Goal: Task Accomplishment & Management: Use online tool/utility

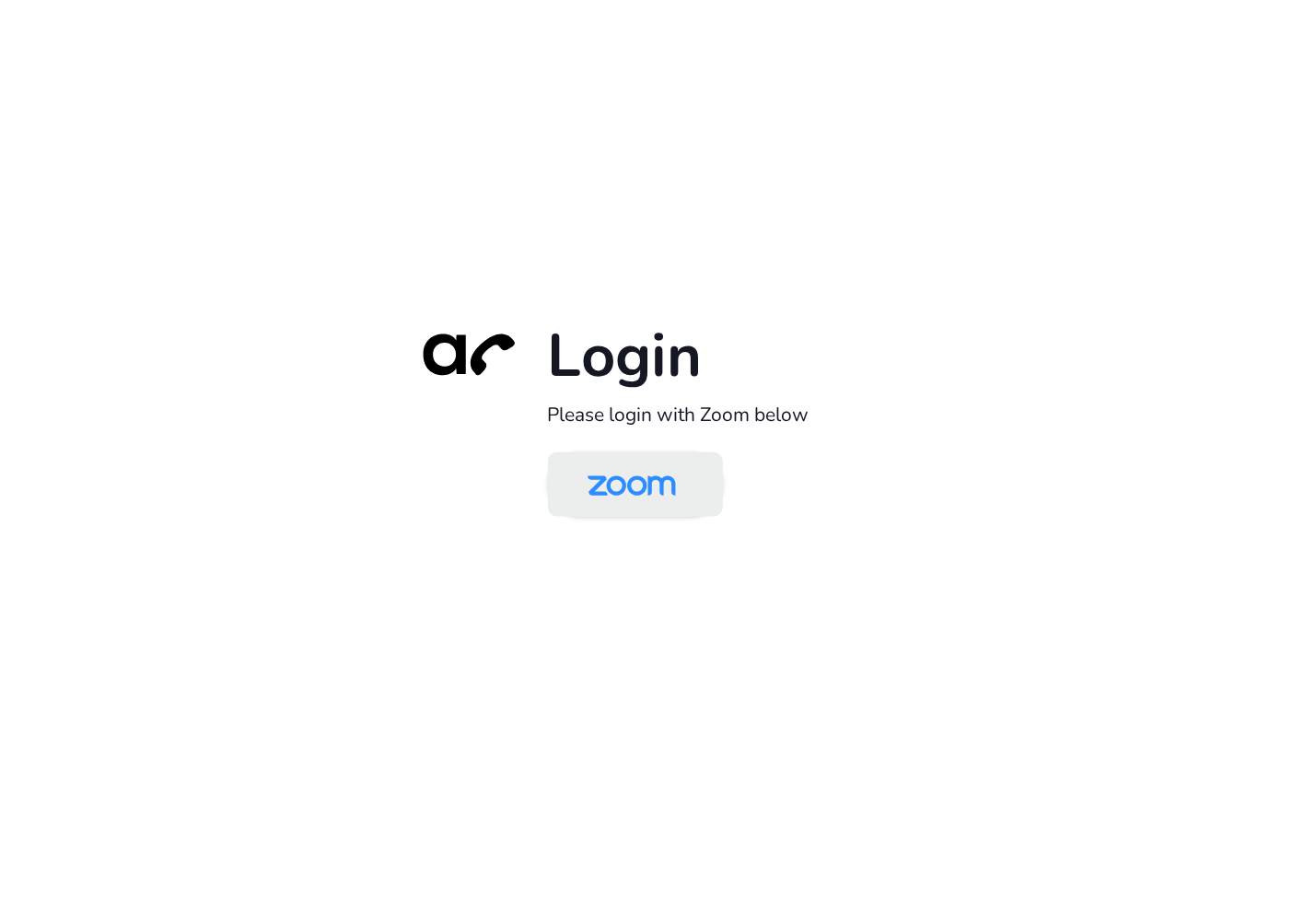
click at [616, 497] on img at bounding box center [632, 485] width 127 height 60
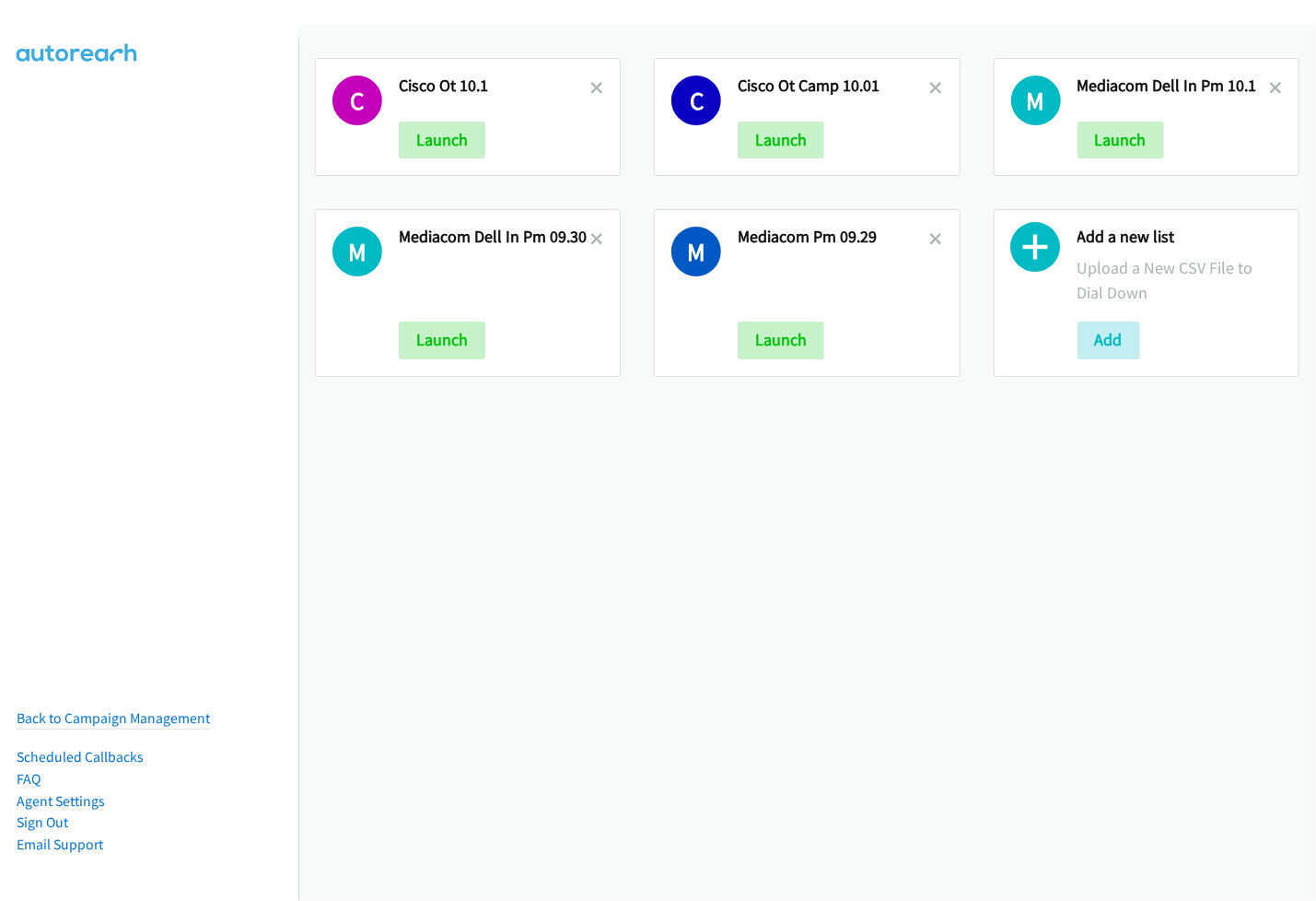
click at [856, 527] on div "C Cisco Ot 10.1 Launch C Cisco Ot Camp 10.01 Launch M Mediacom Dell In Pm 10.1 …" at bounding box center [808, 463] width 1018 height 876
click at [1110, 349] on button "Add" at bounding box center [1109, 340] width 63 height 37
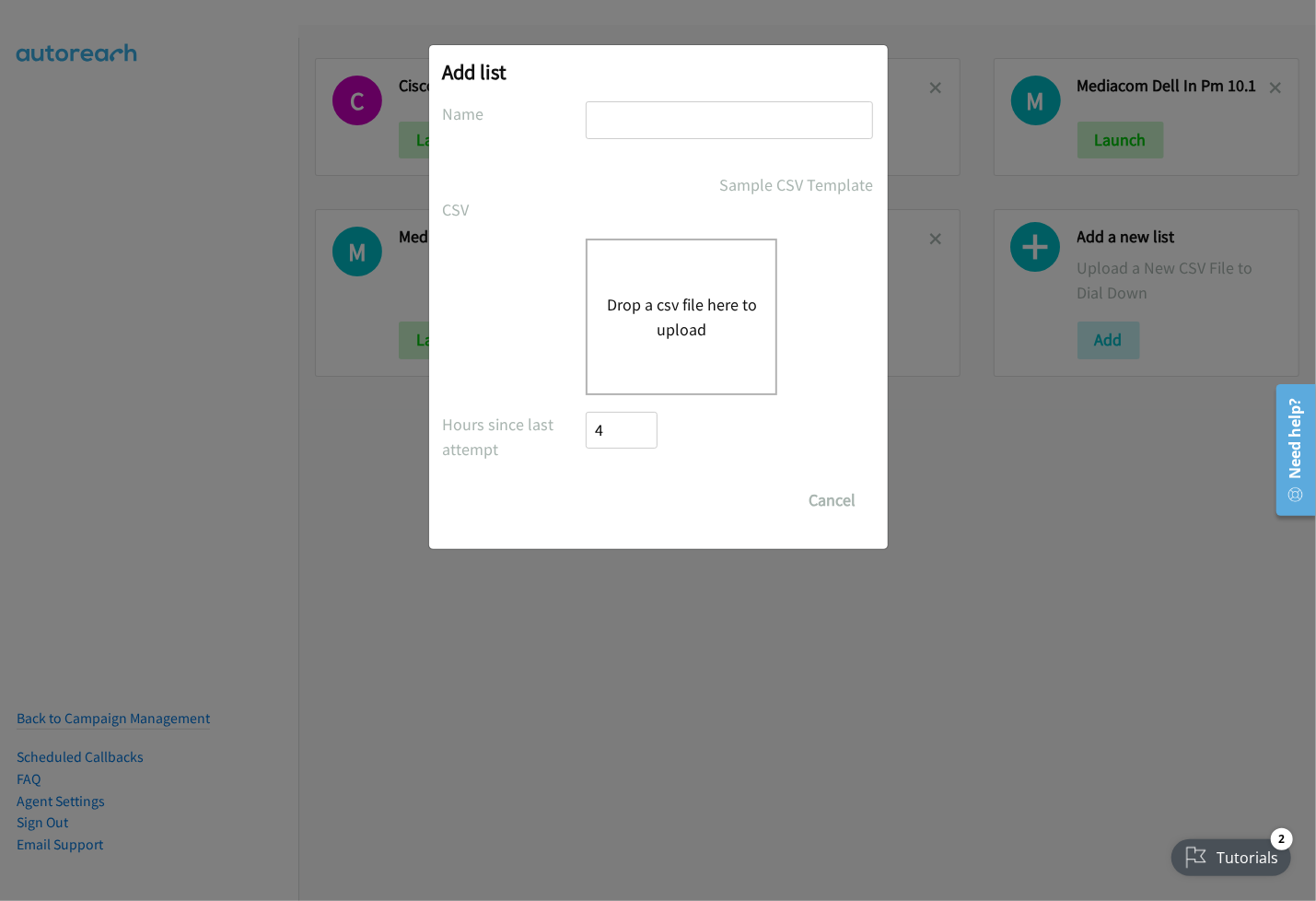
click at [680, 312] on button "Drop a csv file here to upload" at bounding box center [682, 317] width 151 height 50
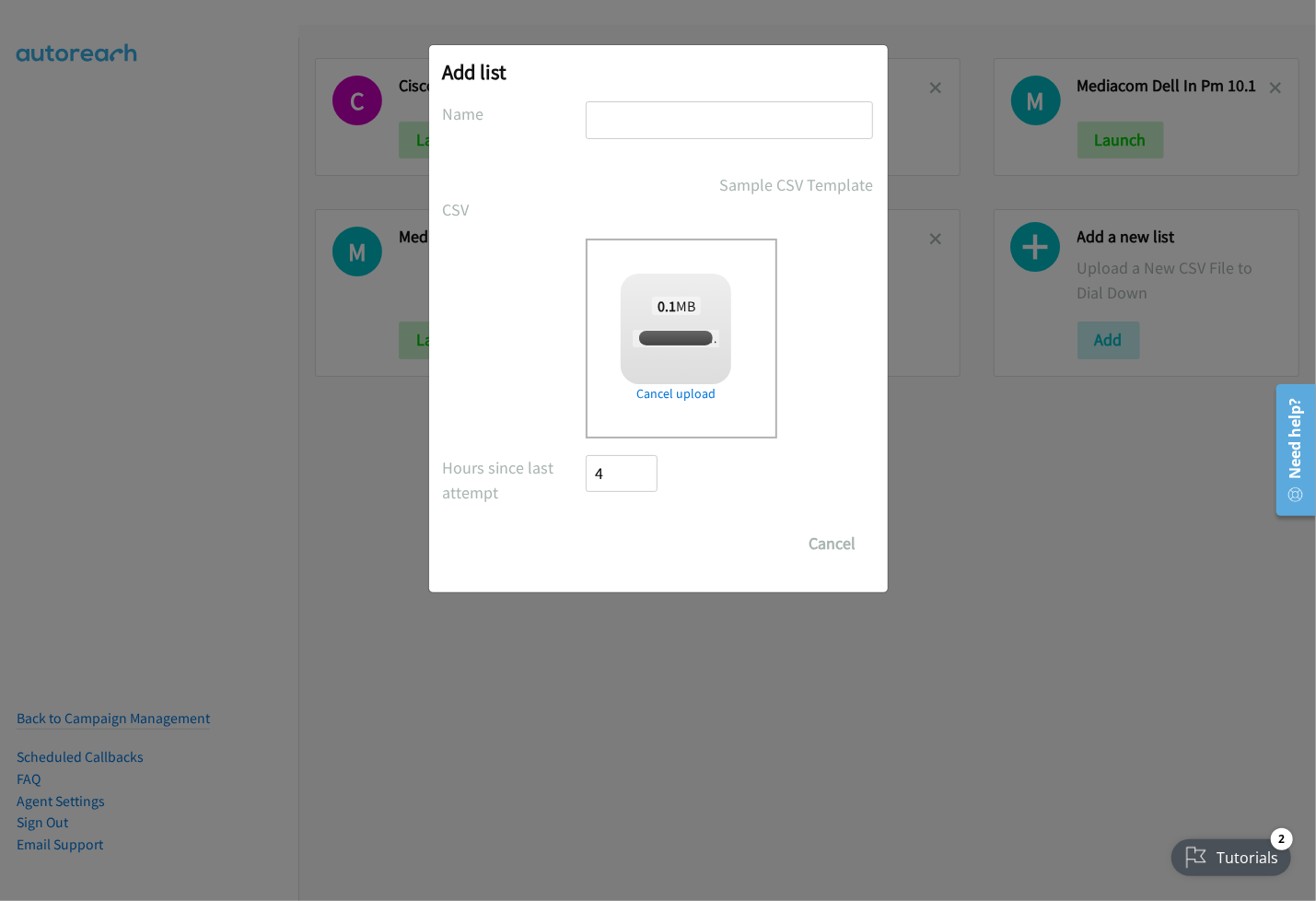
click at [756, 100] on div "Add list No phone fields were returned for that Report or List View Please uplo…" at bounding box center [658, 318] width 458 height 547
checkbox input "true"
click at [685, 129] on input "text" at bounding box center [729, 120] width 288 height 38
type input "Mediacom Dell PM Camp 10.03"
click at [632, 547] on input "Save List" at bounding box center [634, 543] width 97 height 37
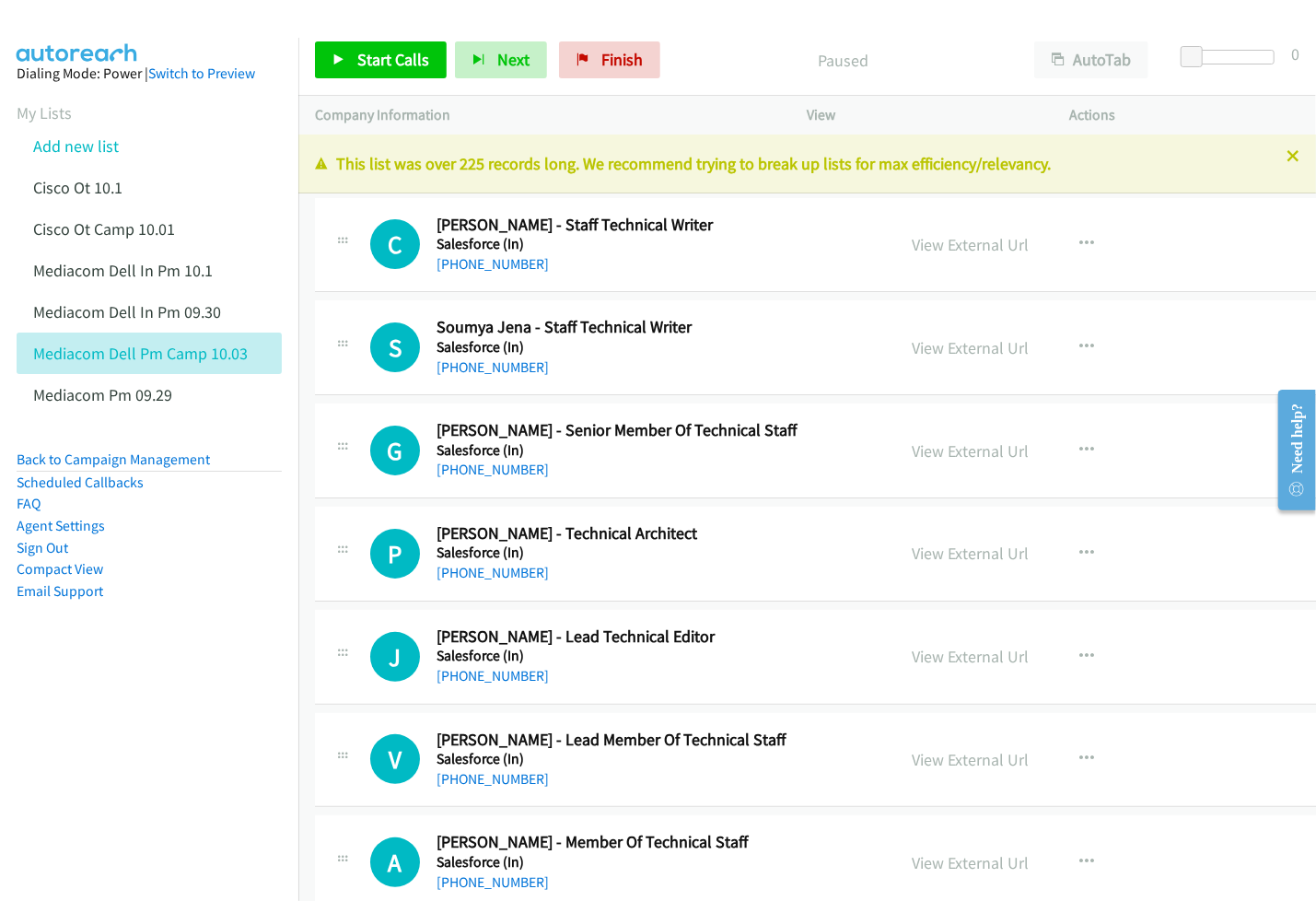
click at [127, 697] on nav "Dialing Mode: Power | Switch to Preview My Lists Add new list Cisco Ot 10.1 Cis…" at bounding box center [149, 488] width 300 height 901
click at [1007, 243] on link "View External Url" at bounding box center [970, 244] width 117 height 21
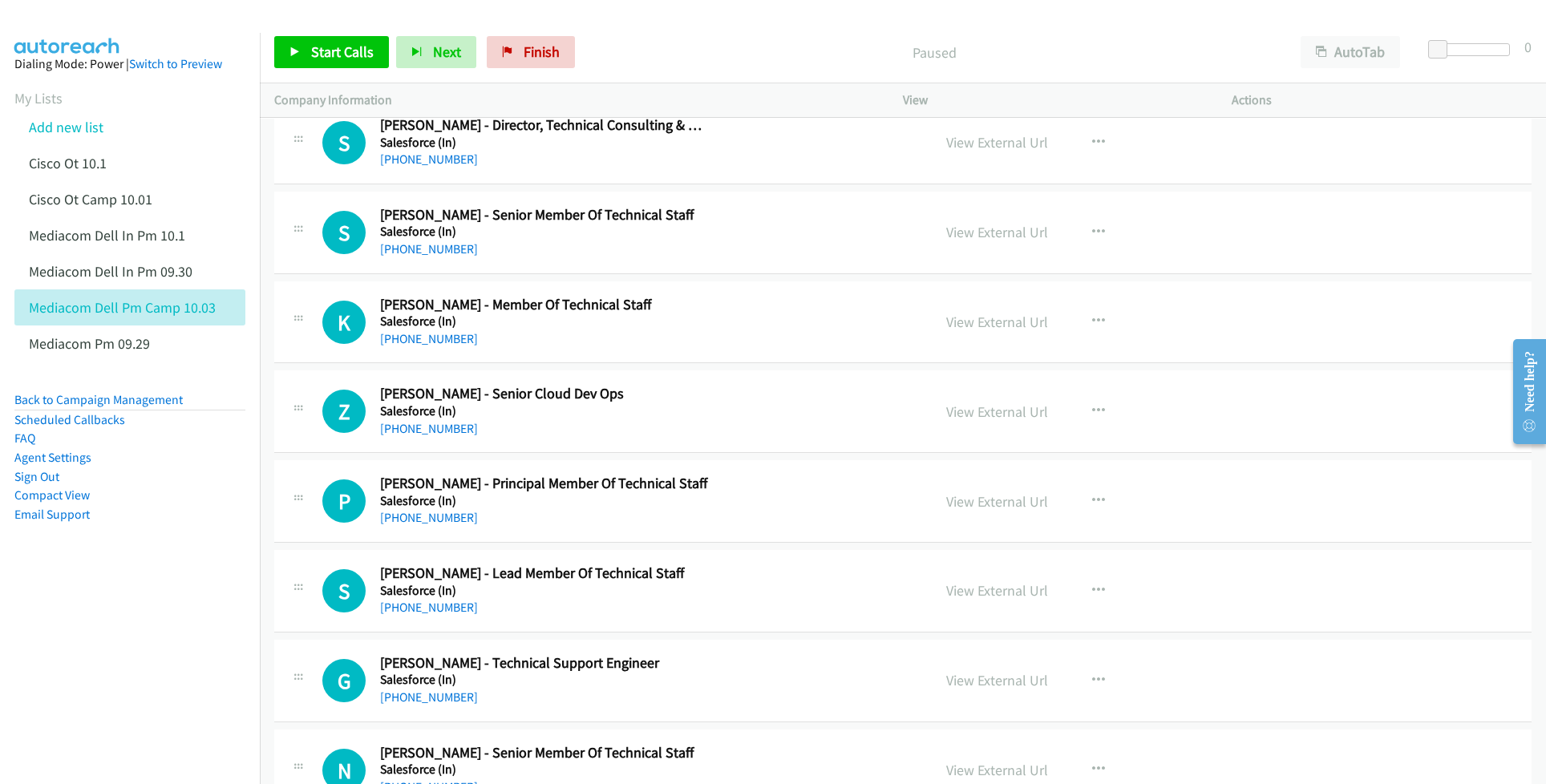
scroll to position [6626, 0]
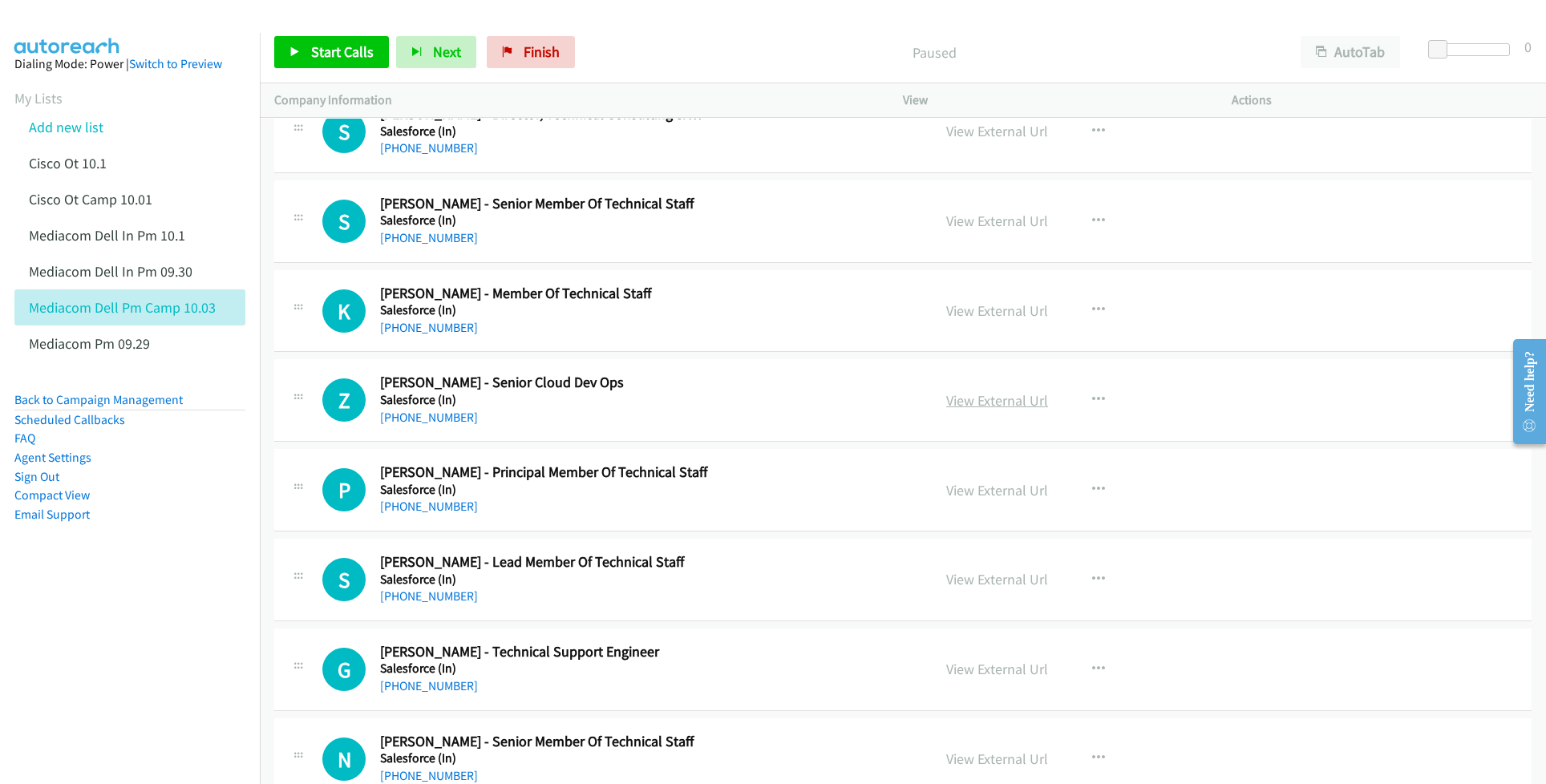
click at [990, 409] on link "View External Url" at bounding box center [997, 400] width 102 height 18
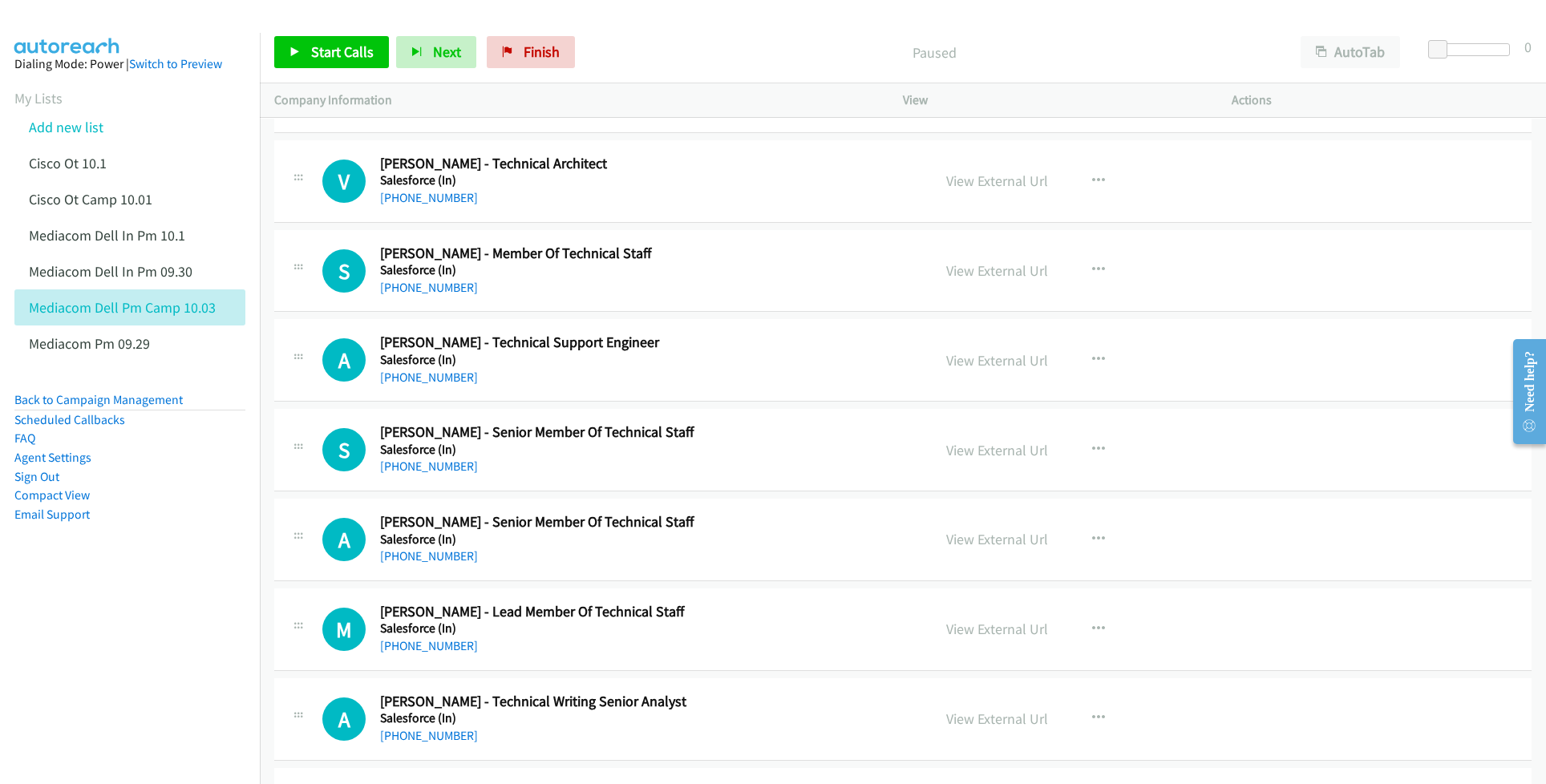
scroll to position [15283, 0]
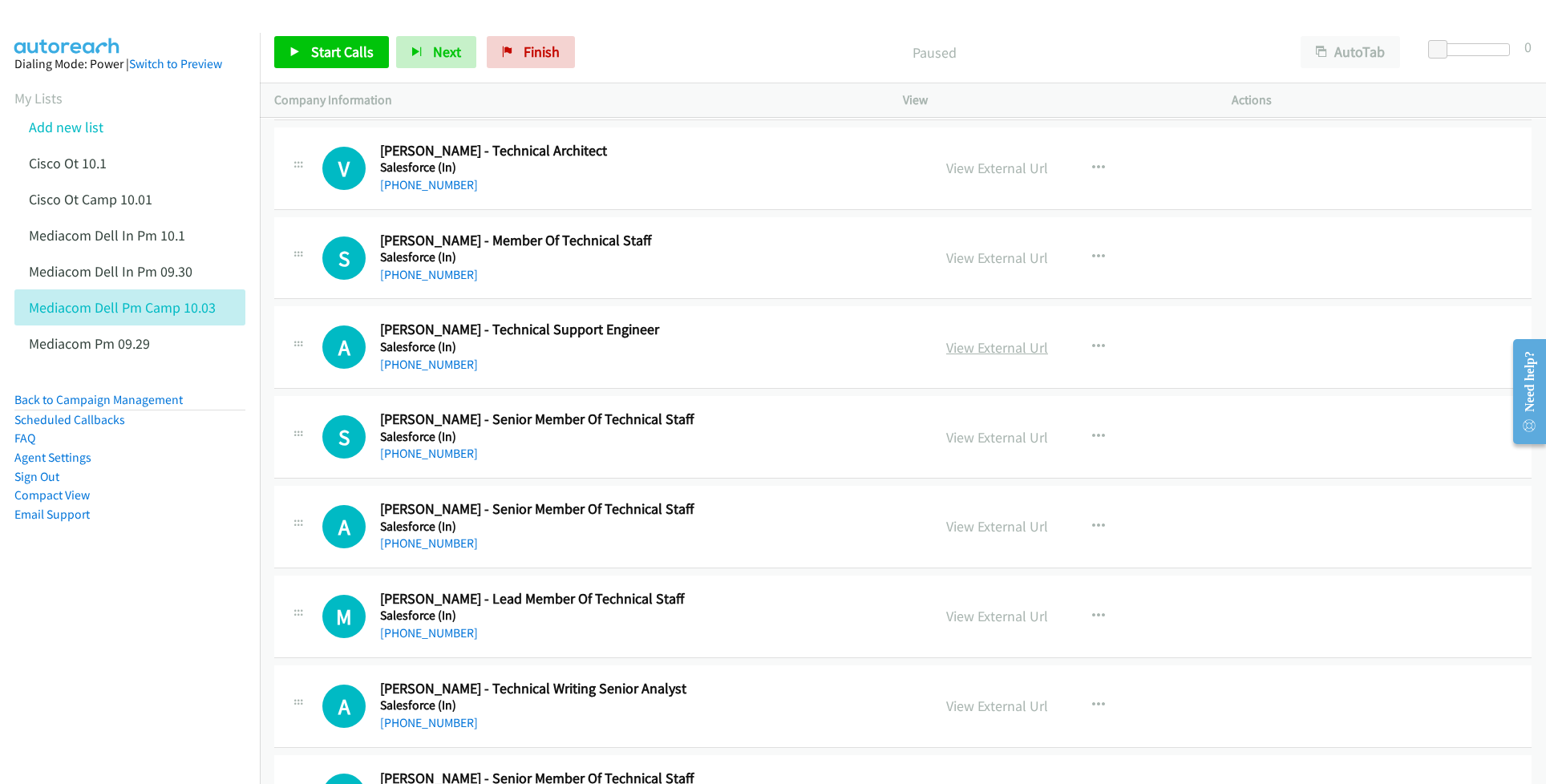
click at [988, 357] on link "View External Url" at bounding box center [997, 347] width 102 height 18
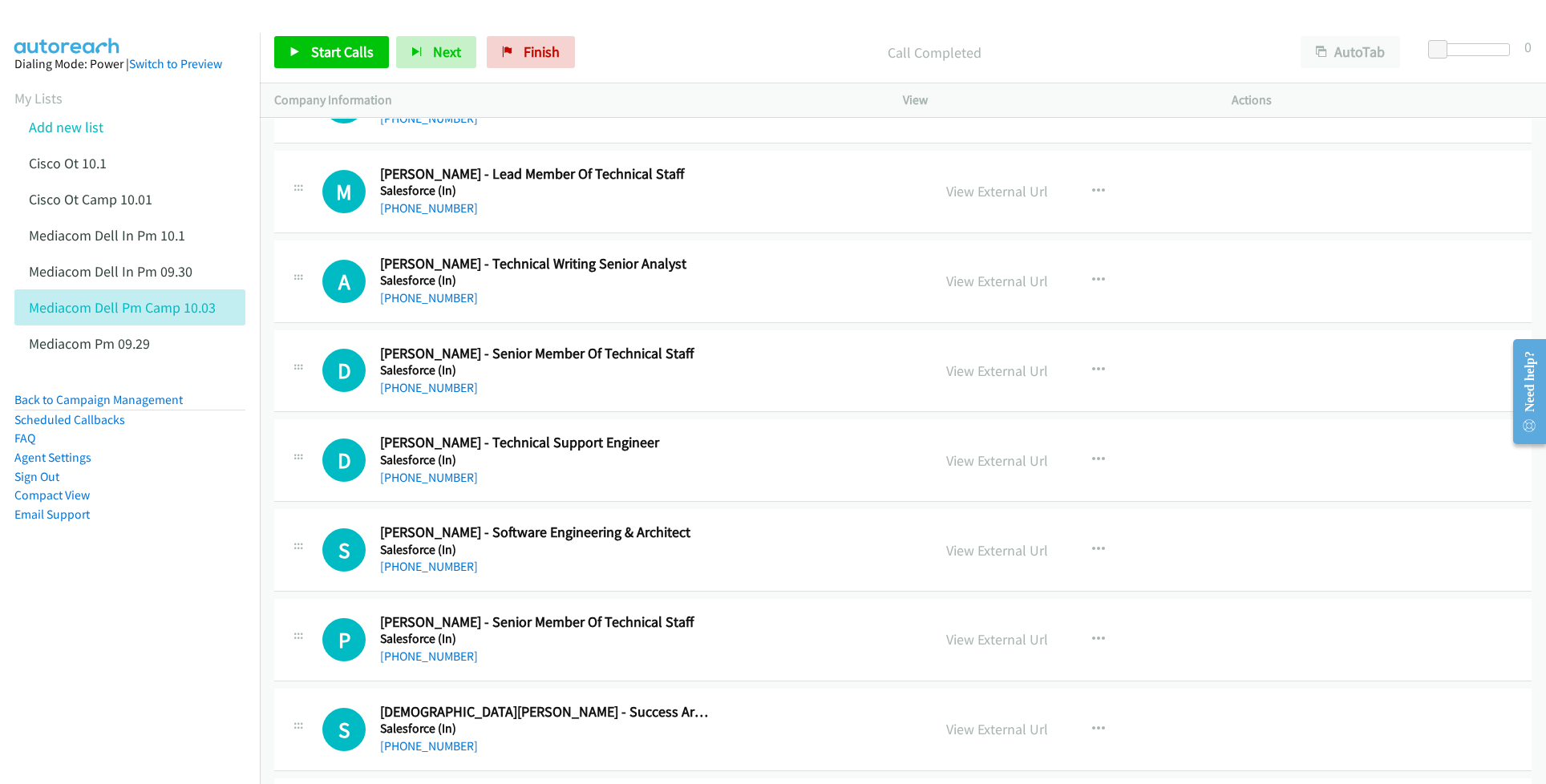
scroll to position [15710, 0]
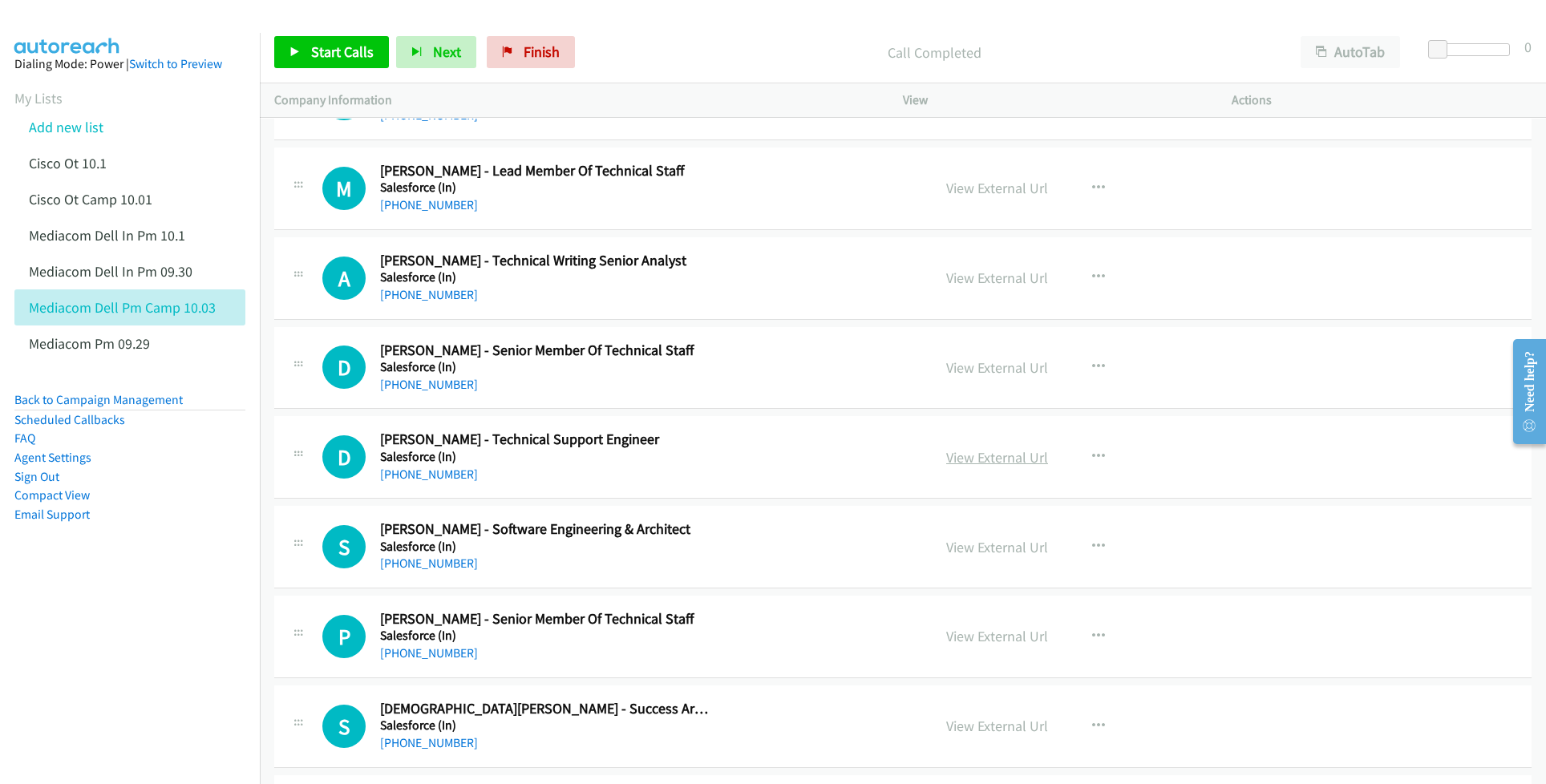
click at [999, 466] on link "View External Url" at bounding box center [997, 457] width 102 height 18
click at [995, 556] on link "View External Url" at bounding box center [997, 546] width 102 height 18
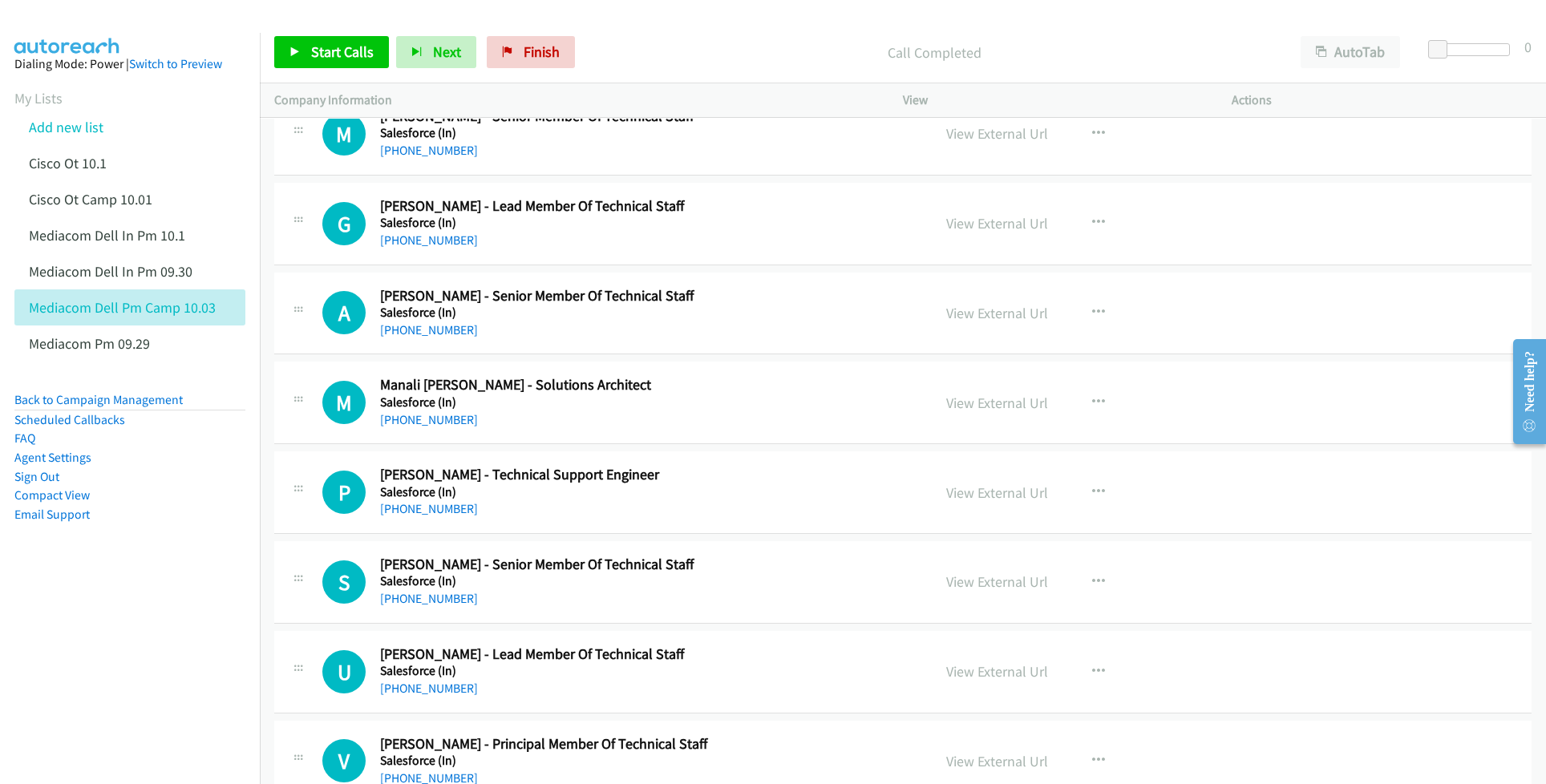
scroll to position [17206, 0]
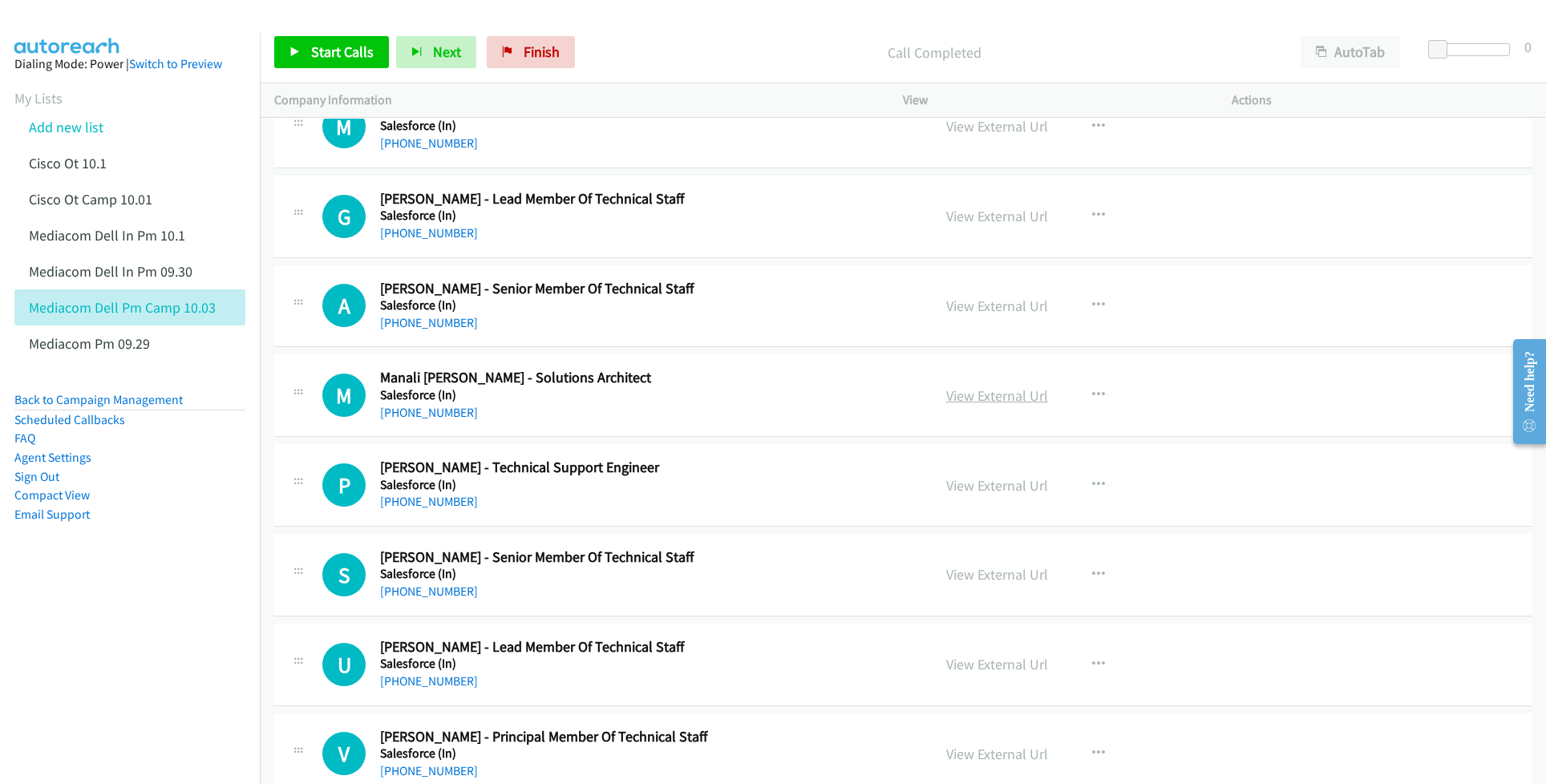
click at [960, 404] on link "View External Url" at bounding box center [997, 395] width 102 height 18
click at [967, 494] on link "View External Url" at bounding box center [997, 485] width 102 height 18
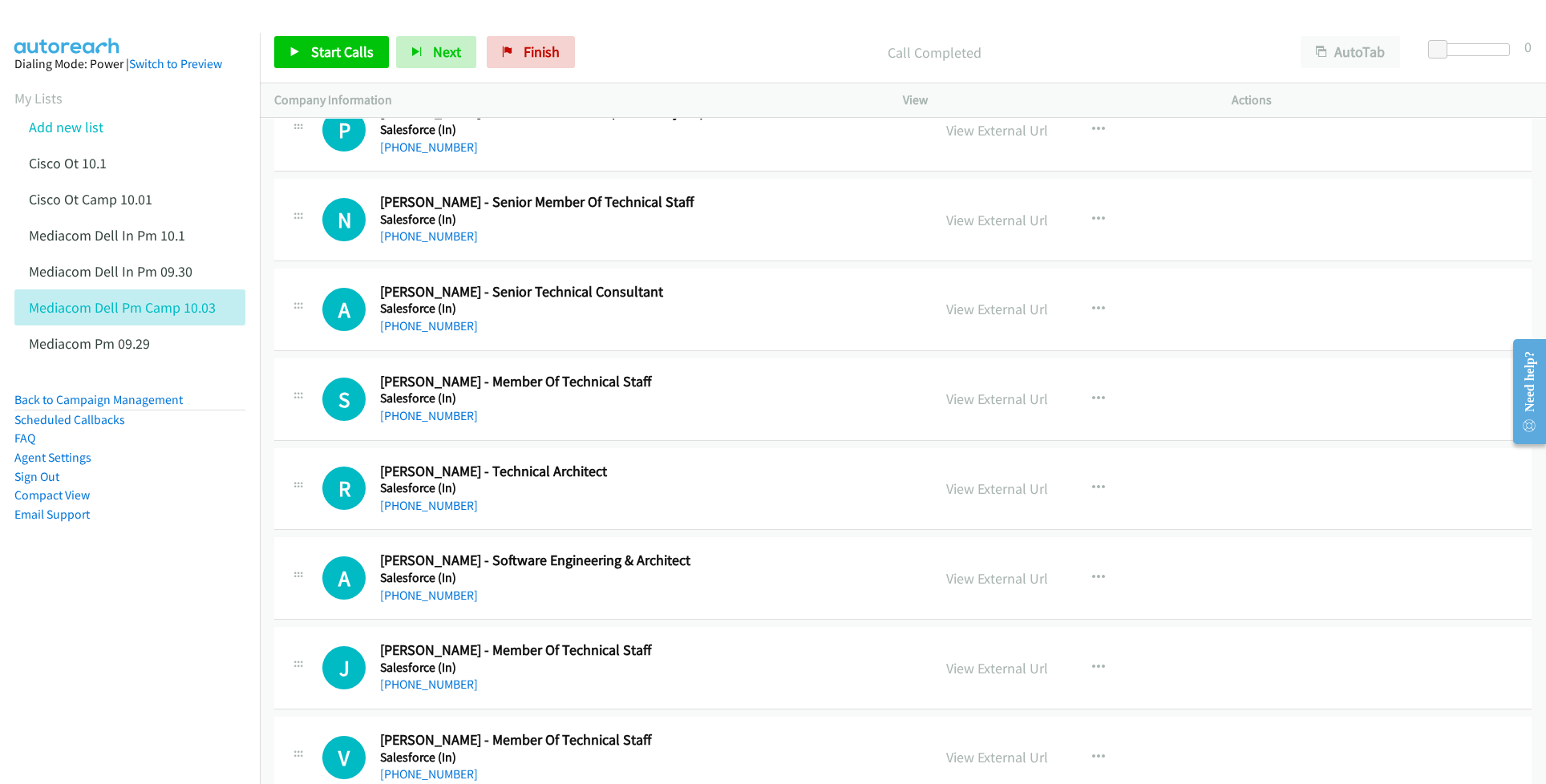
scroll to position [18917, 0]
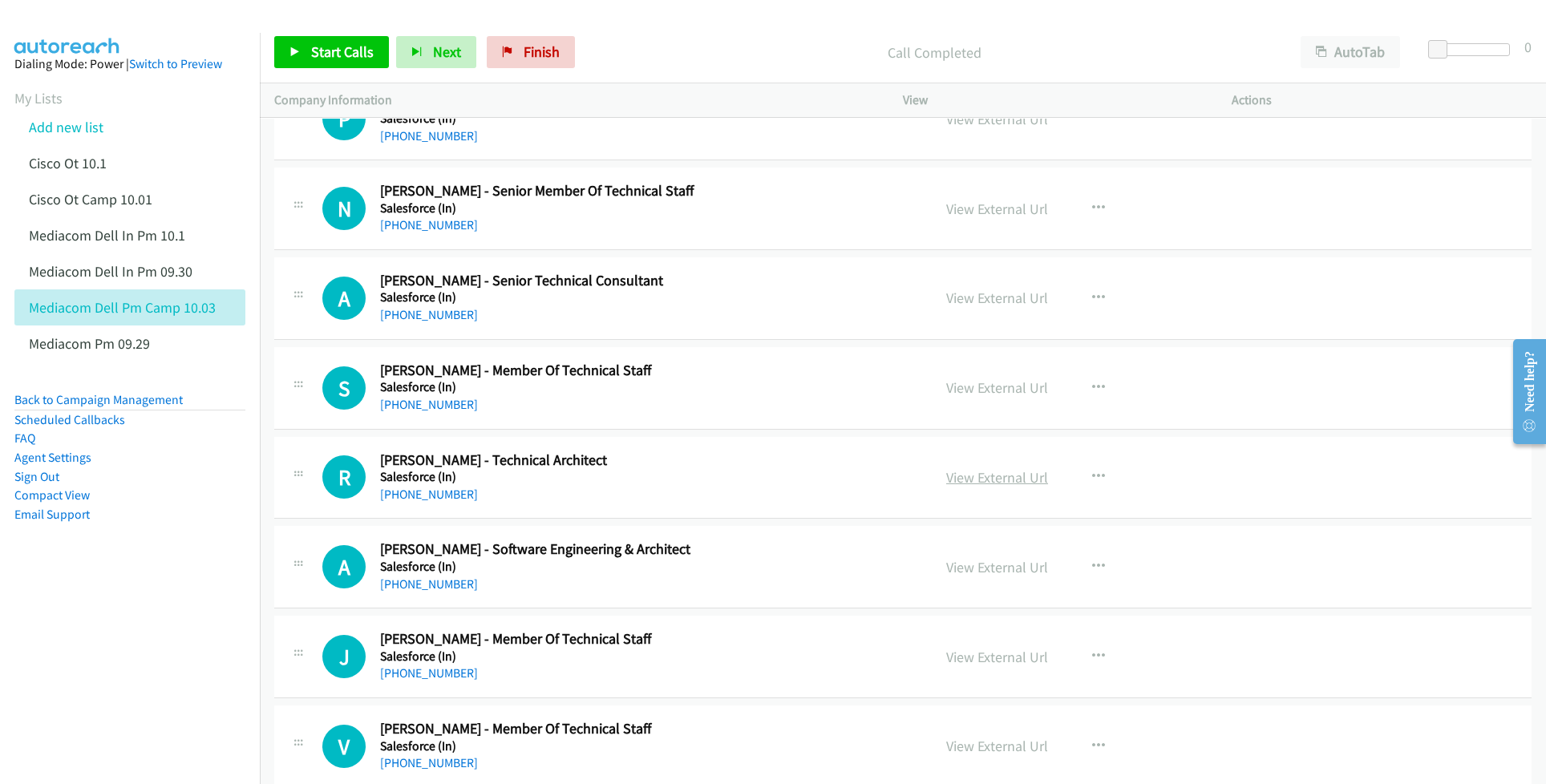
click at [1011, 486] on link "View External Url" at bounding box center [997, 477] width 102 height 18
click at [957, 576] on link "View External Url" at bounding box center [997, 567] width 102 height 18
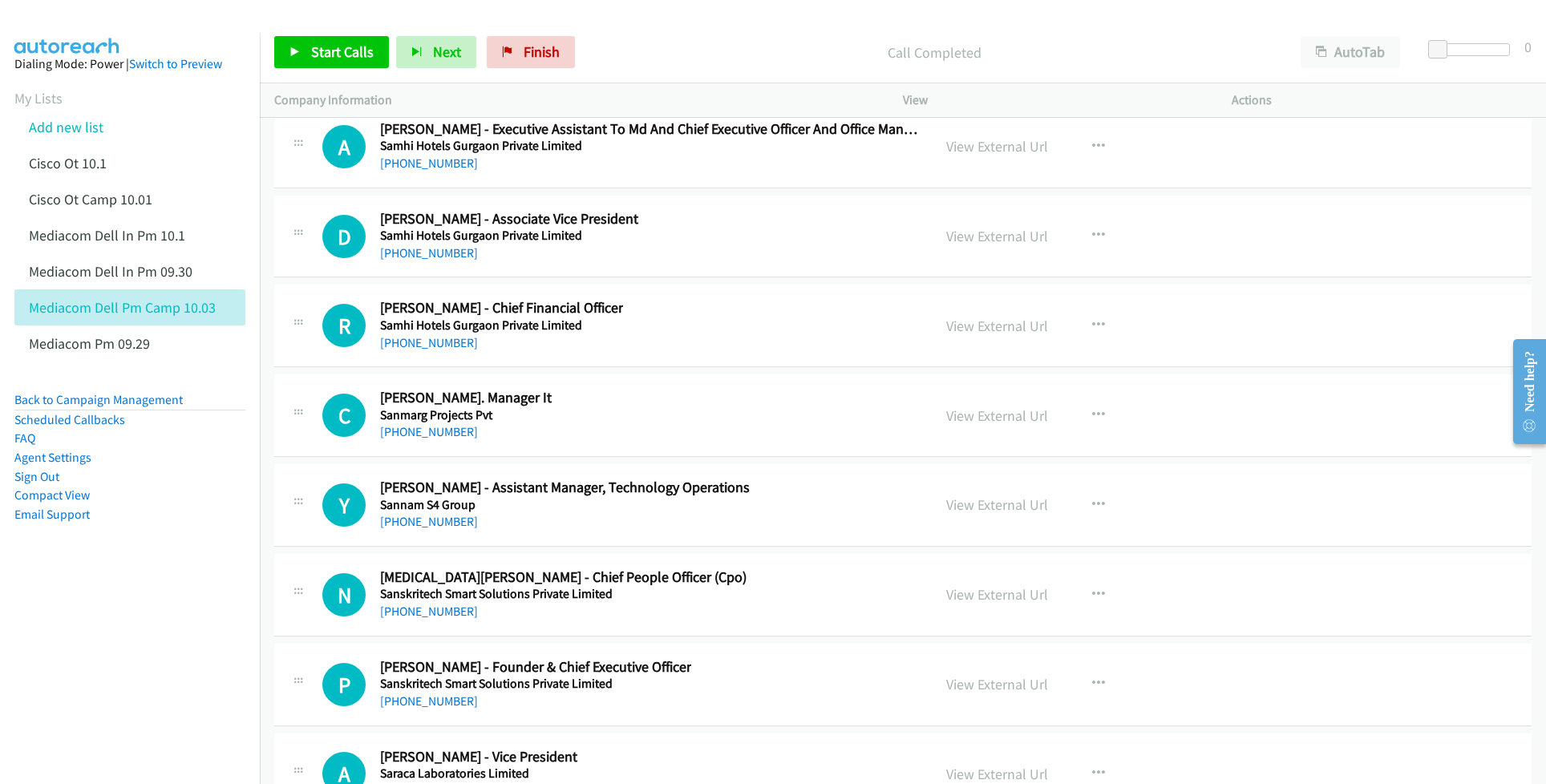
scroll to position [21054, 0]
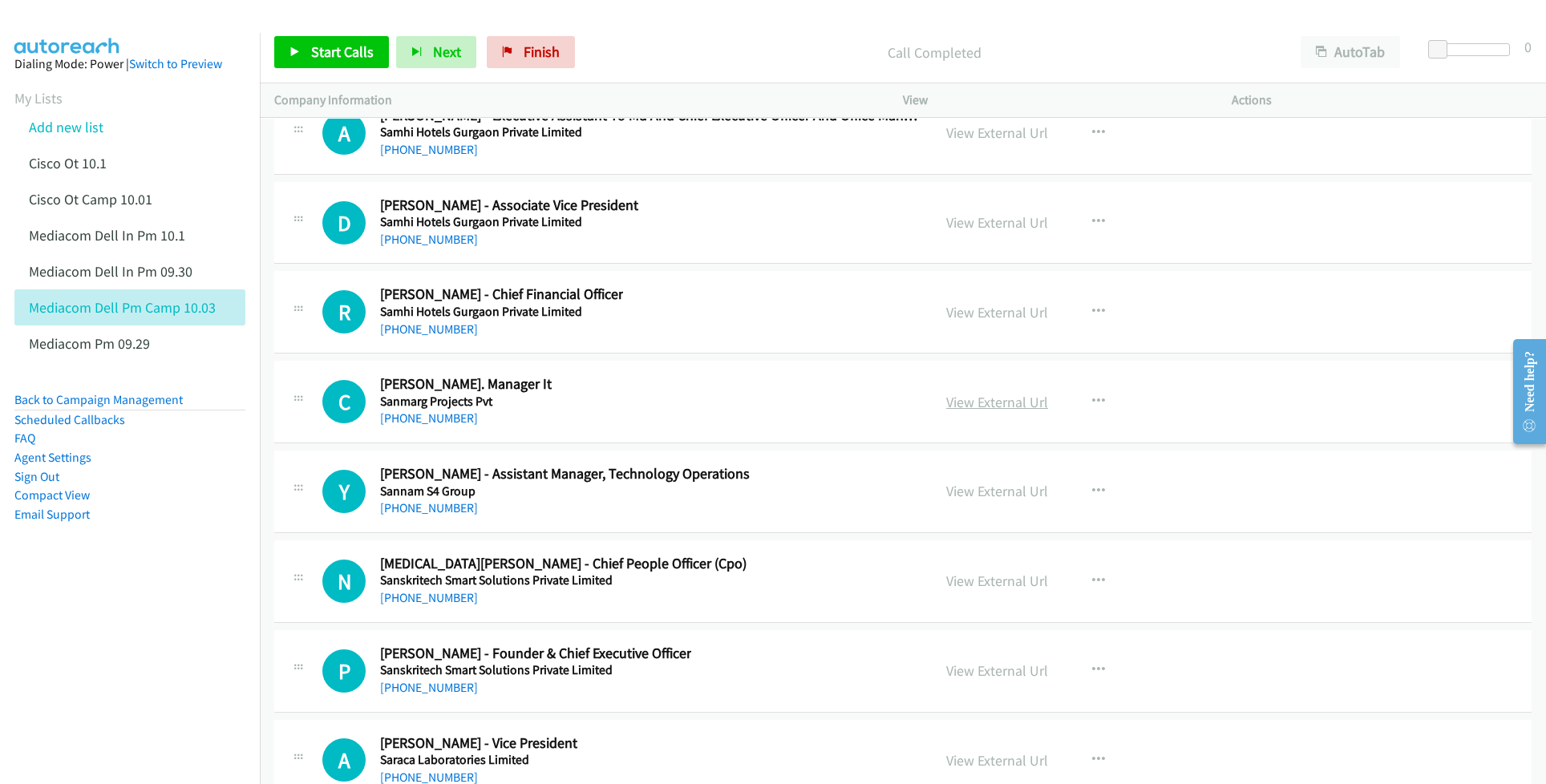
click at [960, 411] on link "View External Url" at bounding box center [997, 401] width 102 height 18
click at [974, 500] on link "View External Url" at bounding box center [997, 490] width 102 height 18
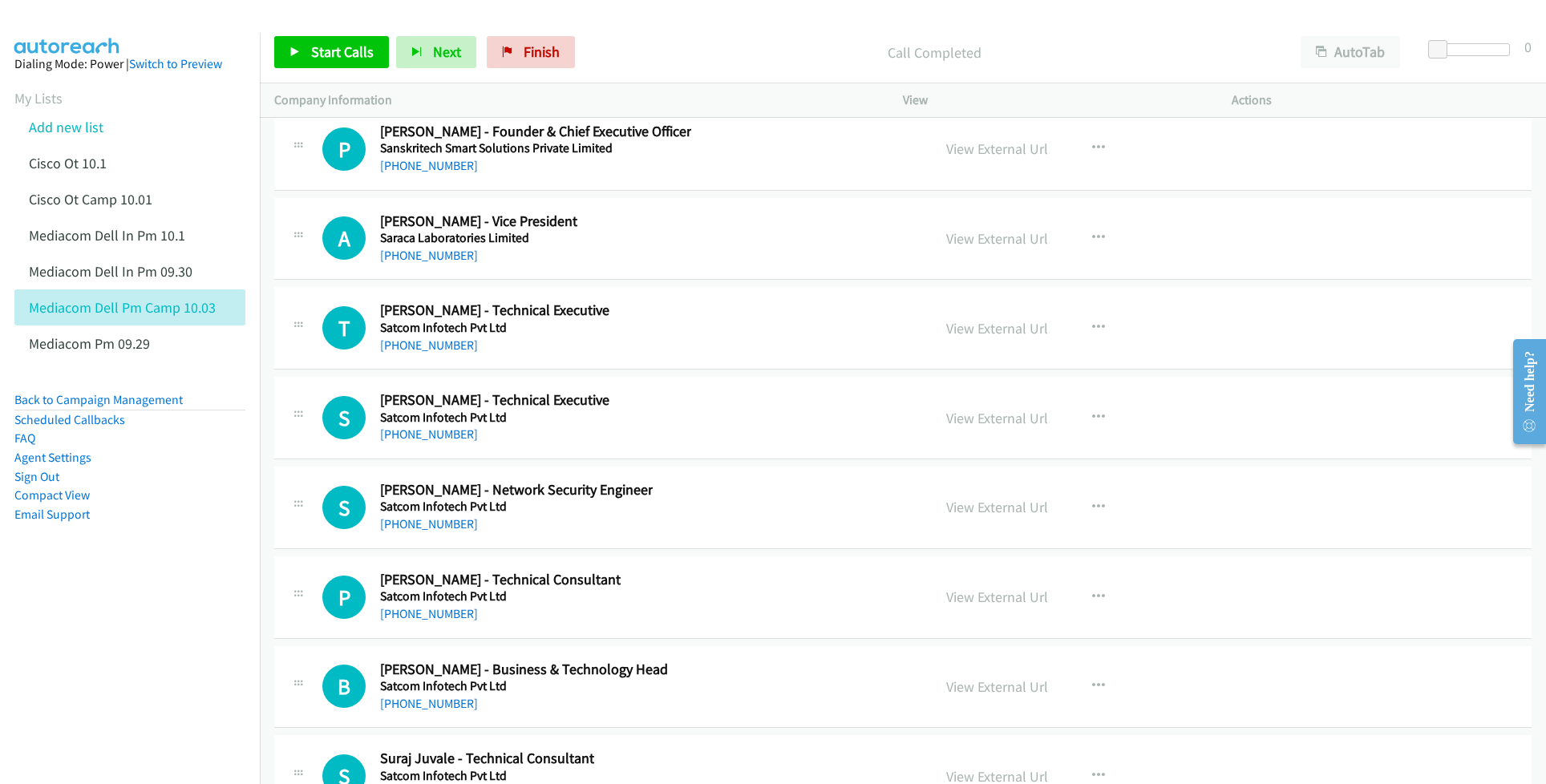
scroll to position [21588, 0]
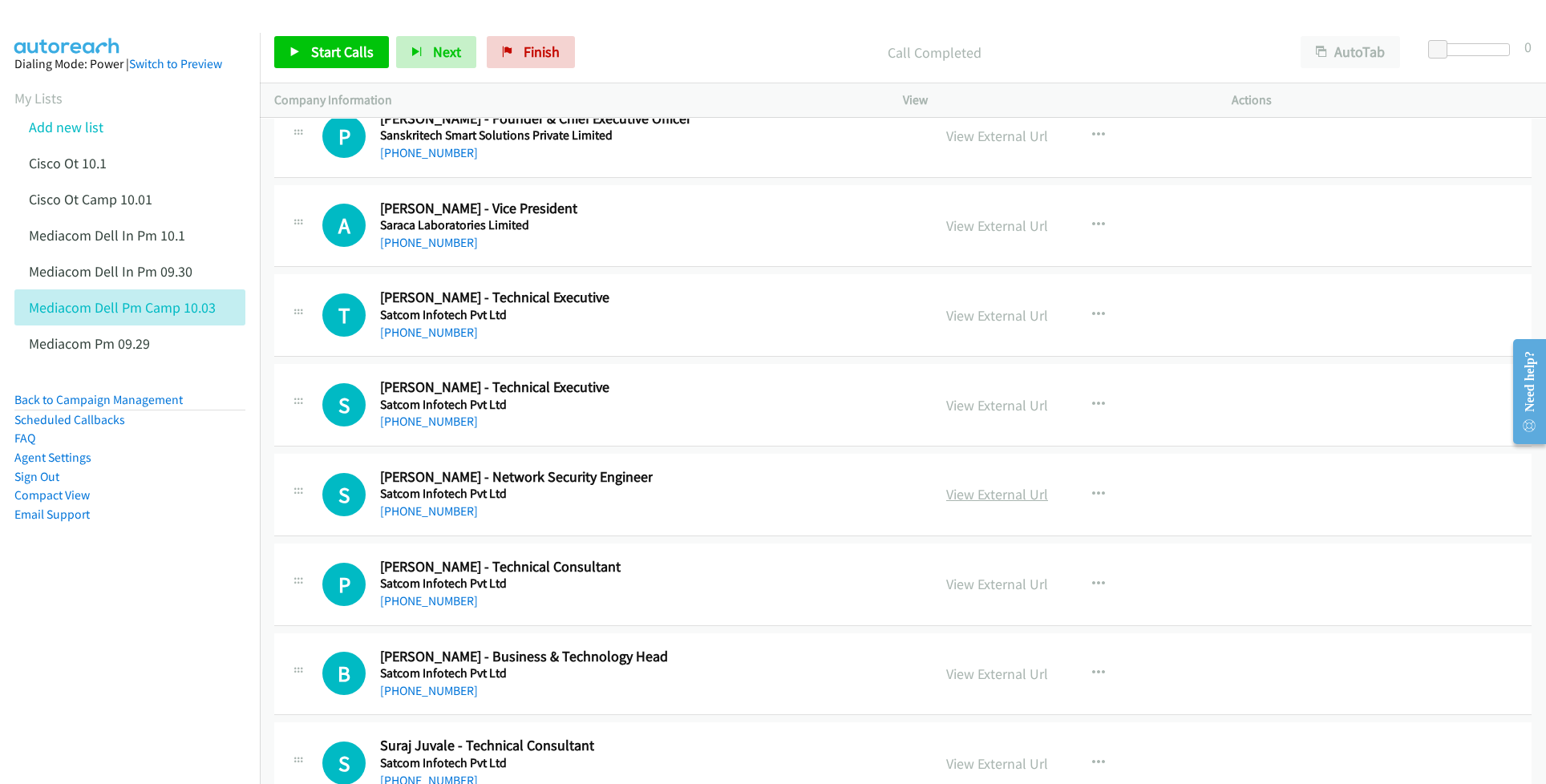
click at [1015, 503] on link "View External Url" at bounding box center [997, 494] width 102 height 18
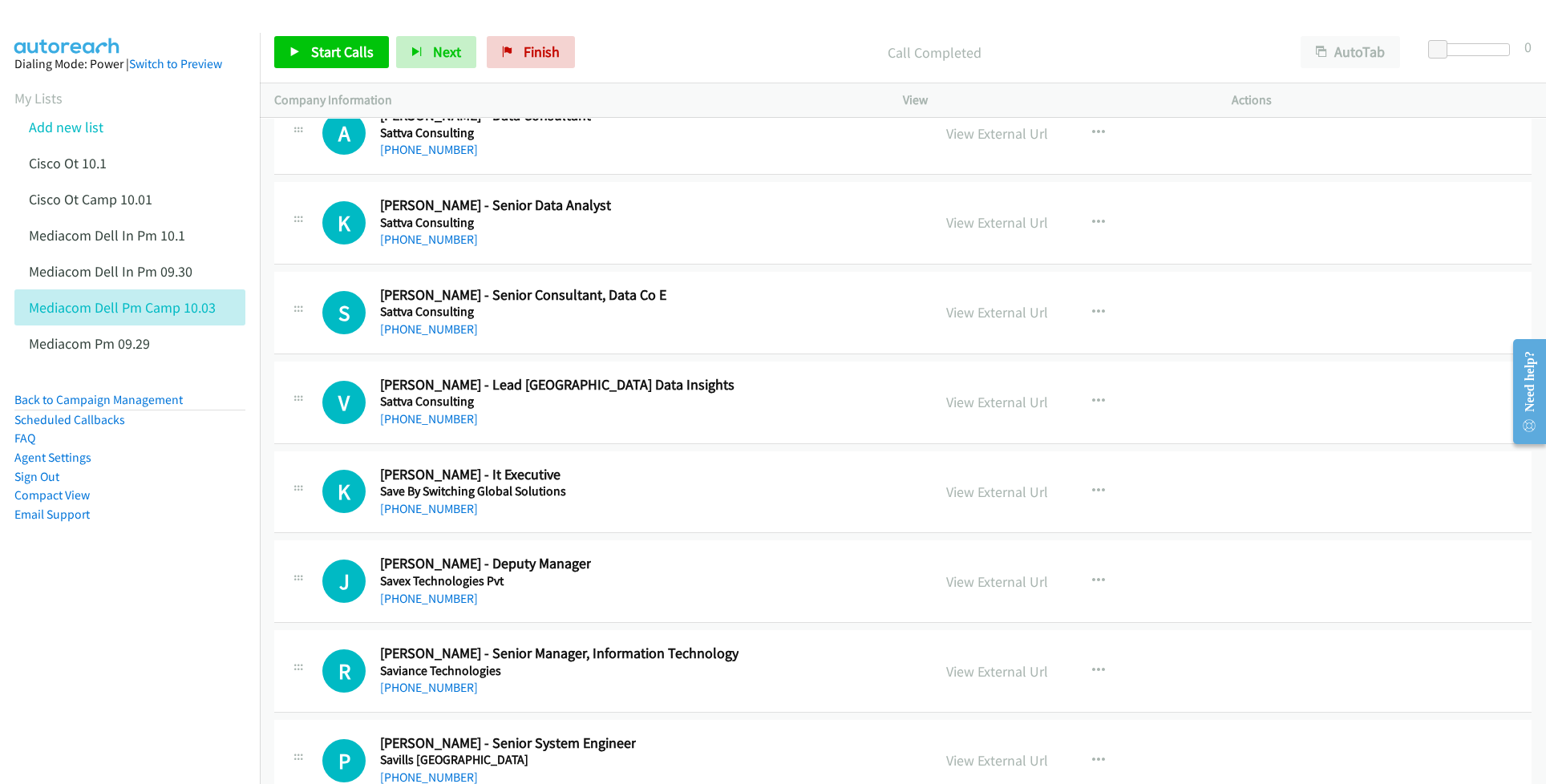
scroll to position [22765, 0]
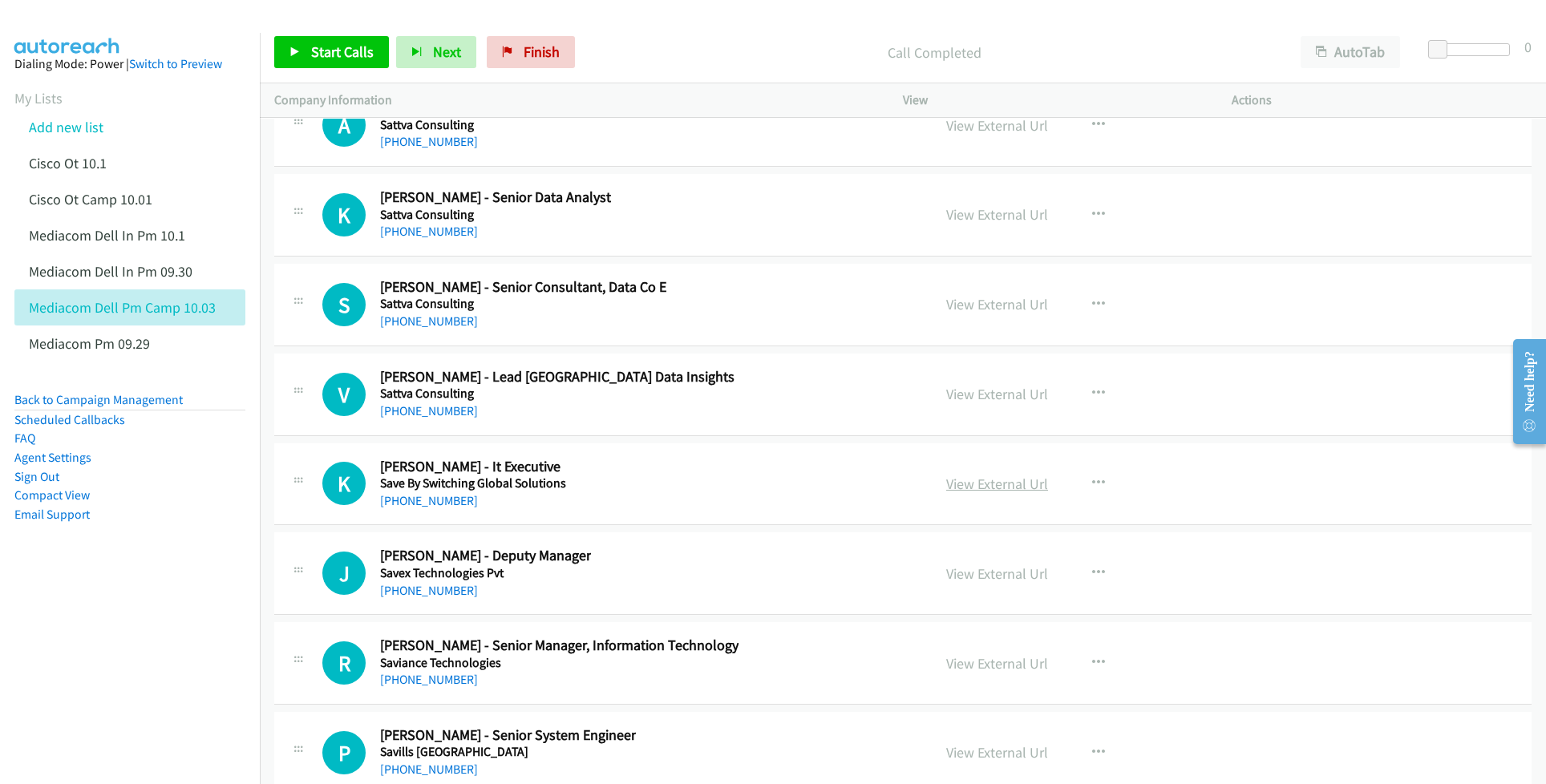
click at [947, 493] on link "View External Url" at bounding box center [997, 483] width 102 height 18
click at [991, 583] on link "View External Url" at bounding box center [997, 573] width 102 height 18
click at [979, 672] on link "View External Url" at bounding box center [997, 663] width 102 height 18
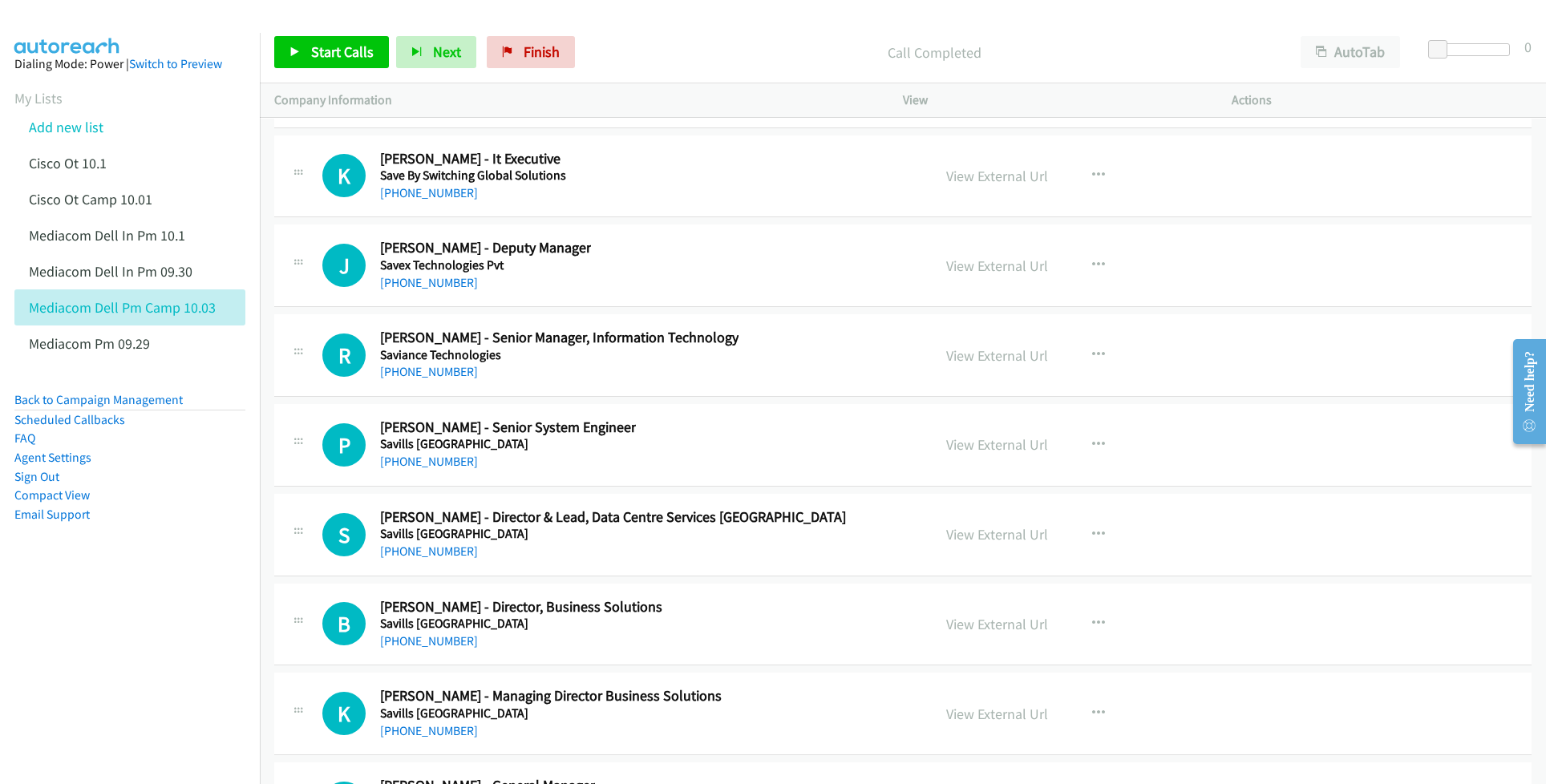
scroll to position [23085, 0]
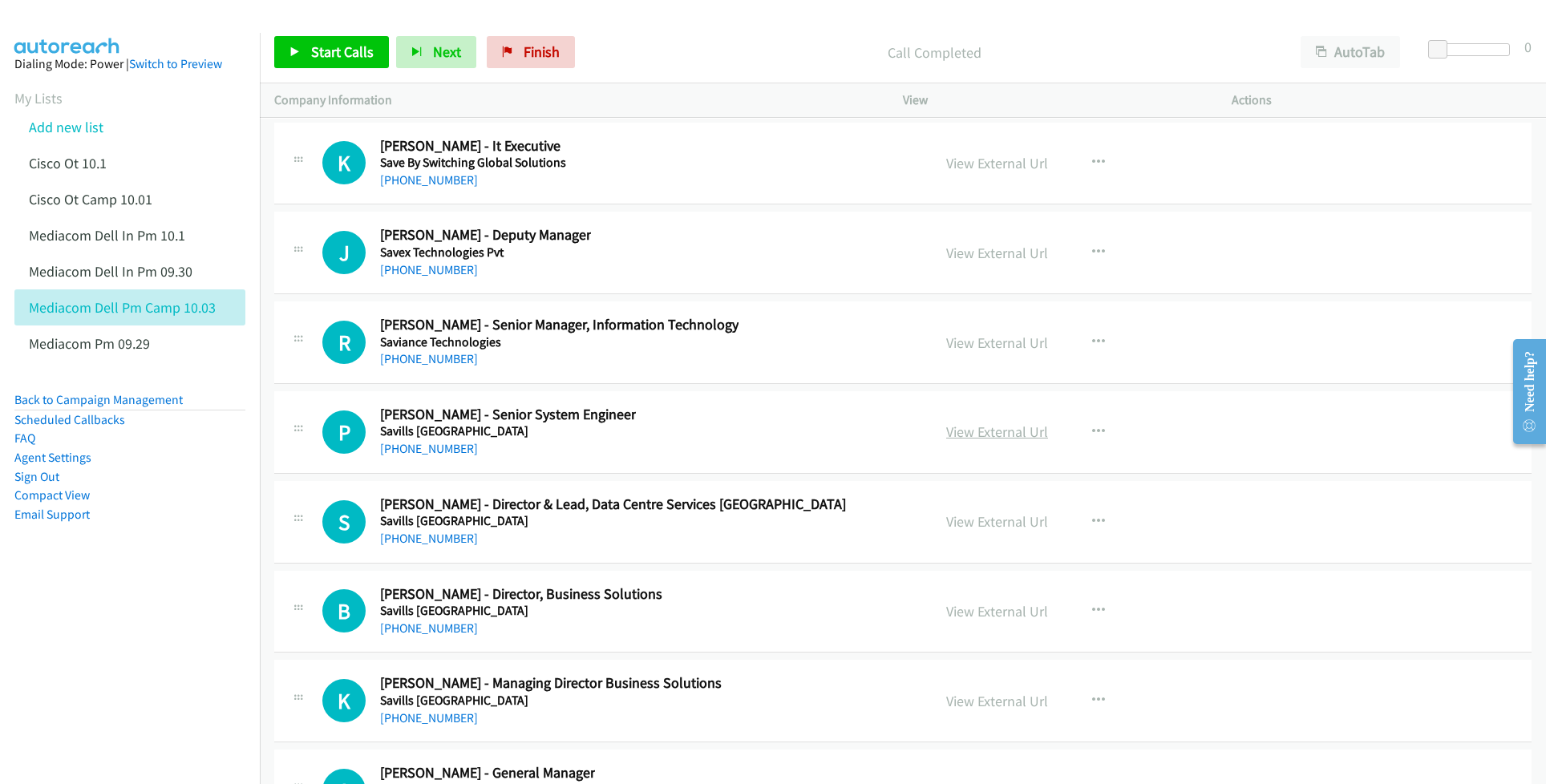
click at [1007, 441] on link "View External Url" at bounding box center [997, 431] width 102 height 18
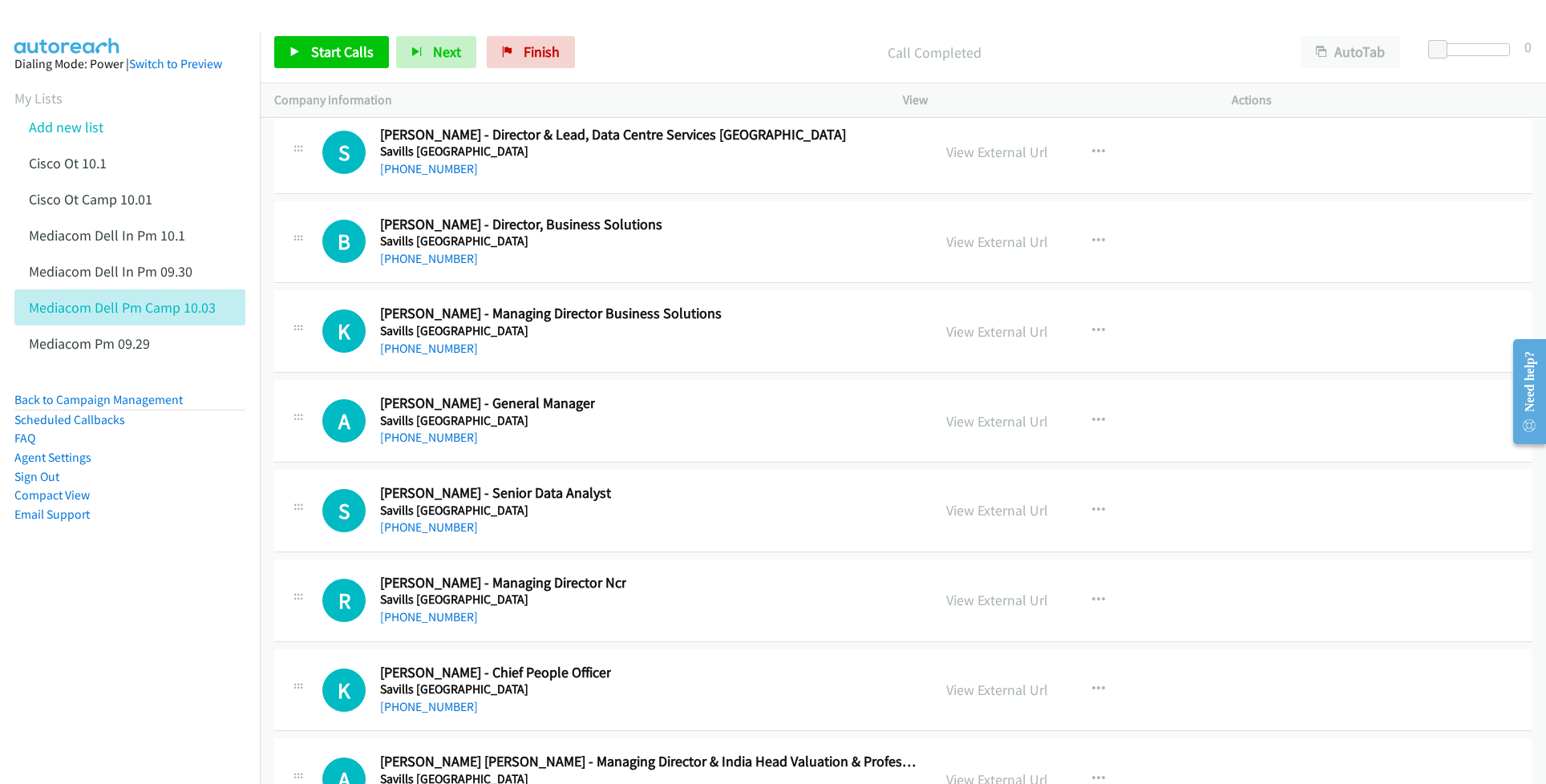
scroll to position [23513, 0]
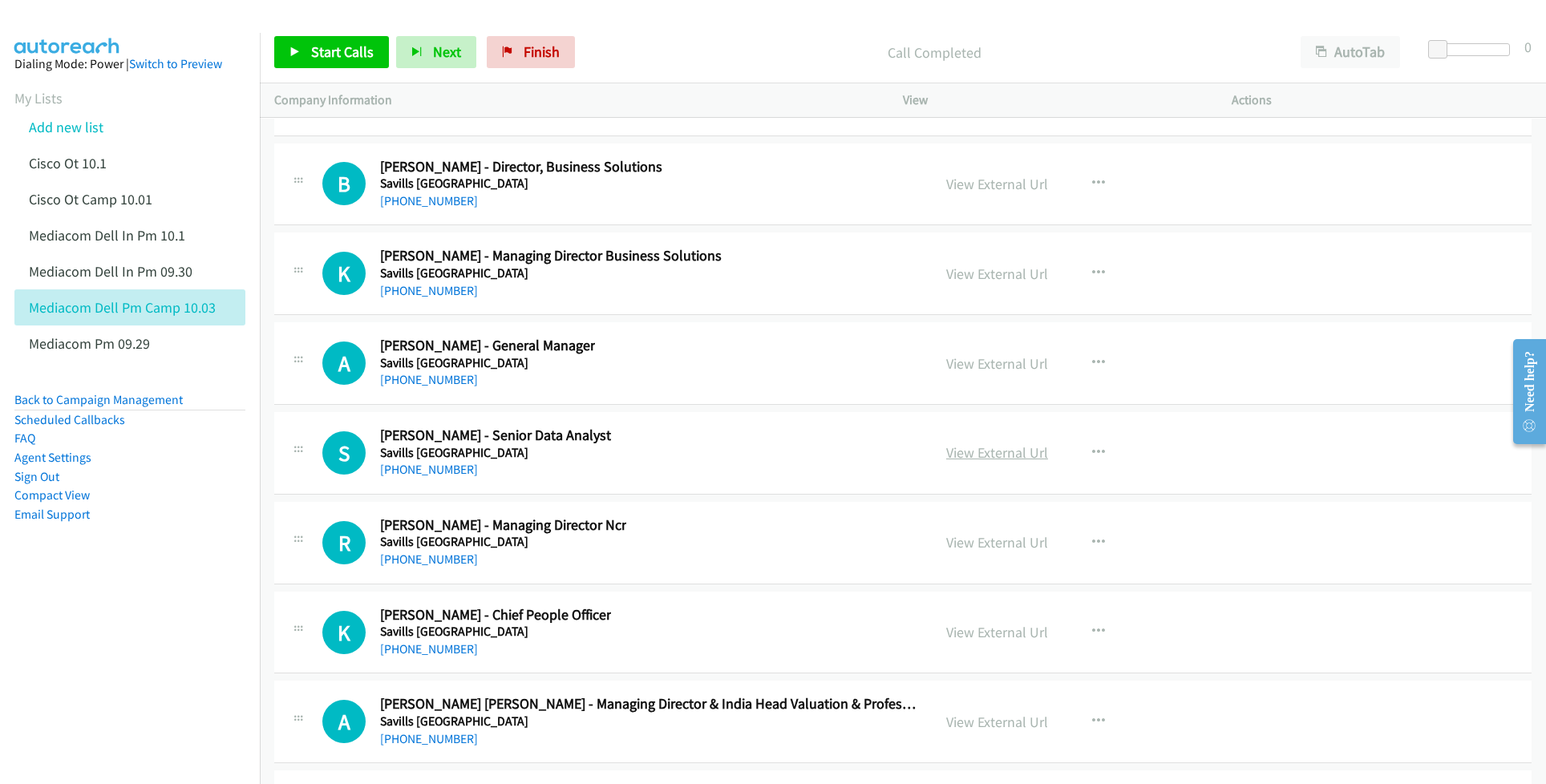
click at [977, 461] on link "View External Url" at bounding box center [997, 452] width 102 height 18
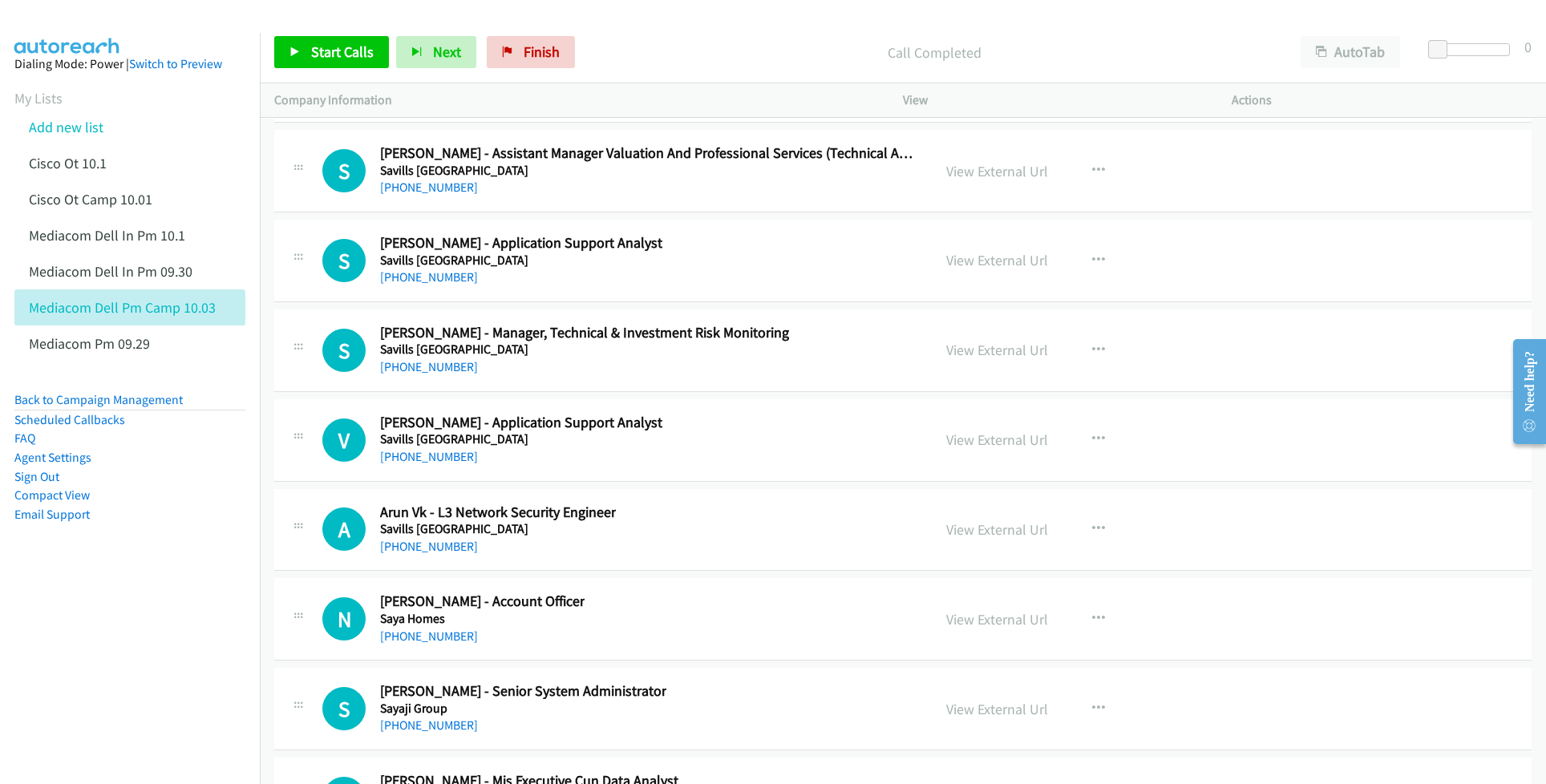
scroll to position [24154, 0]
click at [951, 538] on link "View External Url" at bounding box center [997, 528] width 102 height 18
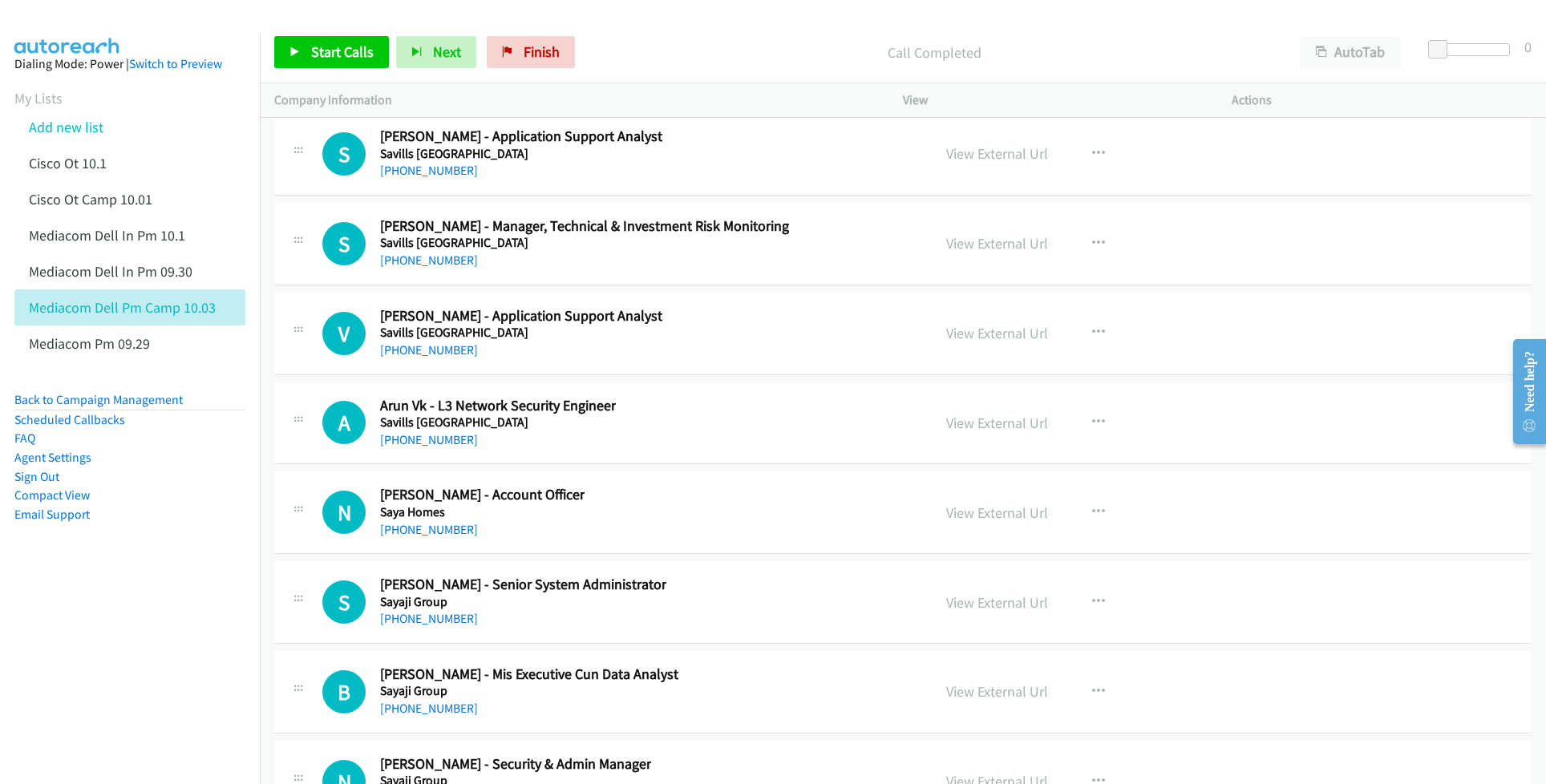
scroll to position [24261, 0]
click at [959, 611] on link "View External Url" at bounding box center [997, 601] width 102 height 18
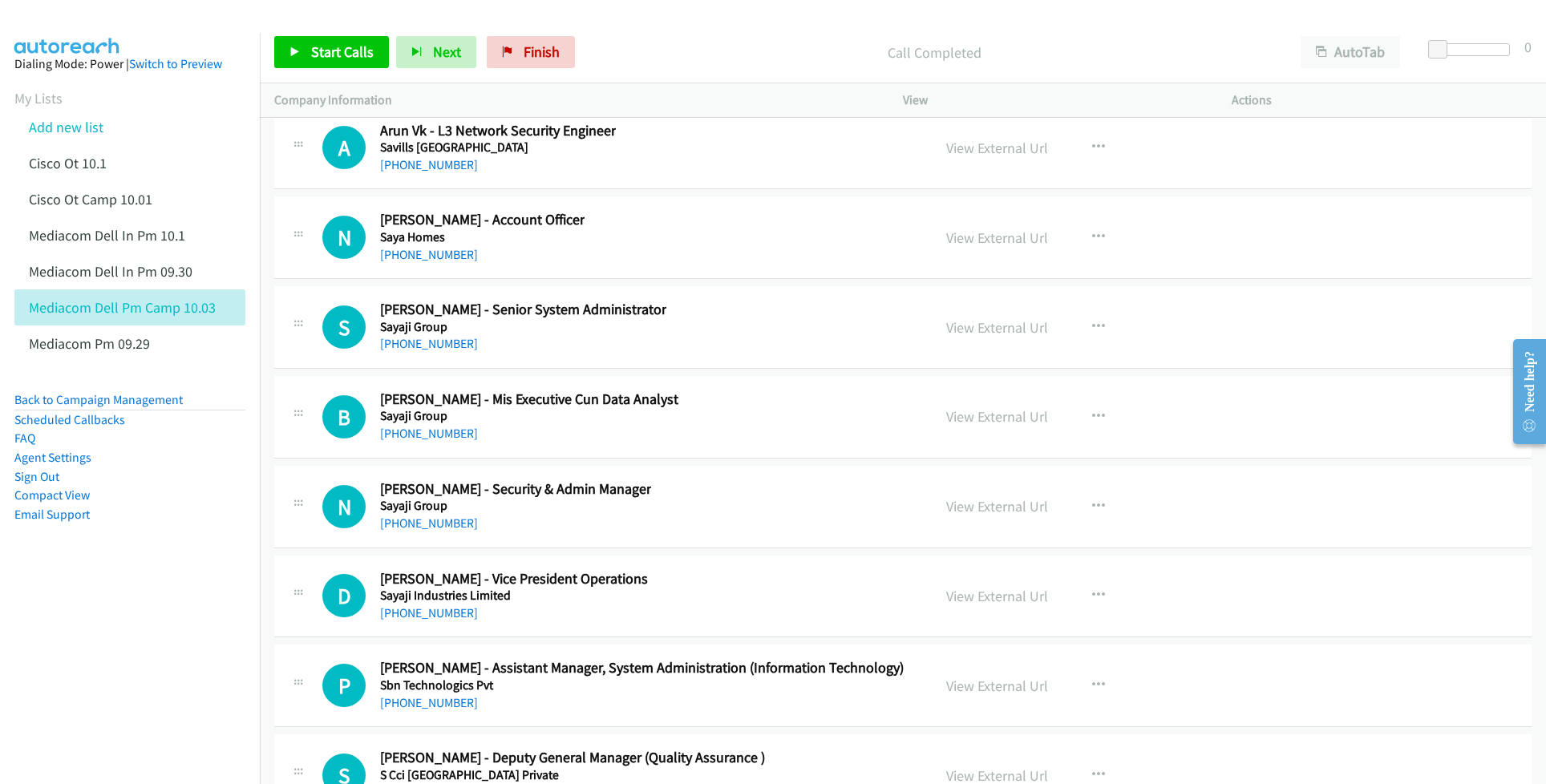
scroll to position [24581, 0]
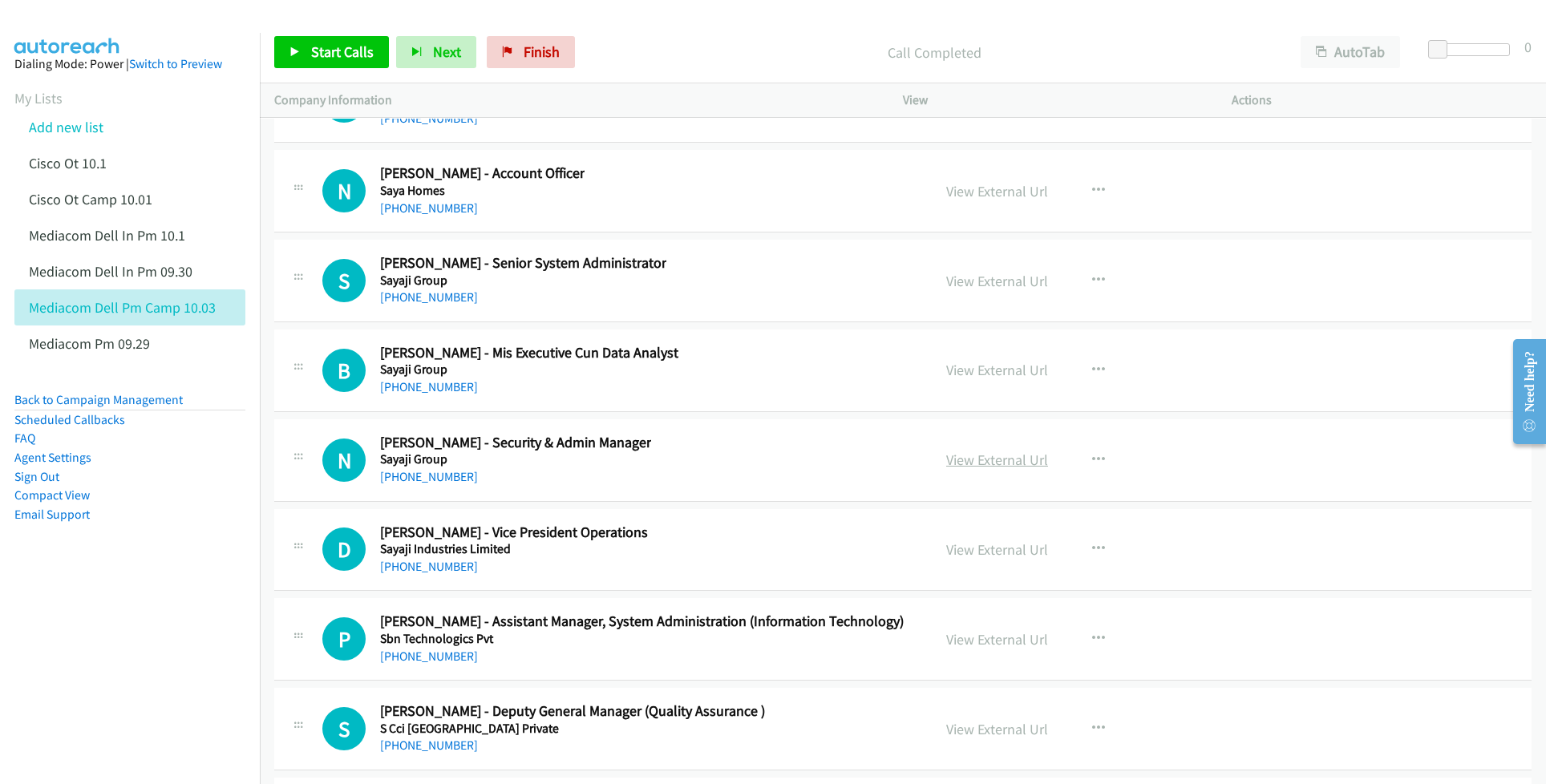
click at [988, 469] on link "View External Url" at bounding box center [997, 459] width 102 height 18
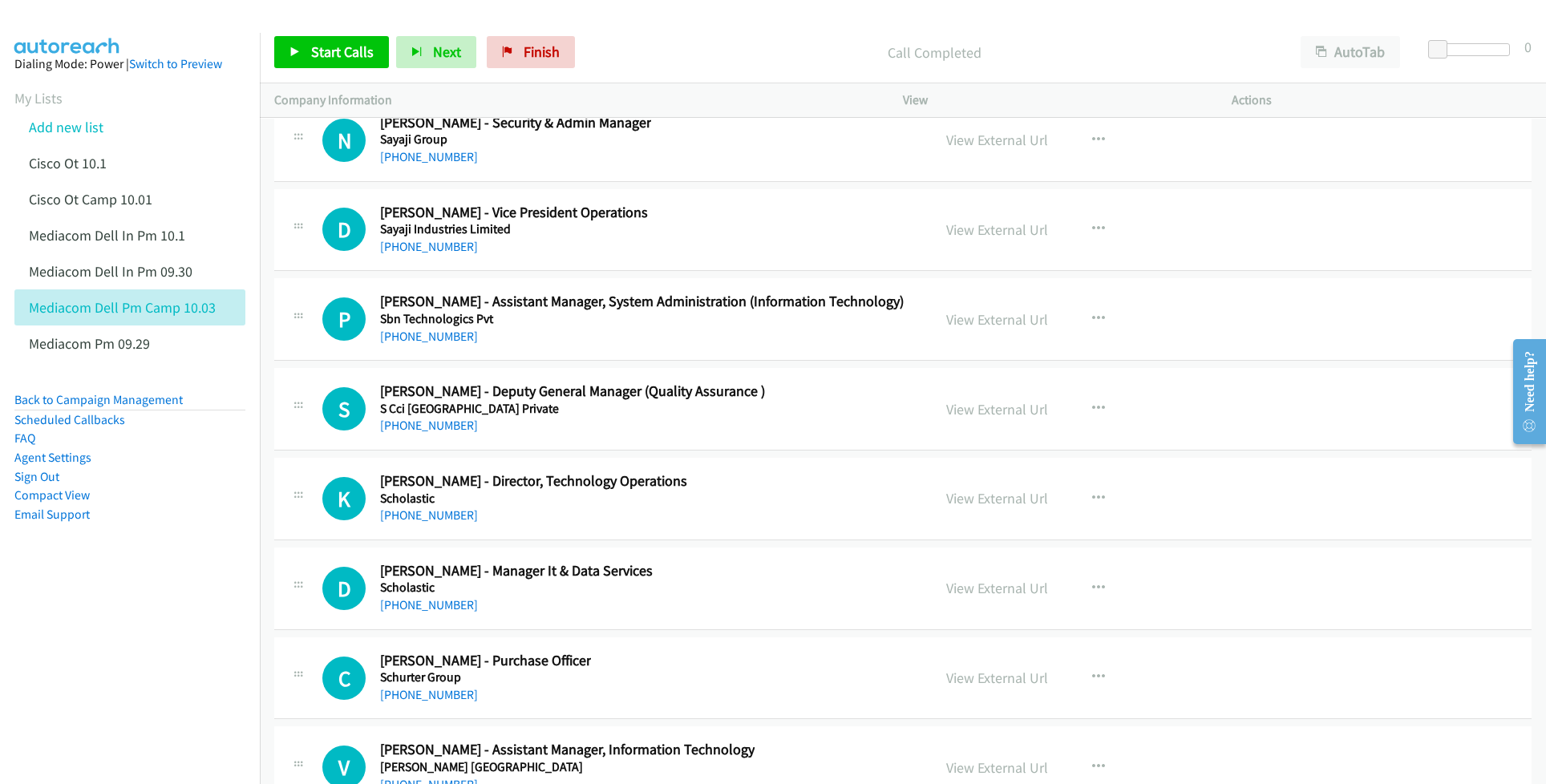
scroll to position [24902, 0]
click at [956, 596] on link "View External Url" at bounding box center [997, 587] width 102 height 18
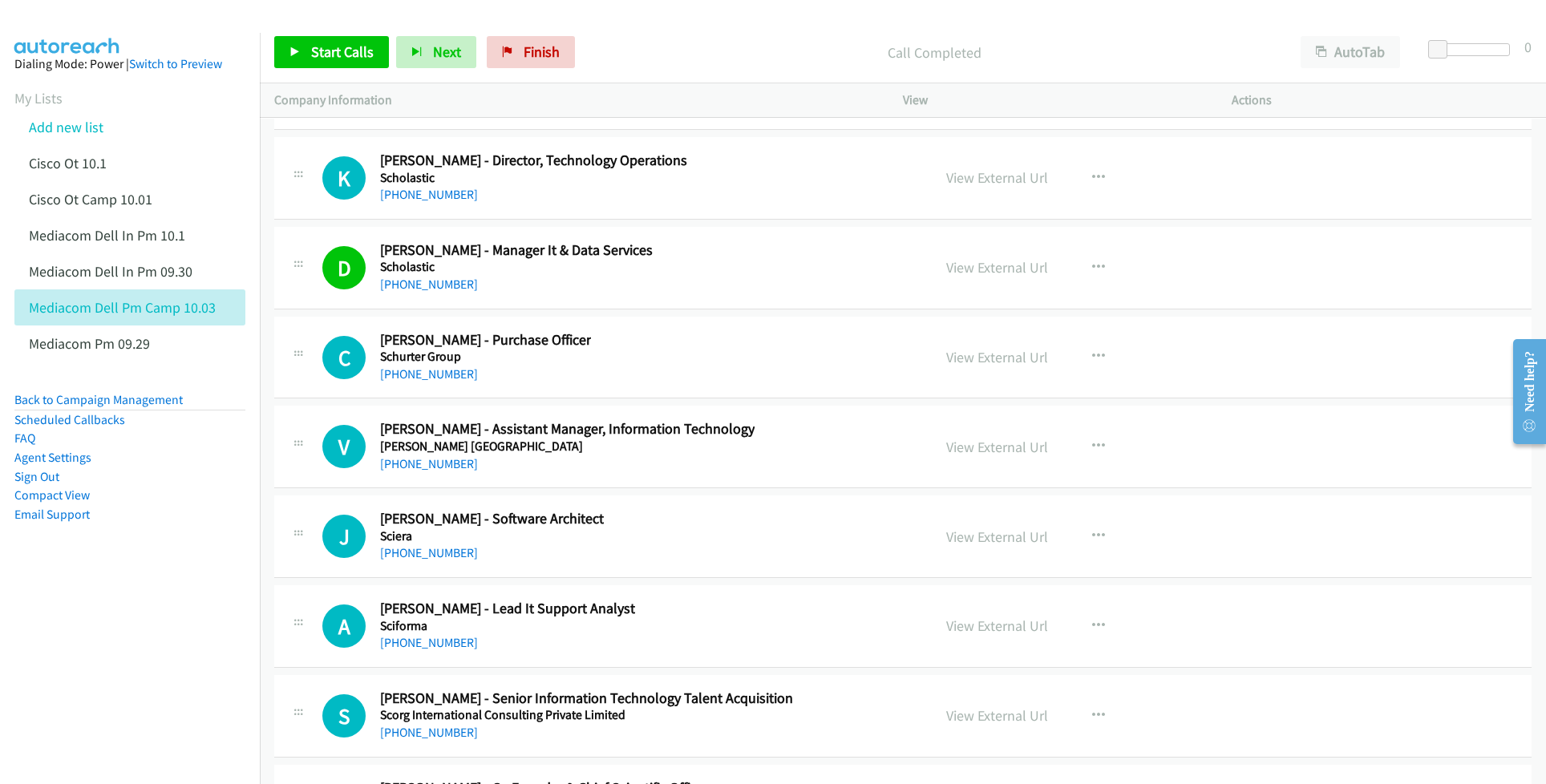
scroll to position [25222, 0]
click at [977, 455] on link "View External Url" at bounding box center [997, 445] width 102 height 18
drag, startPoint x: 966, startPoint y: 614, endPoint x: 754, endPoint y: 569, distance: 216.7
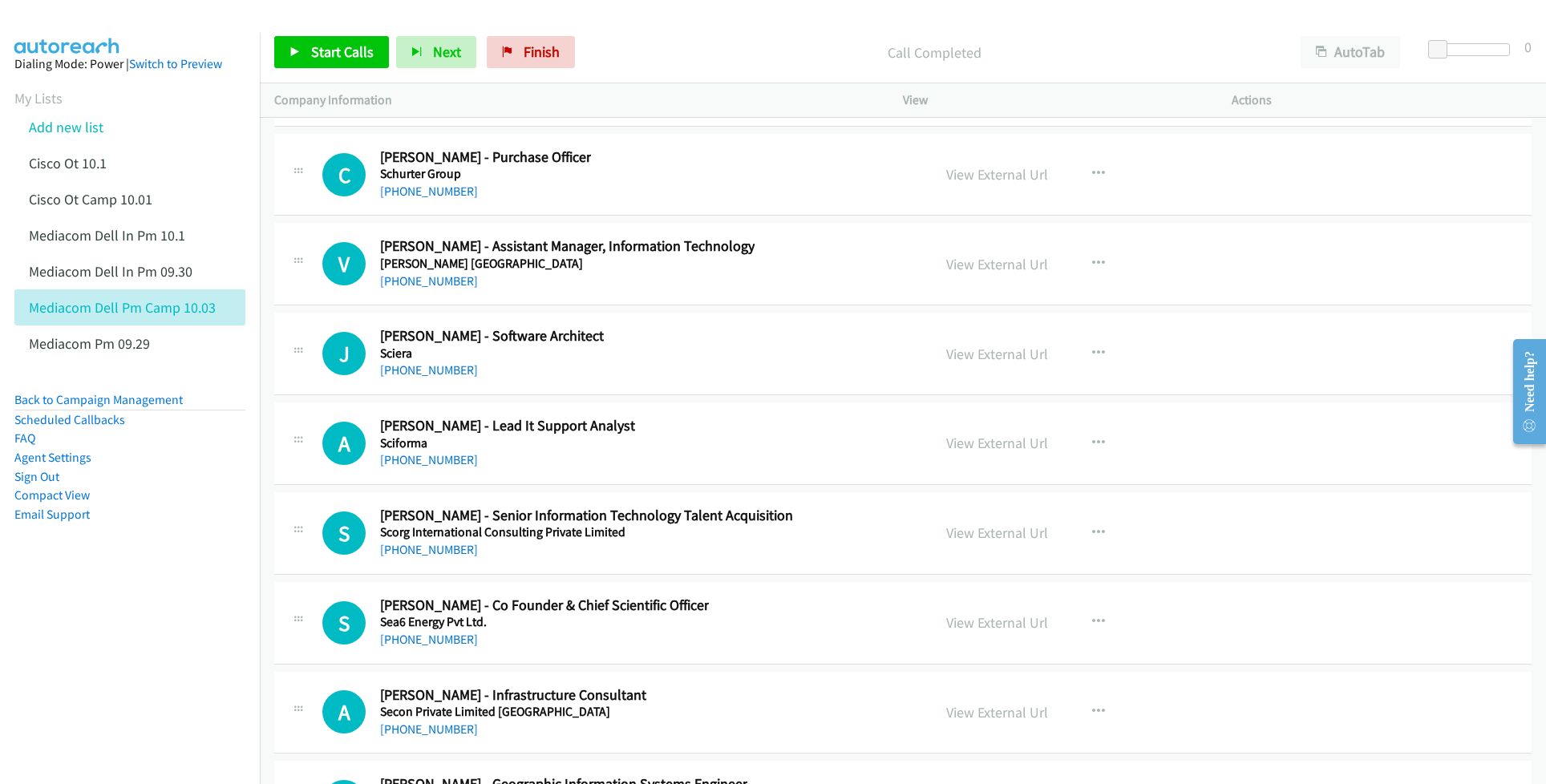
scroll to position [25436, 0]
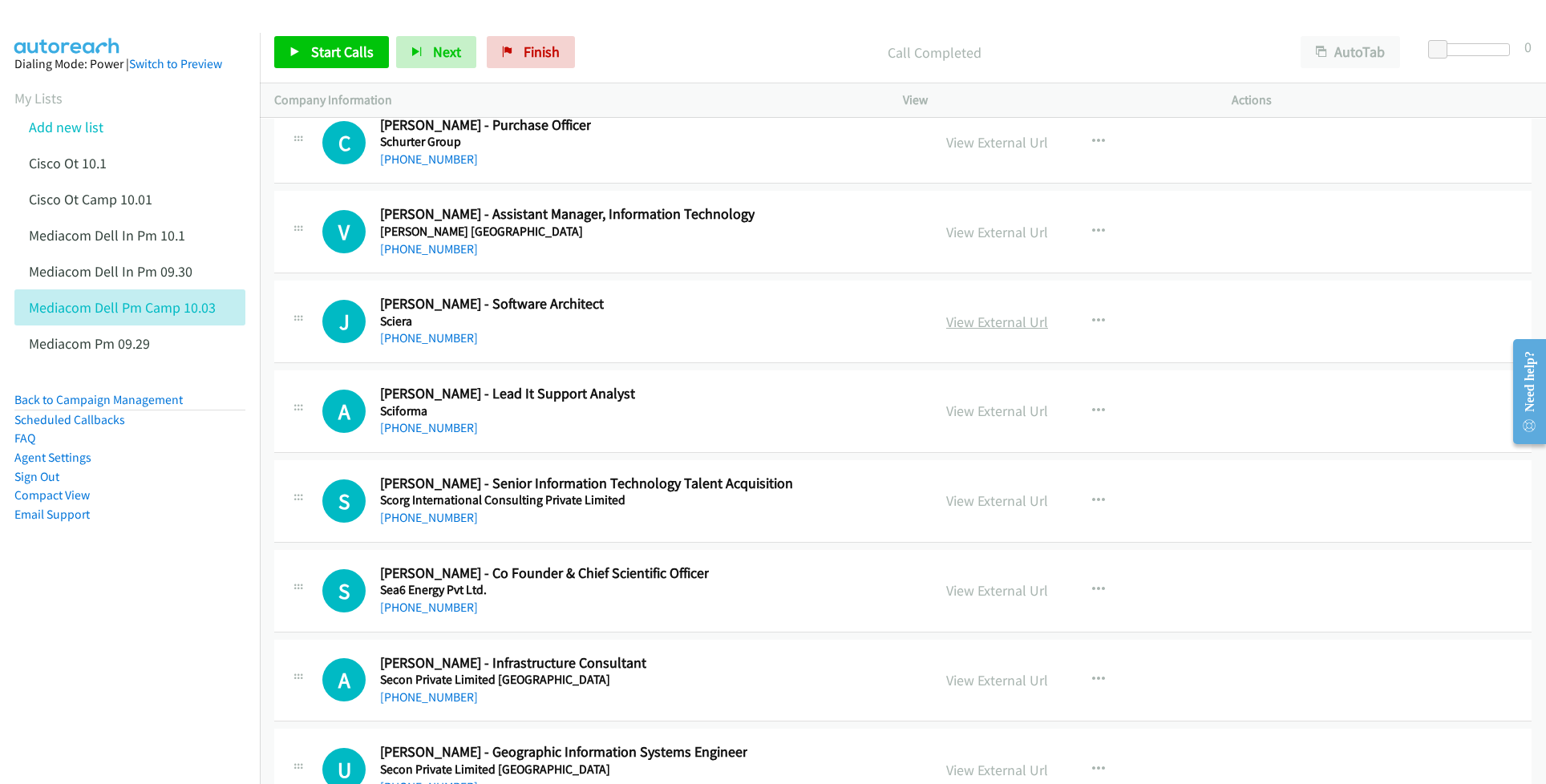
click at [989, 331] on link "View External Url" at bounding box center [997, 322] width 102 height 18
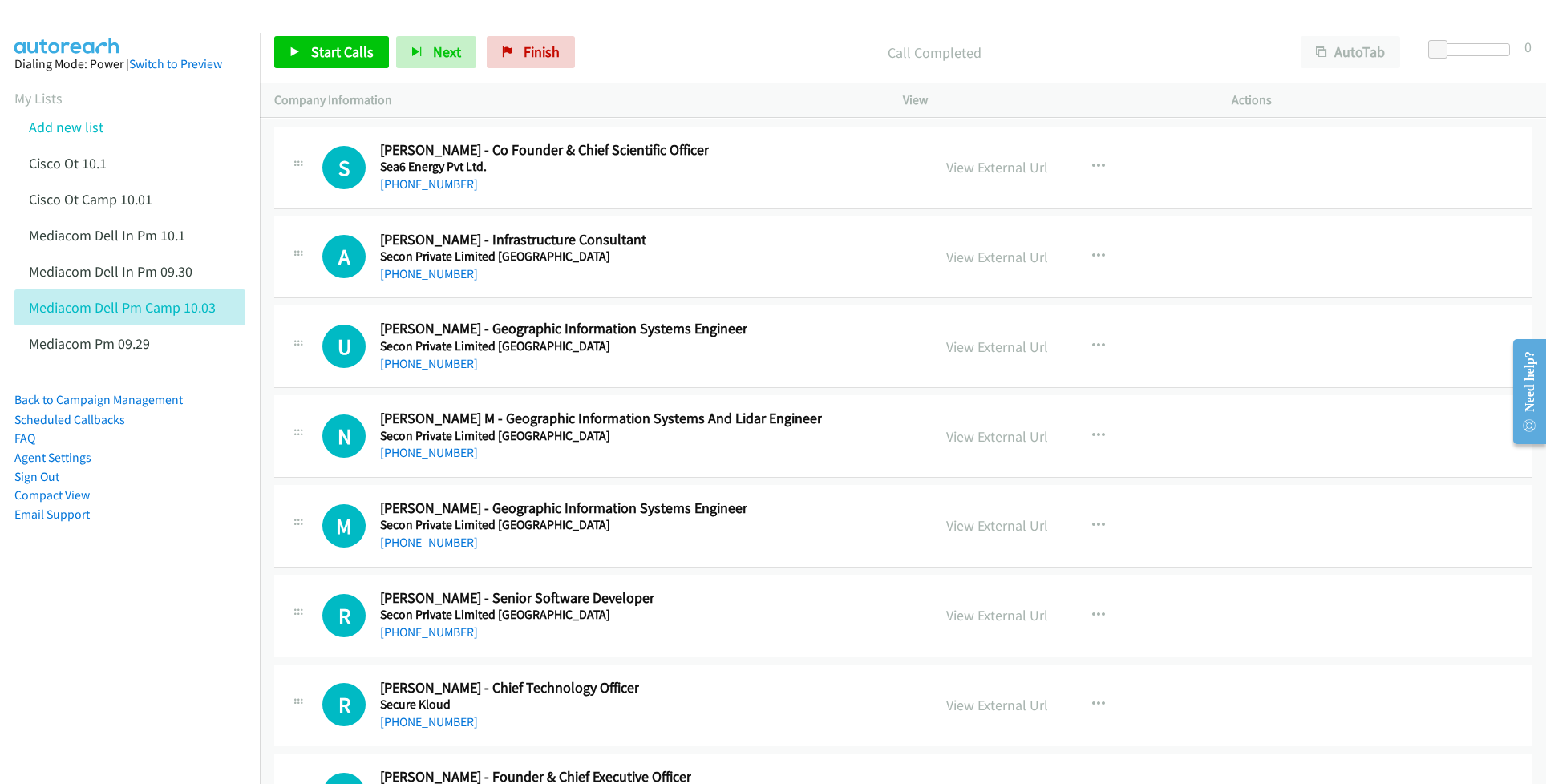
scroll to position [25863, 0]
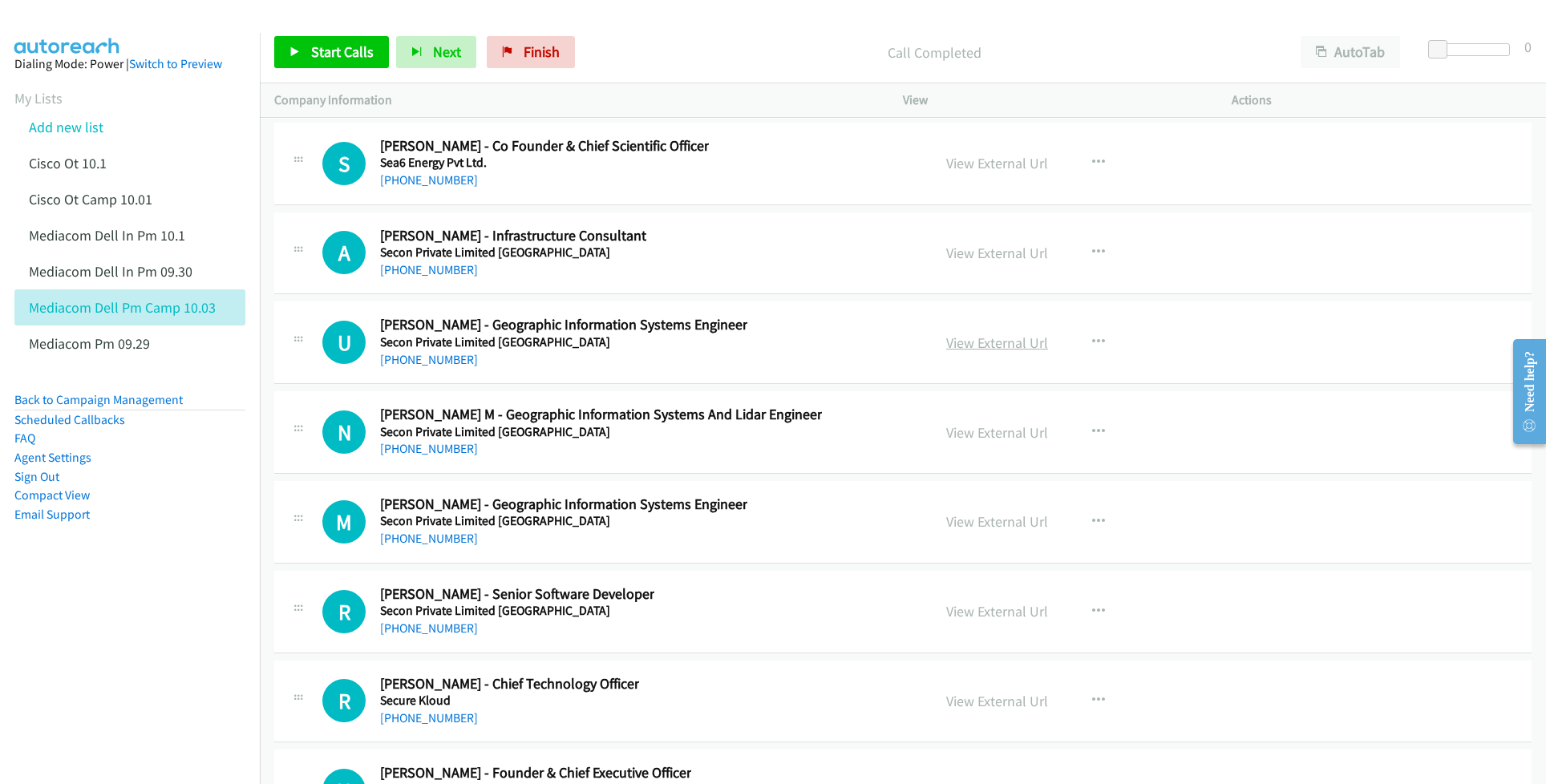
click at [970, 352] on link "View External Url" at bounding box center [997, 343] width 102 height 18
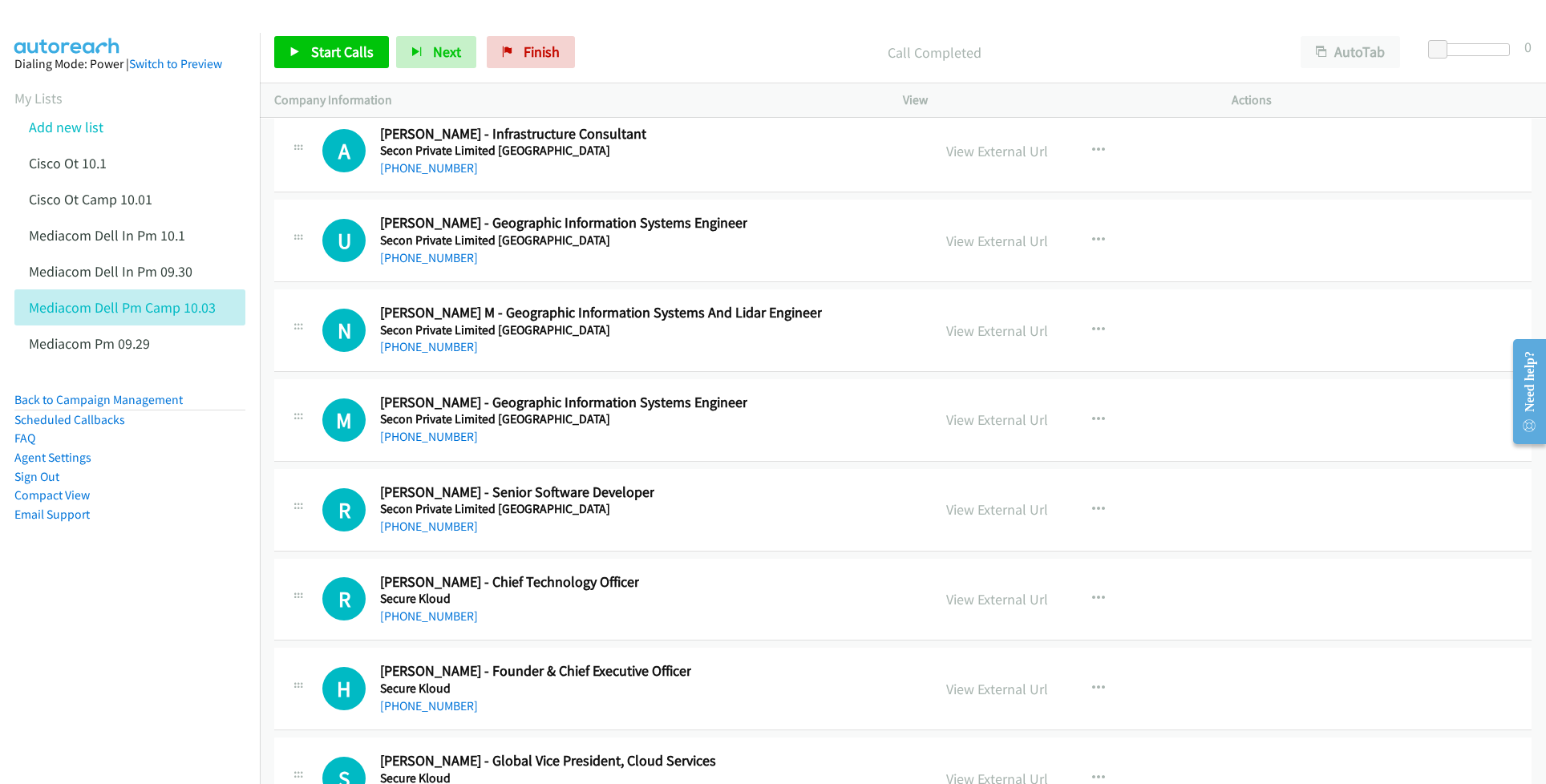
scroll to position [25971, 0]
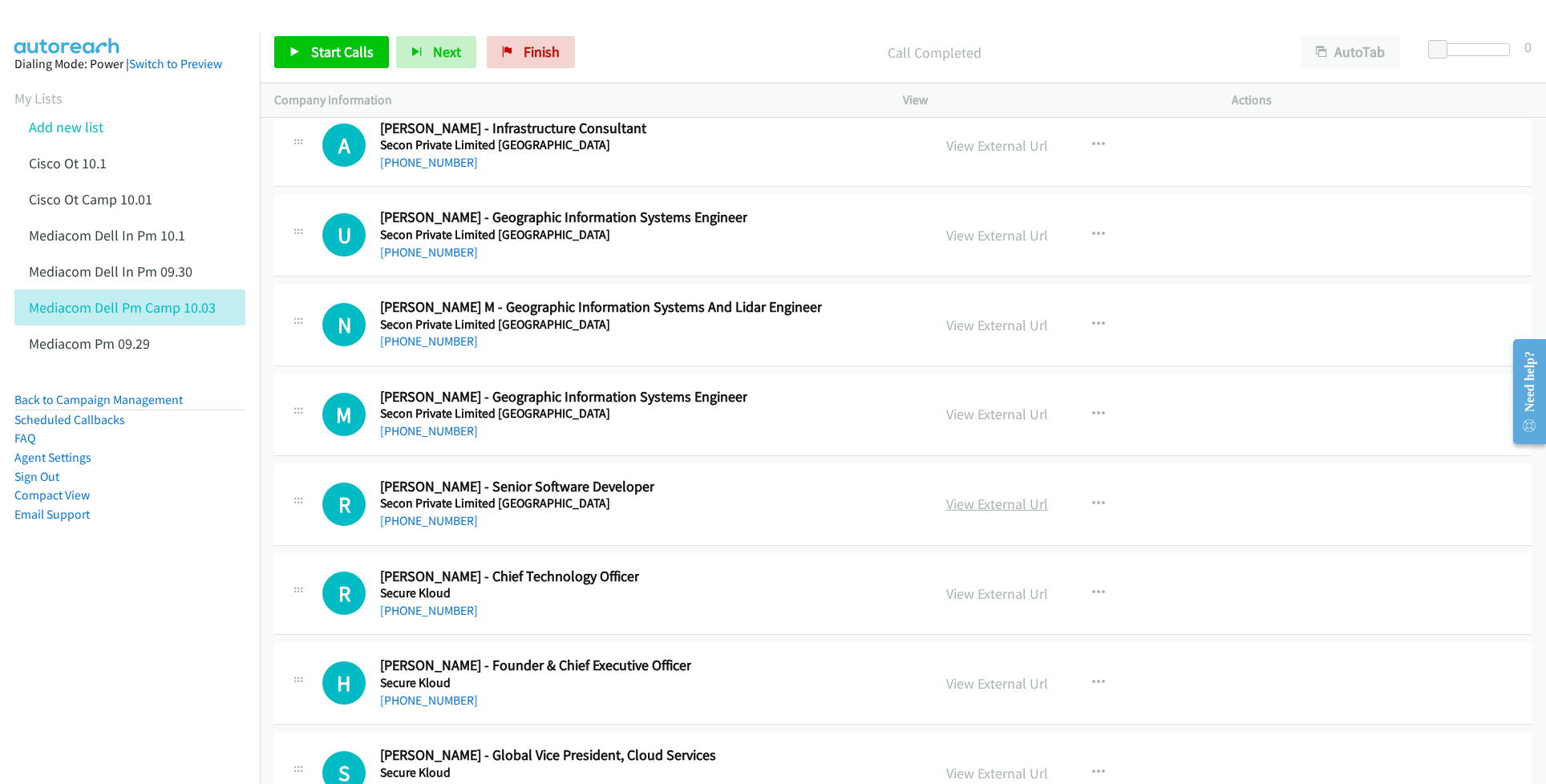
click at [988, 513] on link "View External Url" at bounding box center [997, 503] width 102 height 18
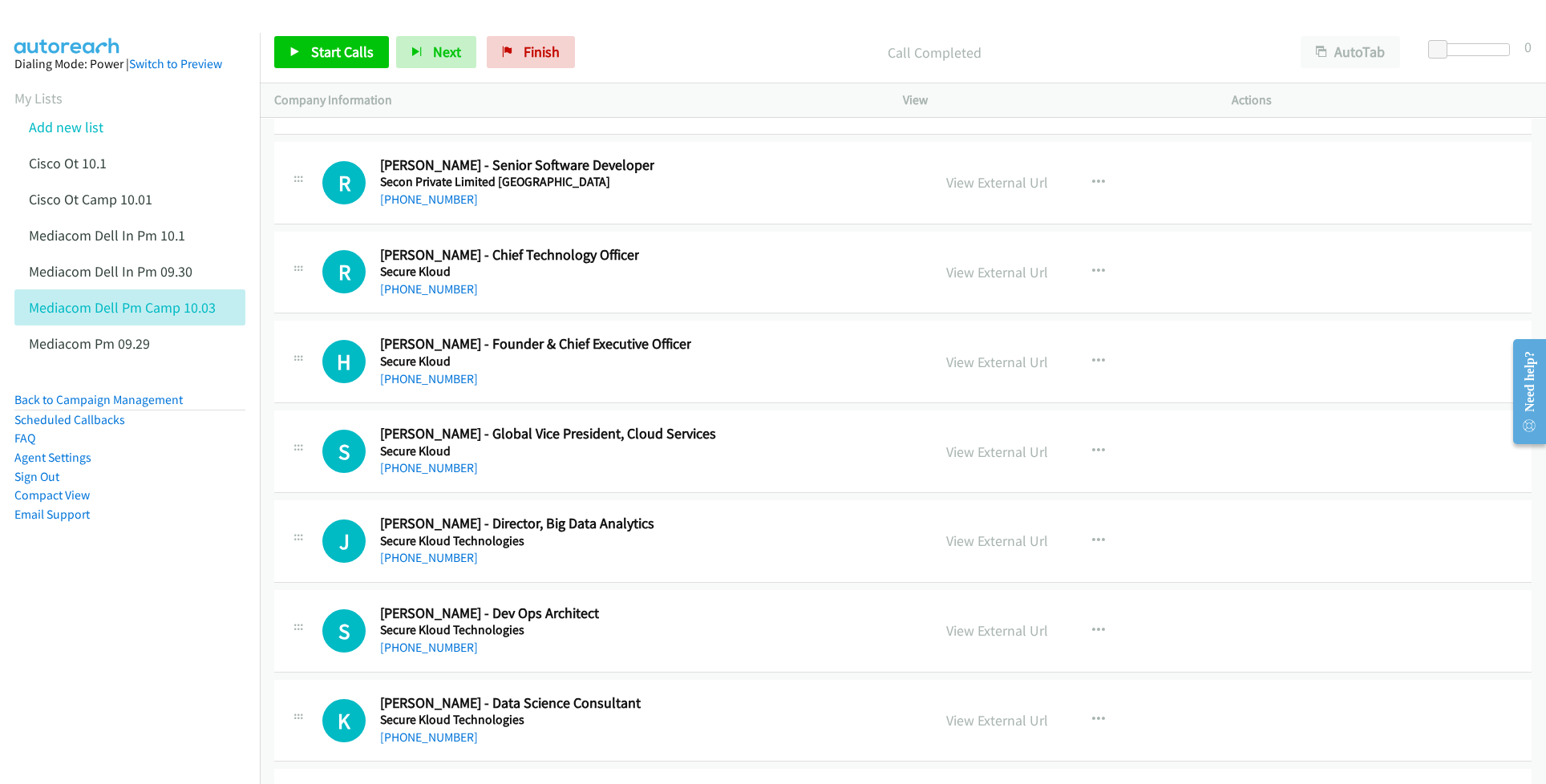
scroll to position [26398, 0]
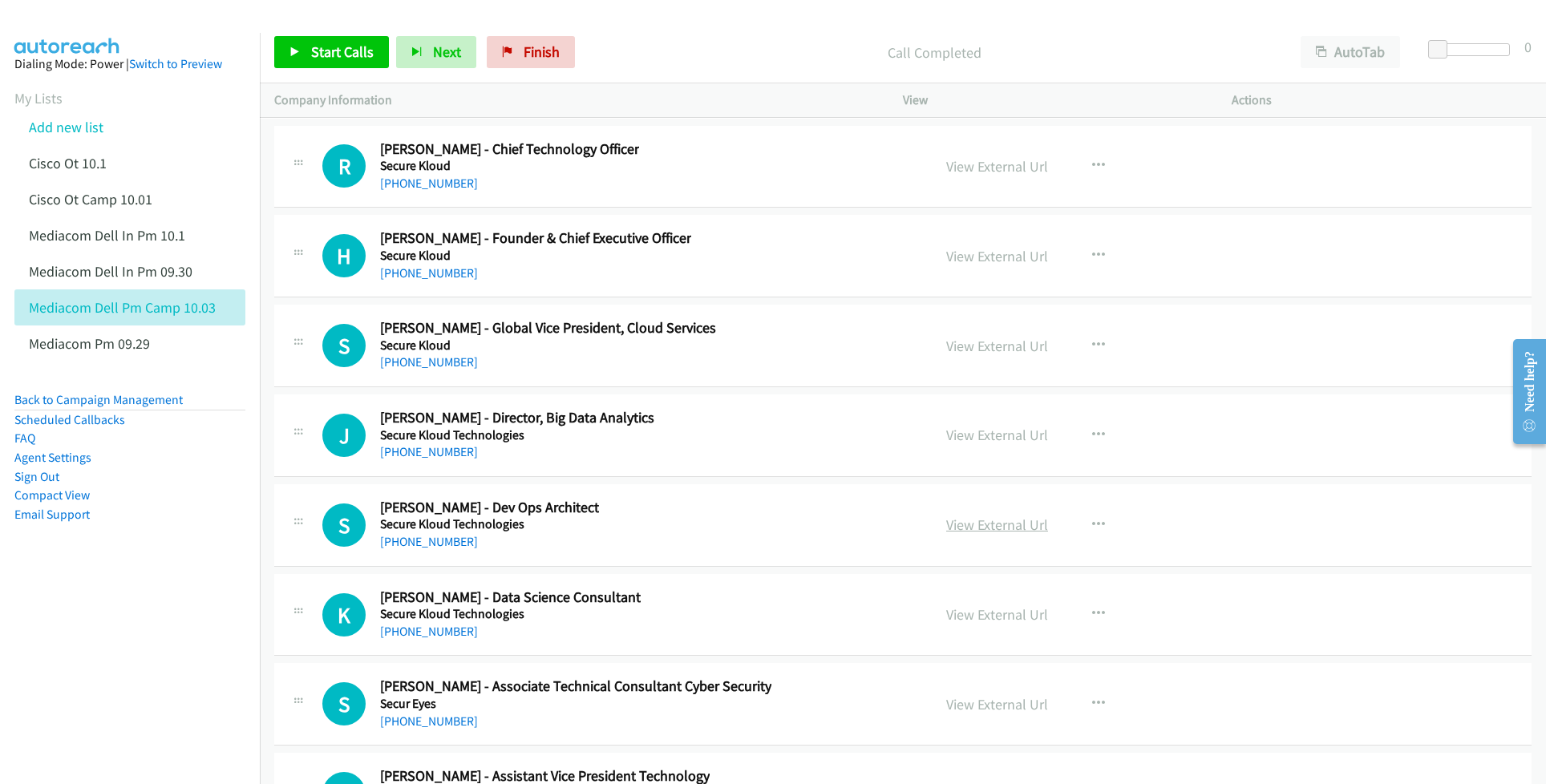
click at [950, 534] on link "View External Url" at bounding box center [997, 524] width 102 height 18
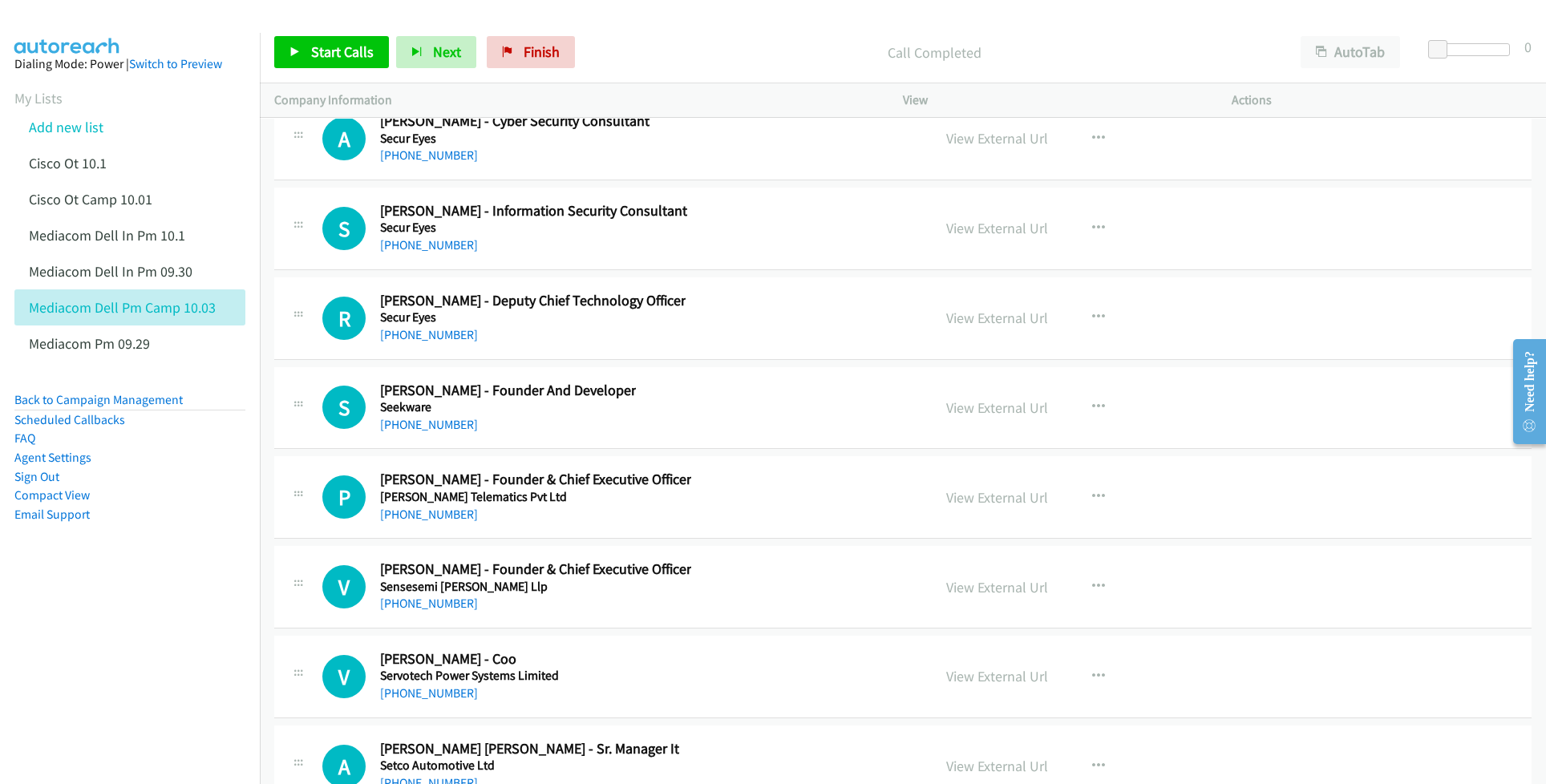
scroll to position [27146, 0]
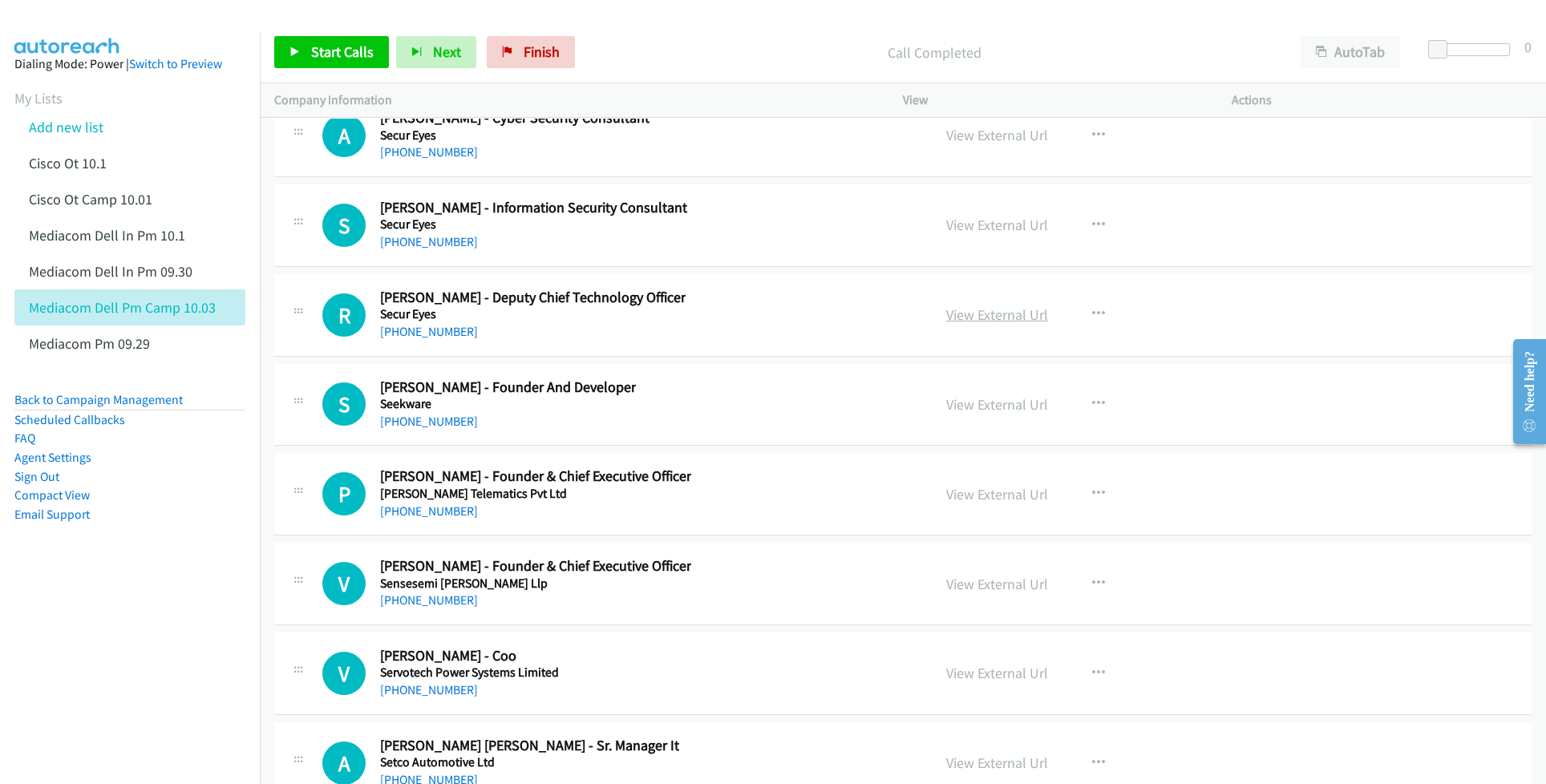
click at [951, 324] on link "View External Url" at bounding box center [997, 315] width 102 height 18
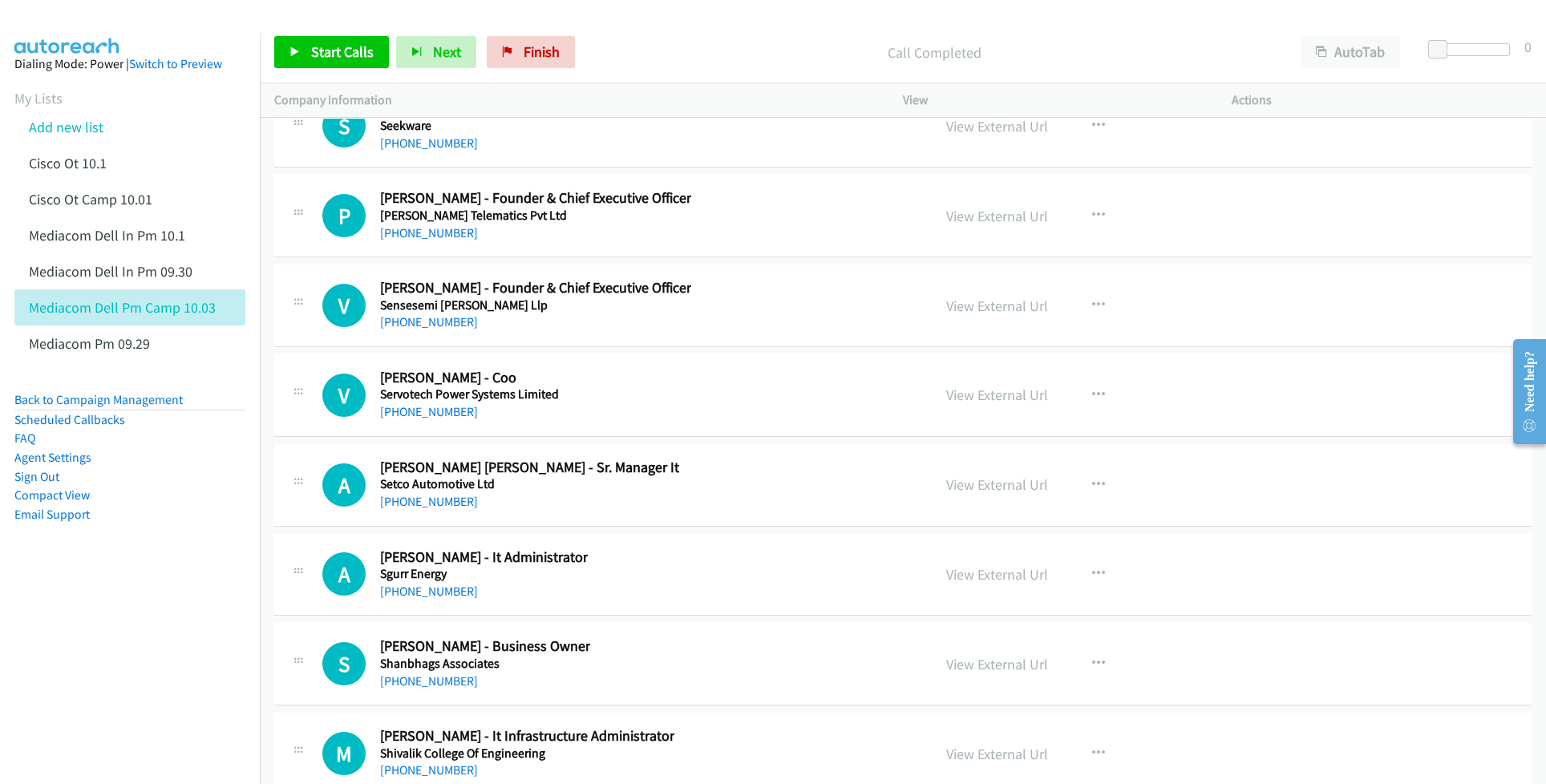
scroll to position [27466, 0]
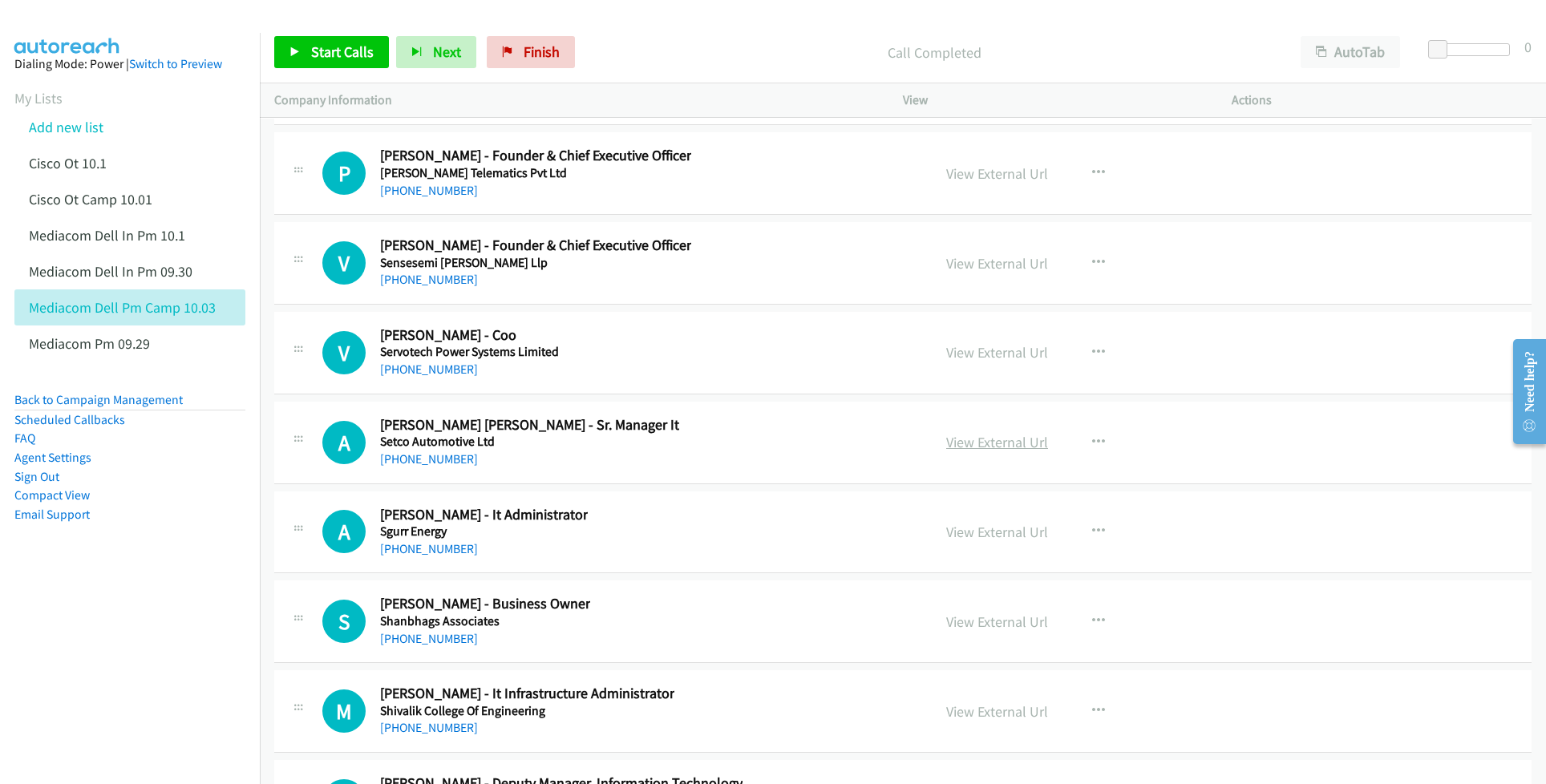
click at [972, 451] on link "View External Url" at bounding box center [997, 441] width 102 height 18
click at [973, 541] on link "View External Url" at bounding box center [997, 531] width 102 height 18
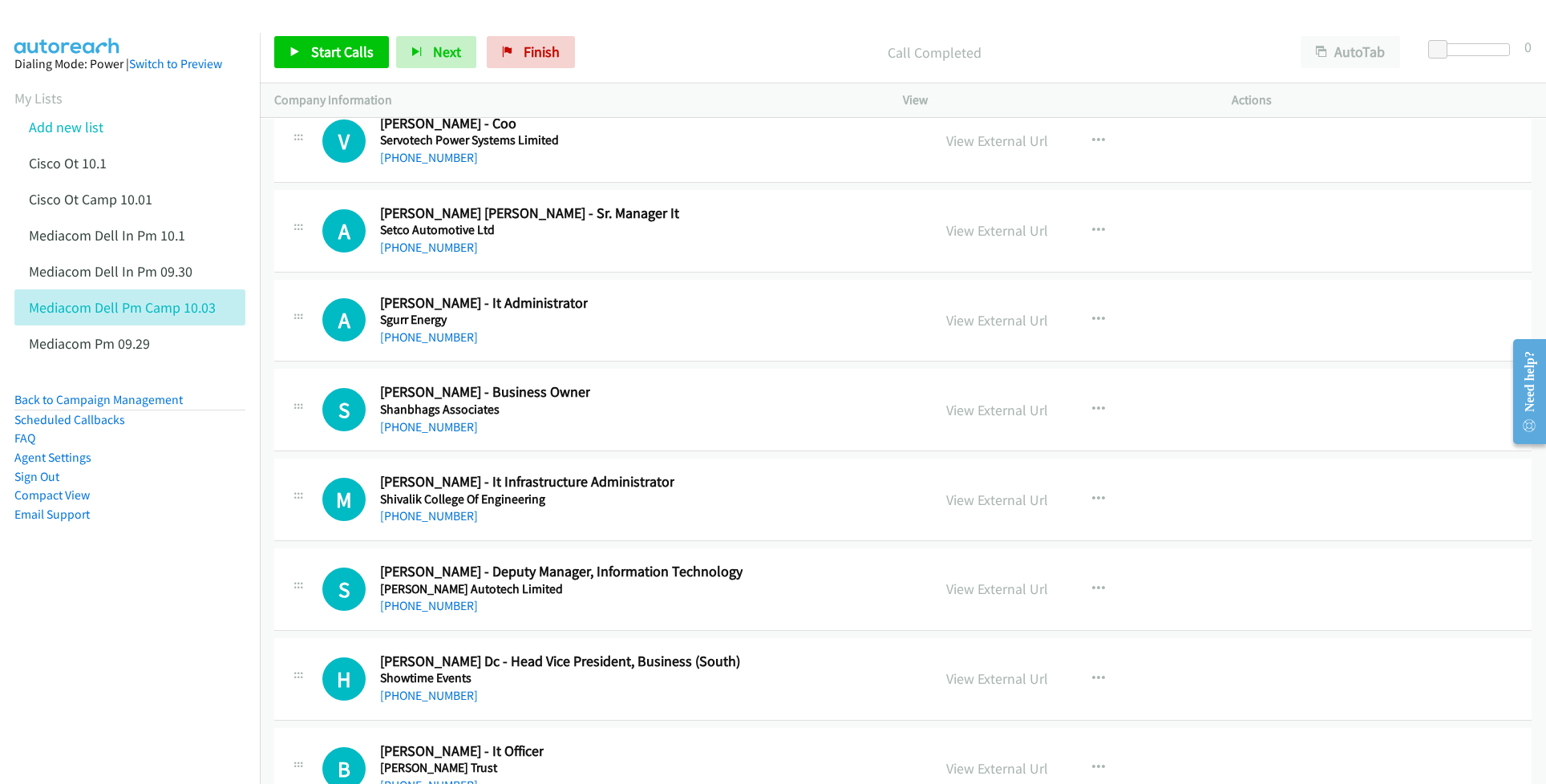
scroll to position [27681, 0]
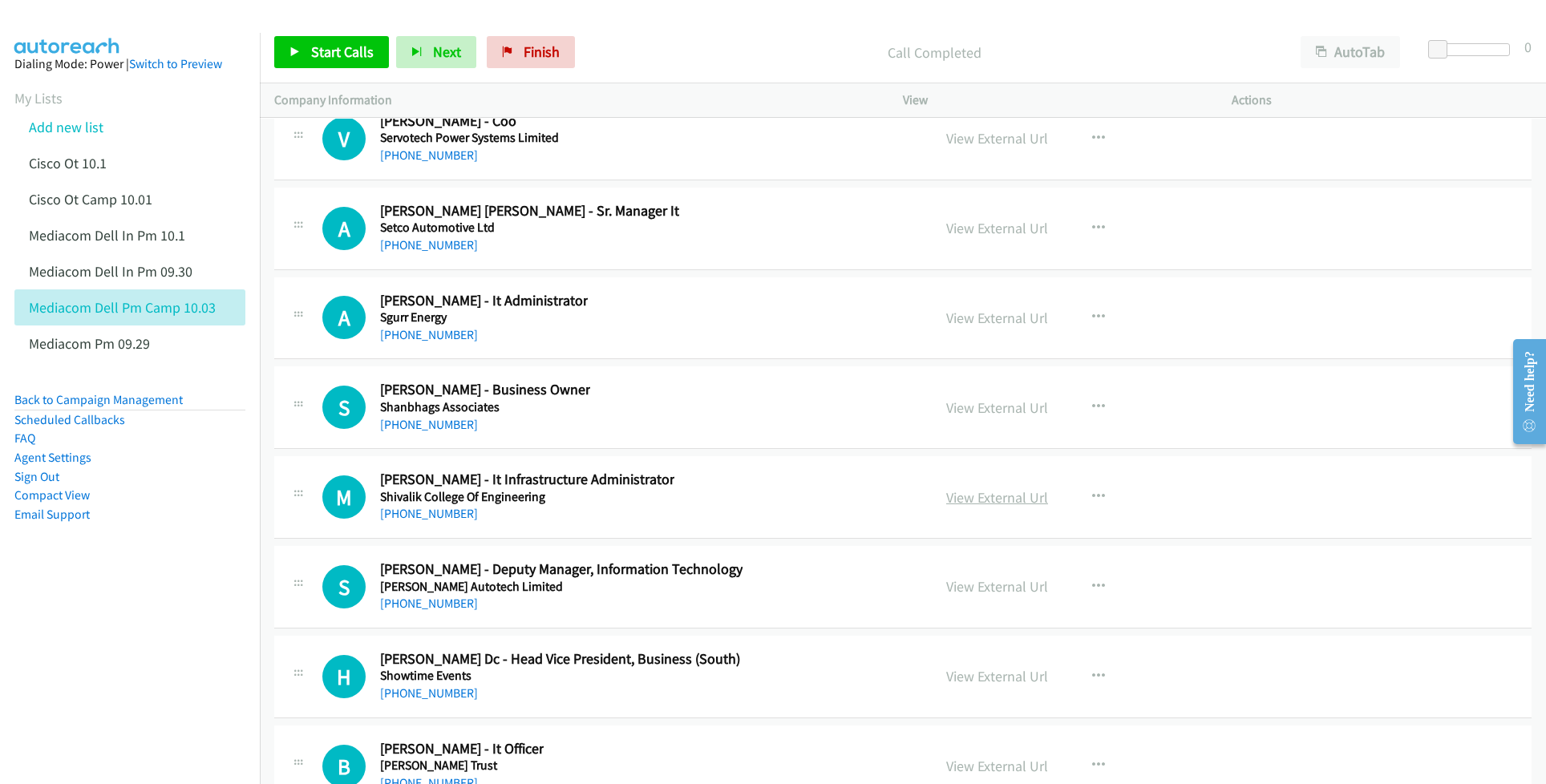
click at [963, 506] on link "View External Url" at bounding box center [997, 497] width 102 height 18
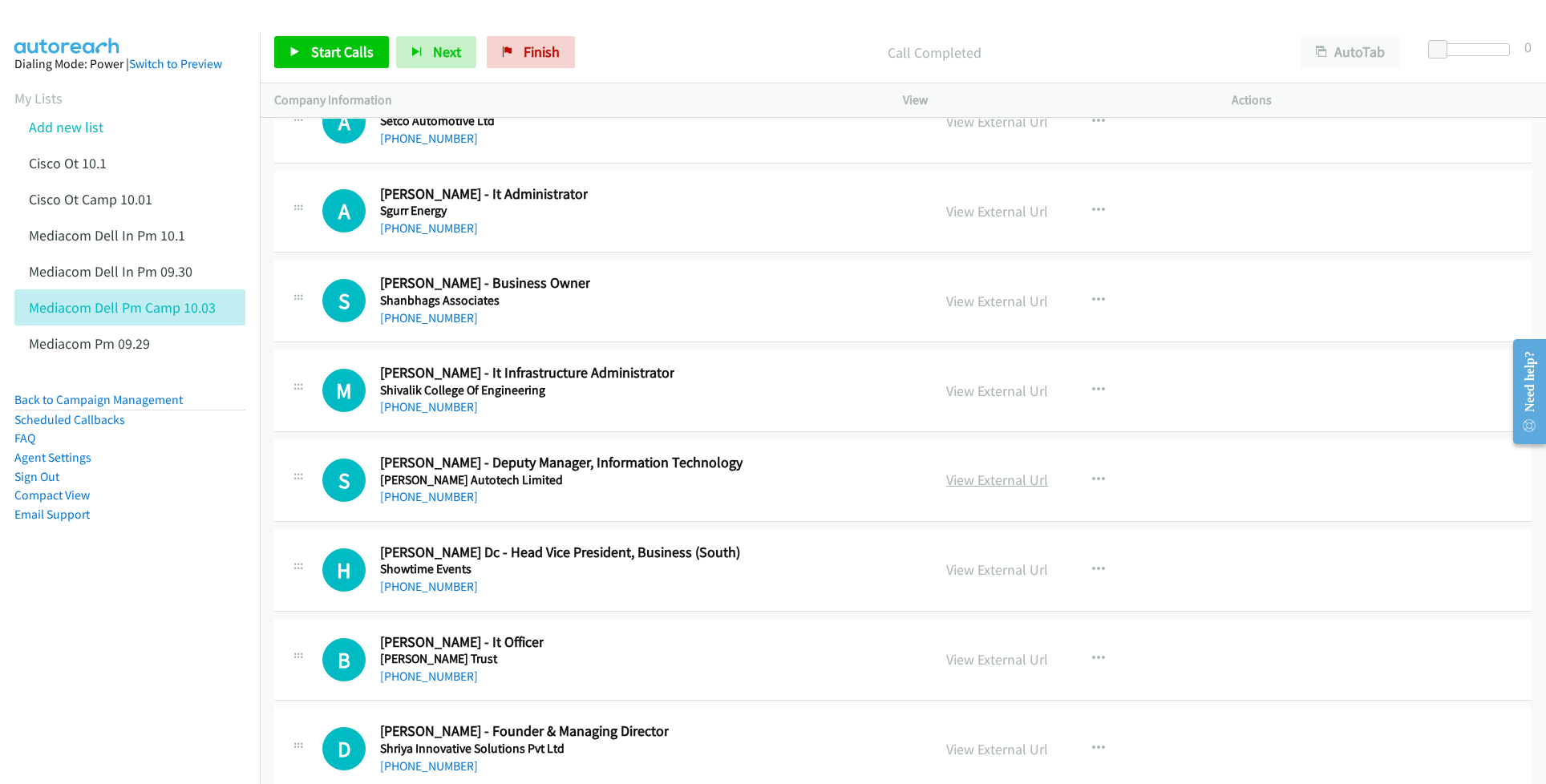
click at [957, 489] on link "View External Url" at bounding box center [997, 479] width 102 height 18
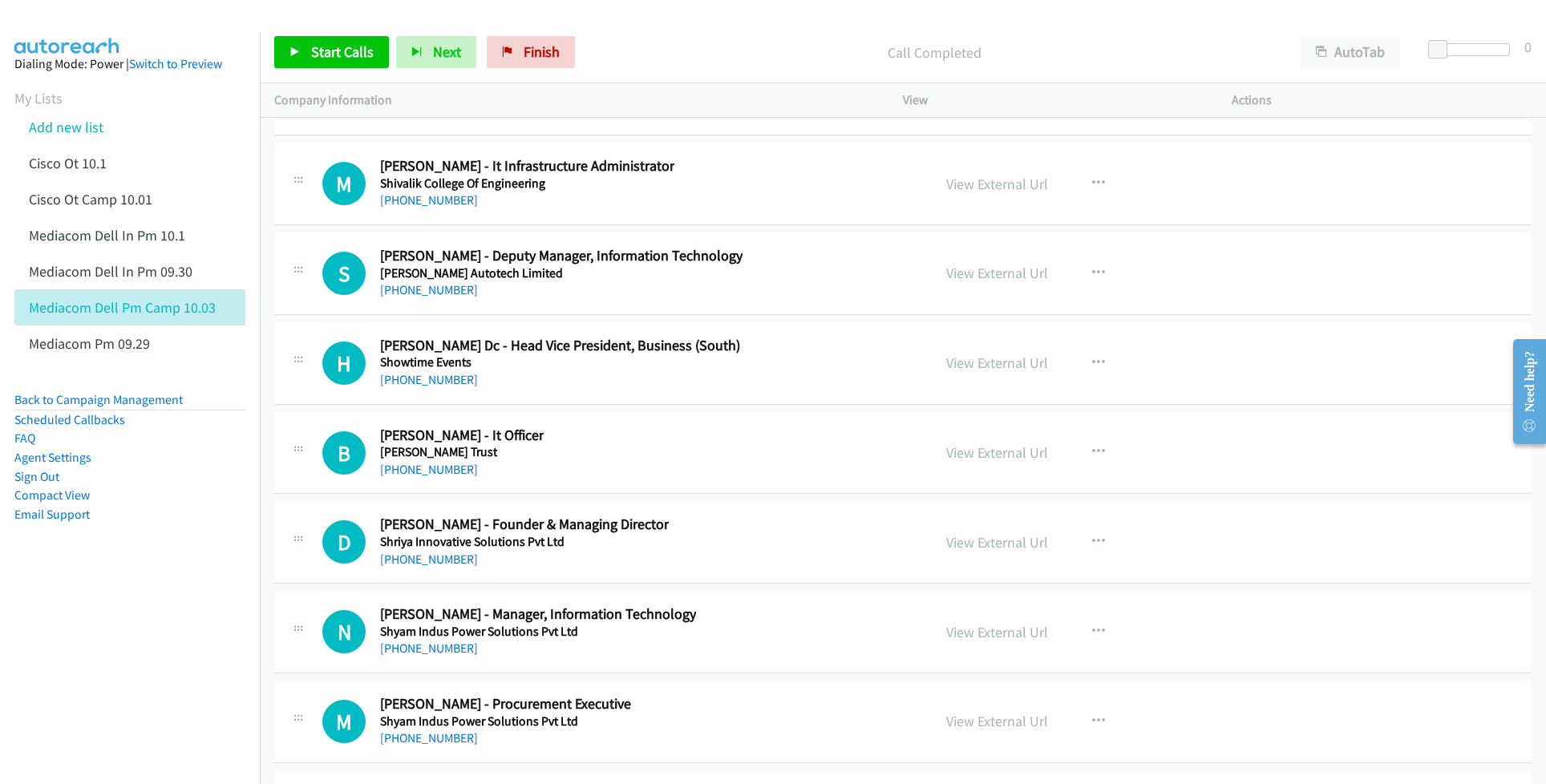
scroll to position [28002, 0]
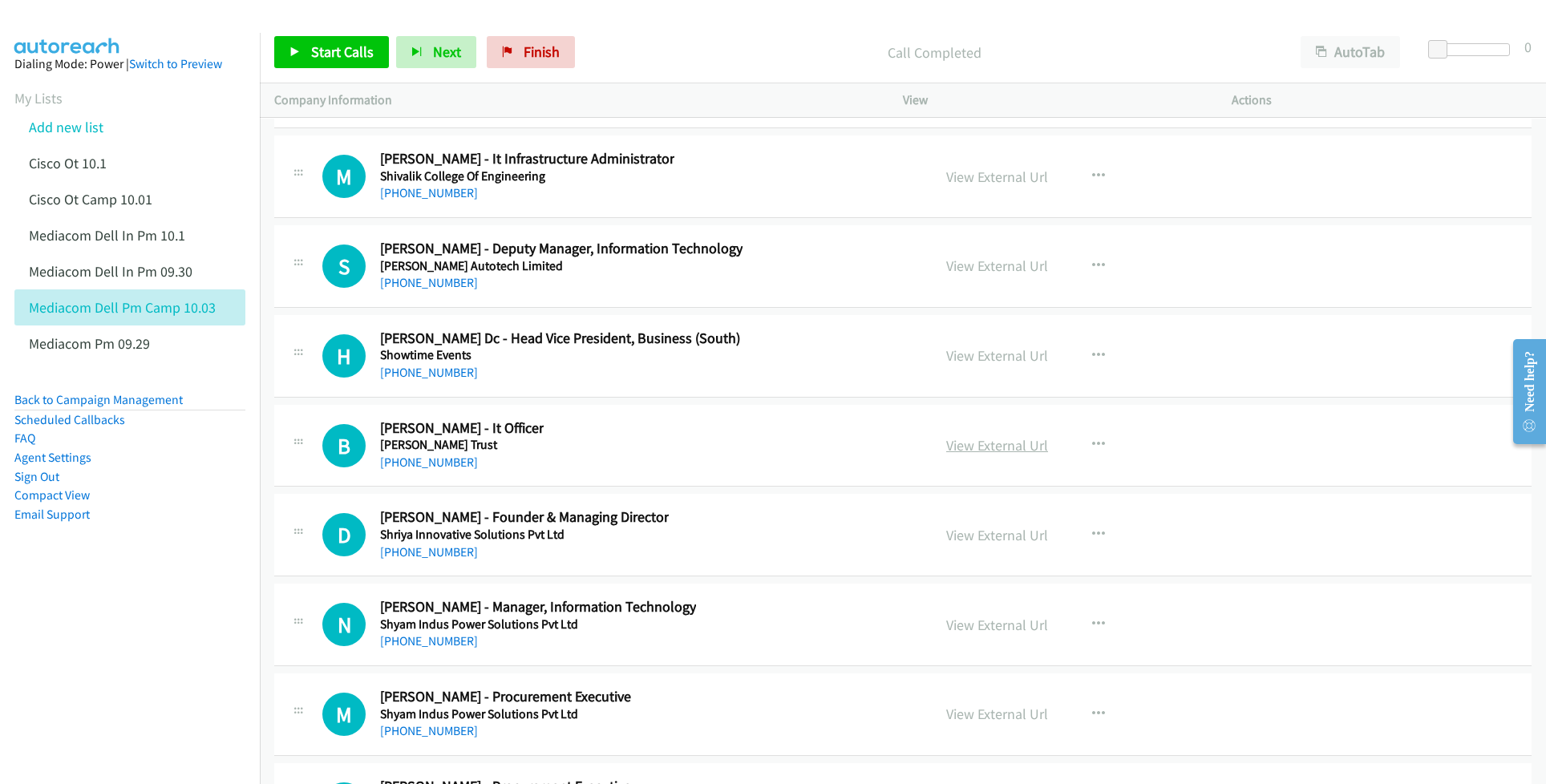
click at [969, 454] on link "View External Url" at bounding box center [997, 445] width 102 height 18
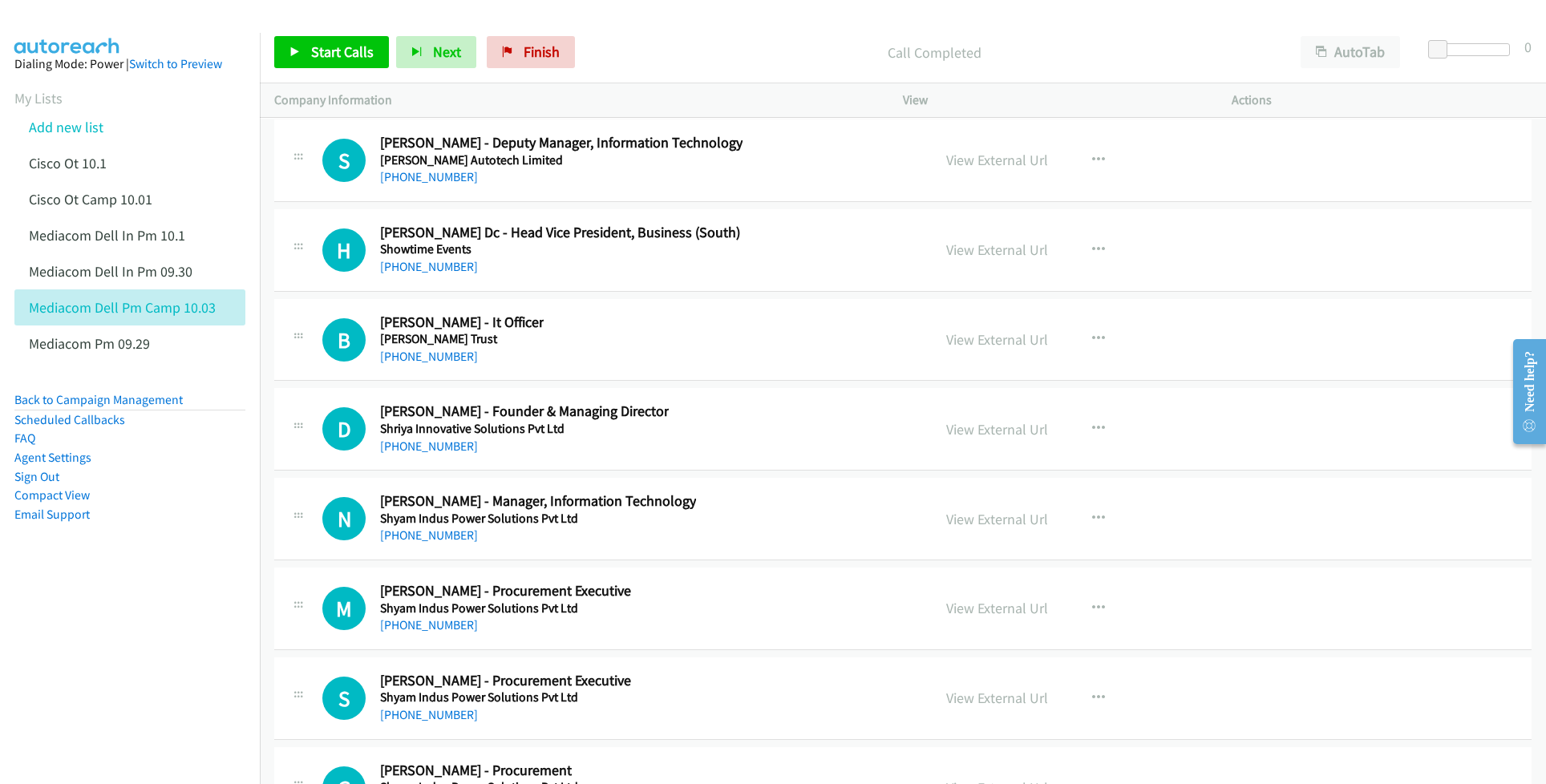
scroll to position [28108, 0]
click at [950, 527] on link "View External Url" at bounding box center [997, 518] width 102 height 18
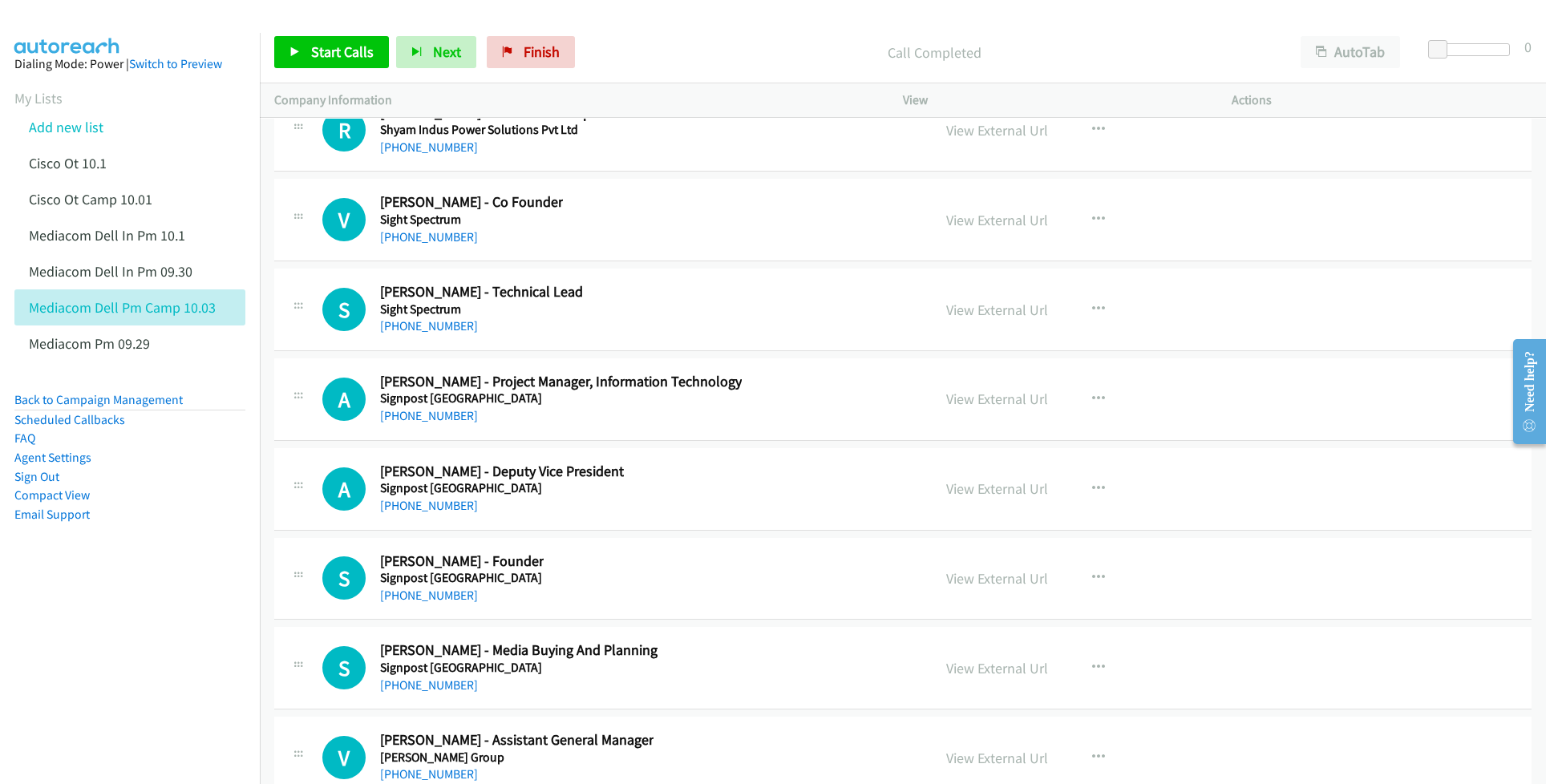
scroll to position [28856, 0]
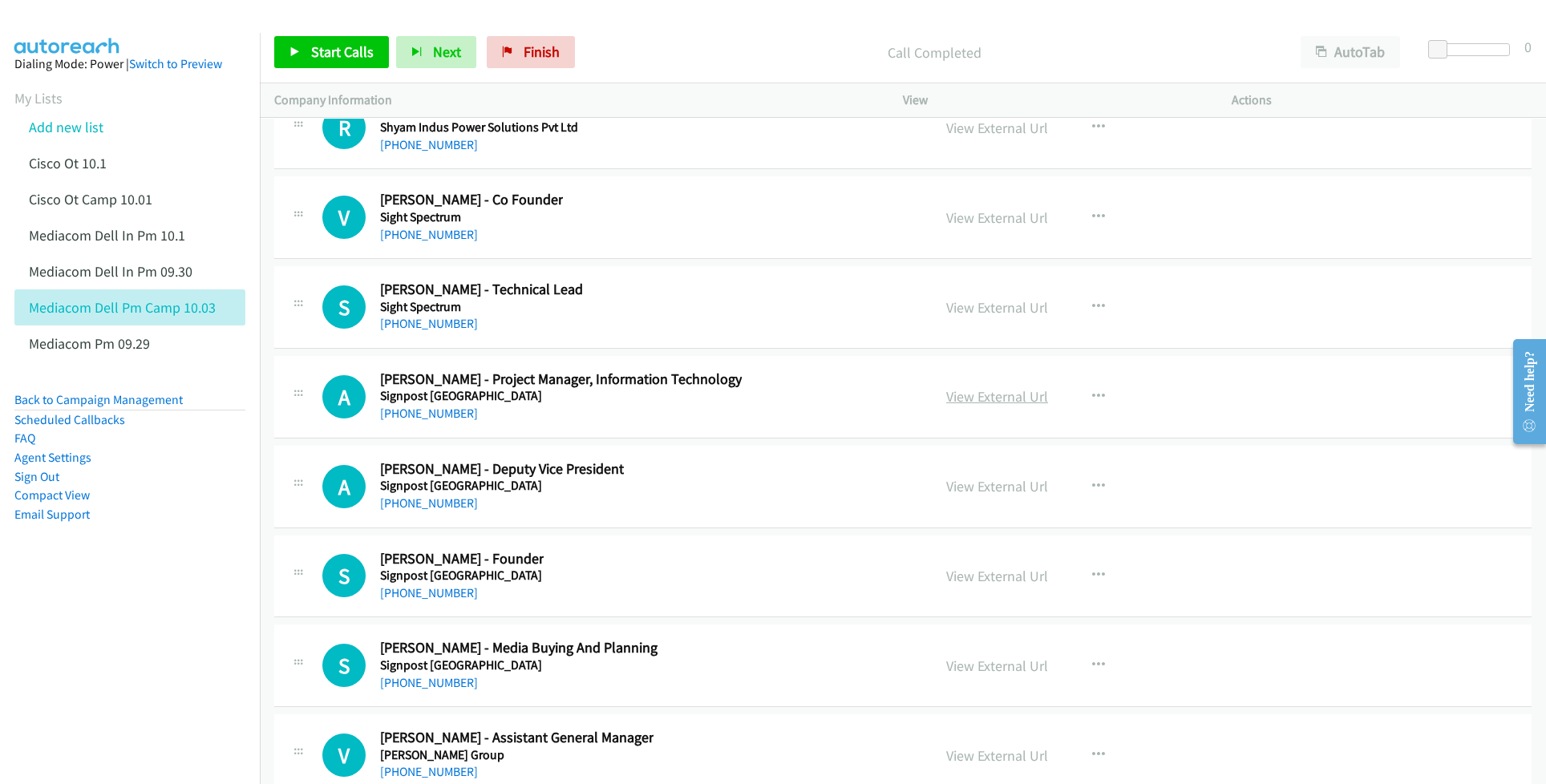
click at [990, 405] on link "View External Url" at bounding box center [997, 396] width 102 height 18
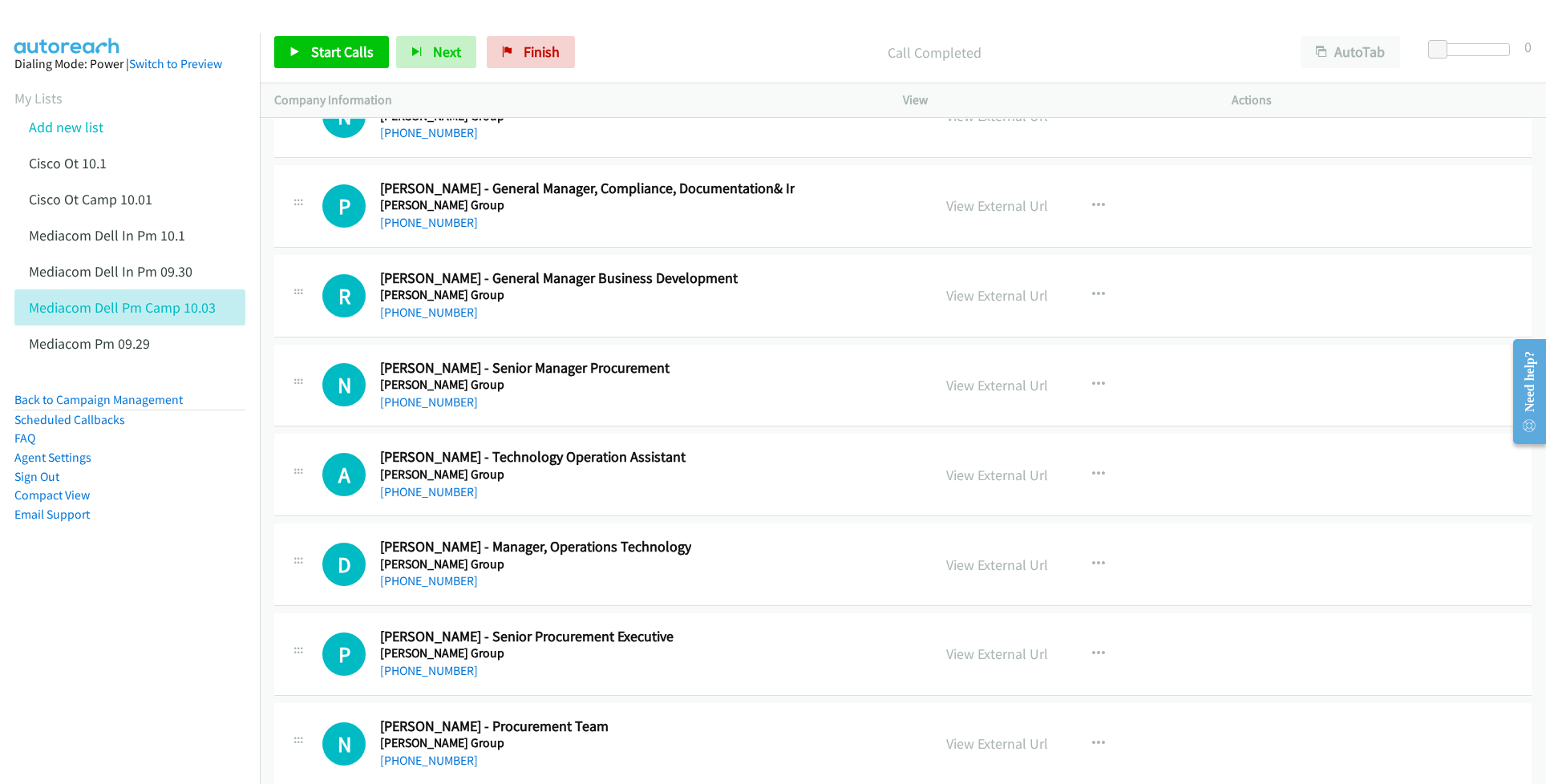
scroll to position [30139, 0]
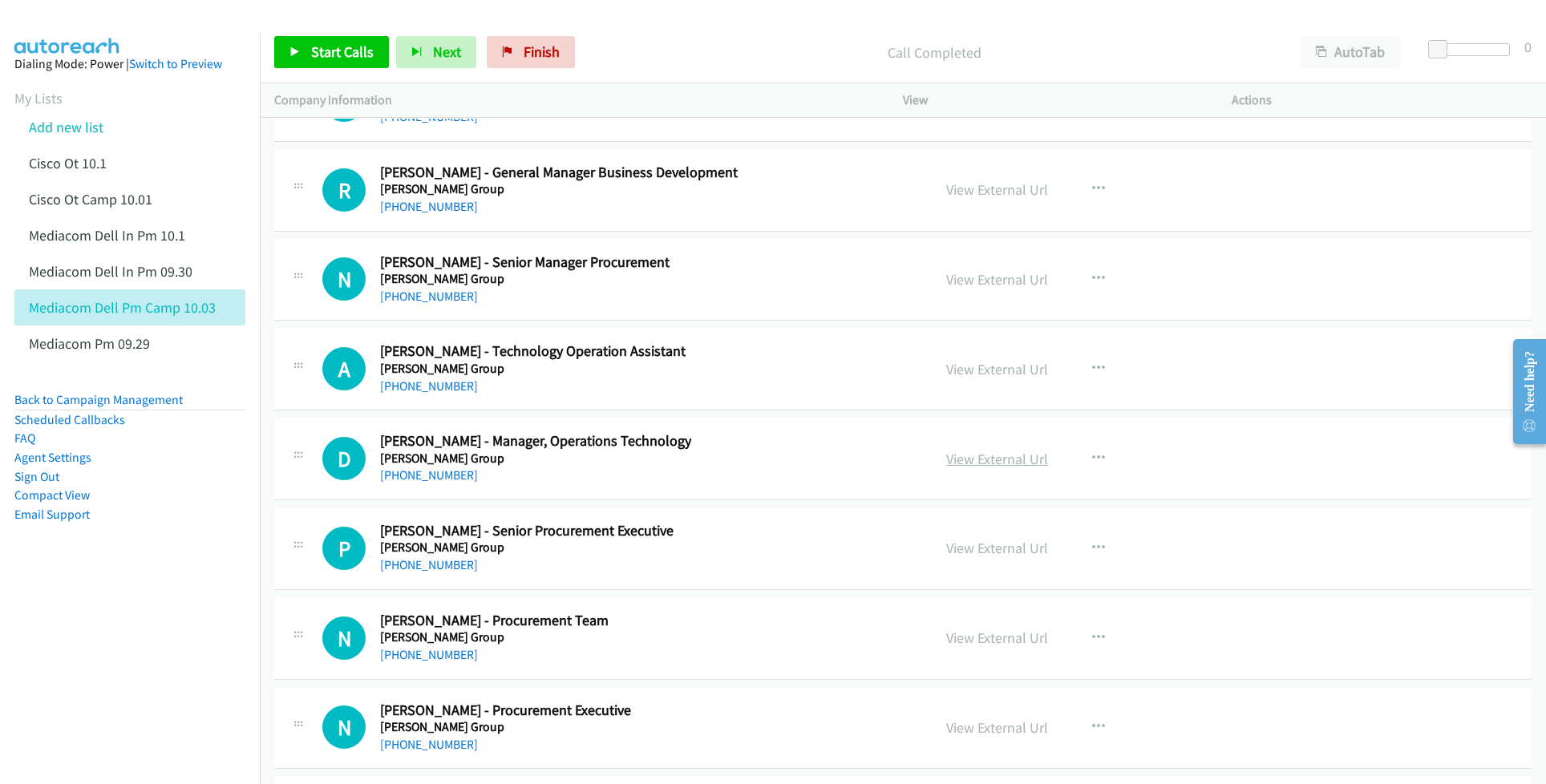
click at [978, 468] on link "View External Url" at bounding box center [997, 458] width 102 height 18
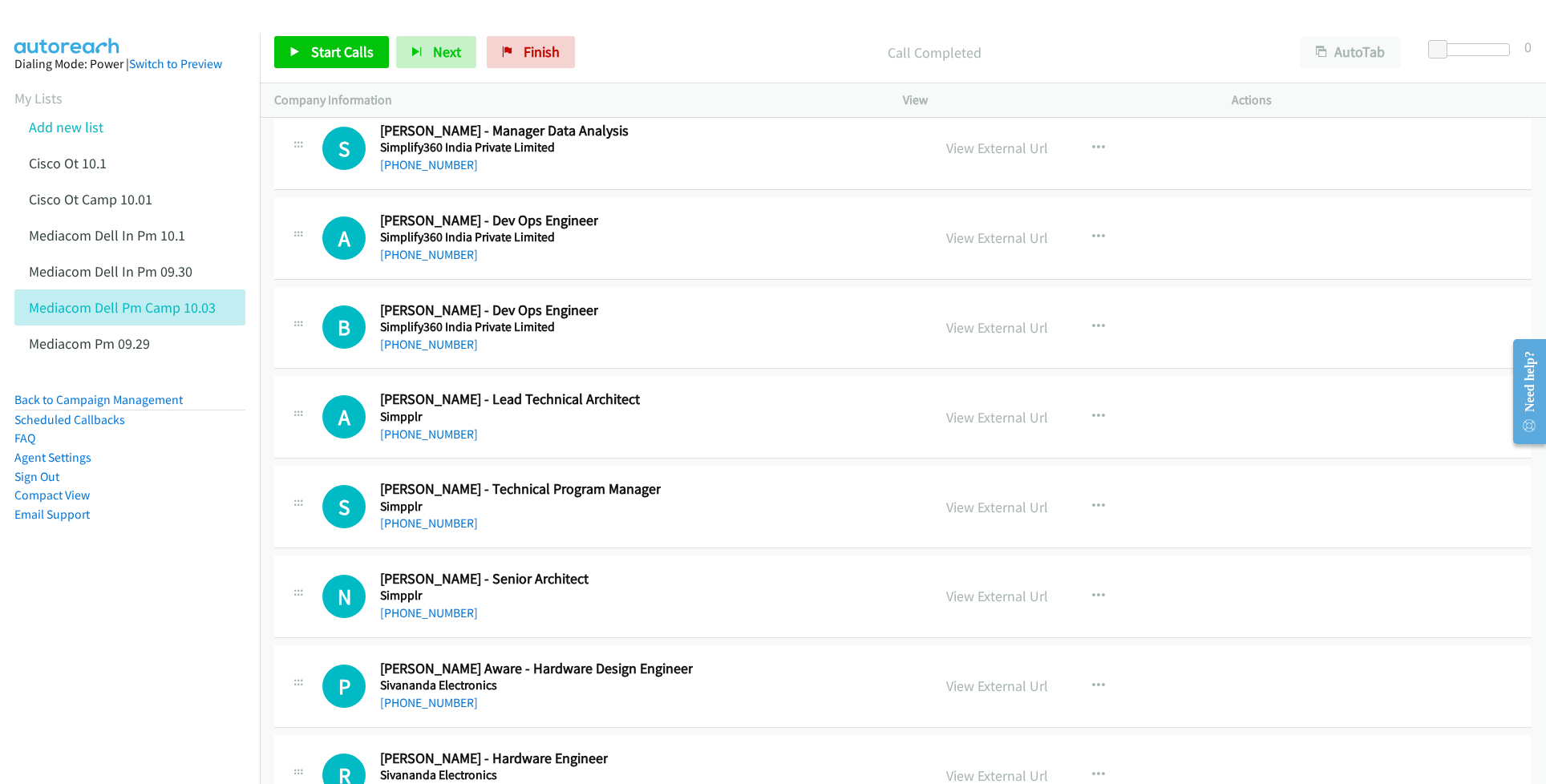
scroll to position [31529, 0]
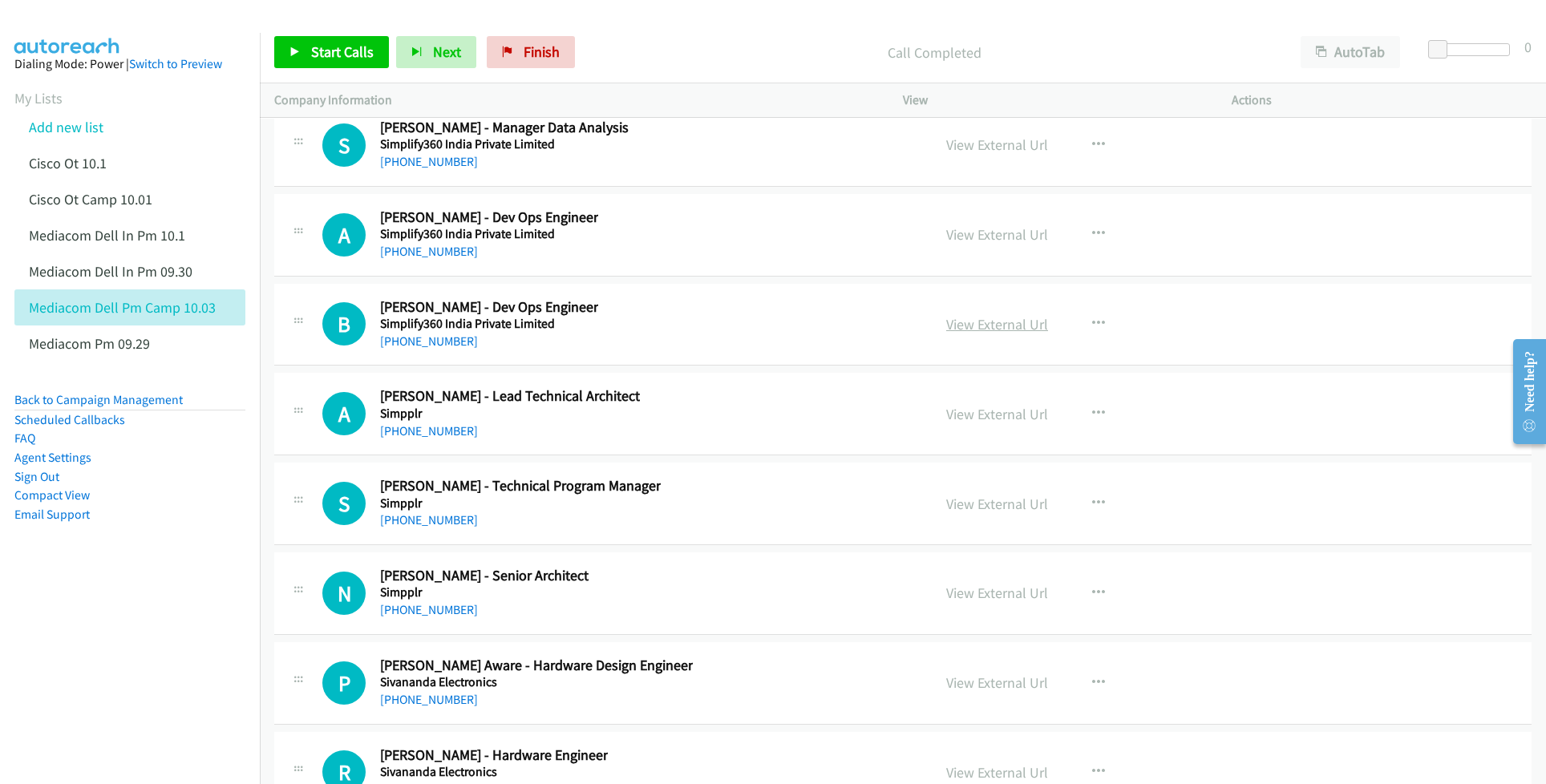
click at [973, 334] on link "View External Url" at bounding box center [997, 324] width 102 height 18
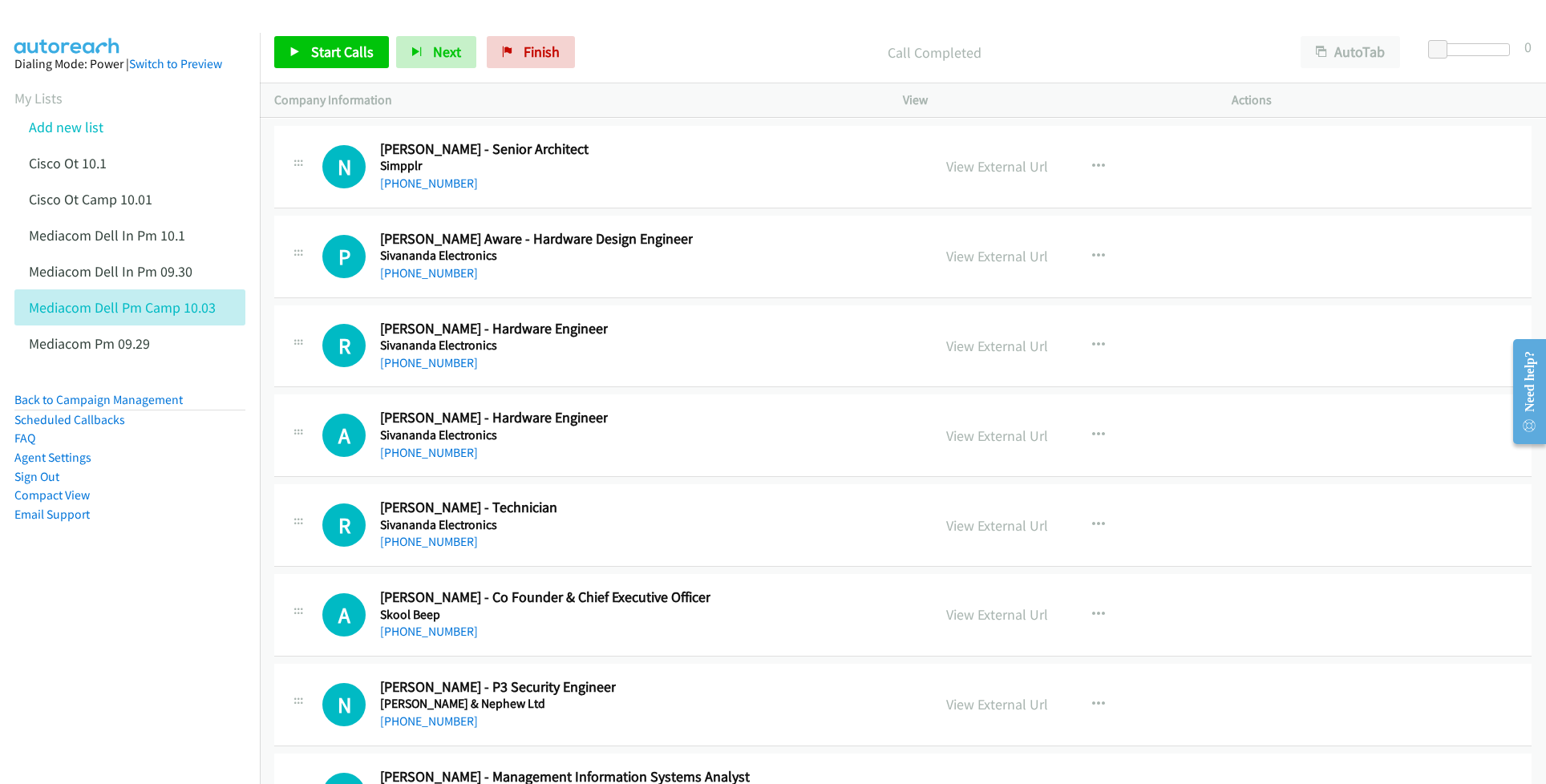
scroll to position [31955, 0]
click at [1006, 355] on link "View External Url" at bounding box center [997, 345] width 102 height 18
click at [983, 444] on link "View External Url" at bounding box center [997, 434] width 102 height 18
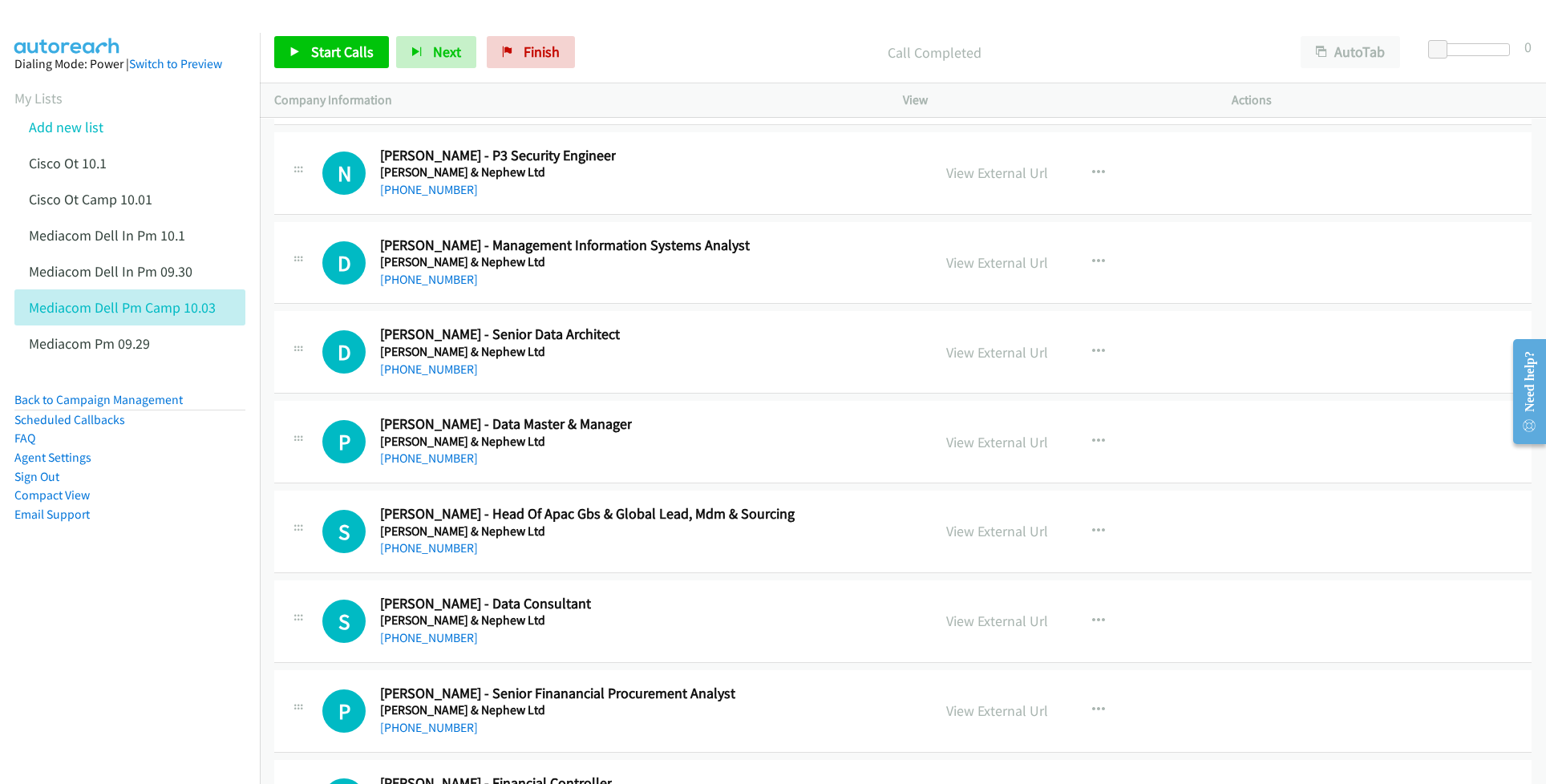
scroll to position [32490, 0]
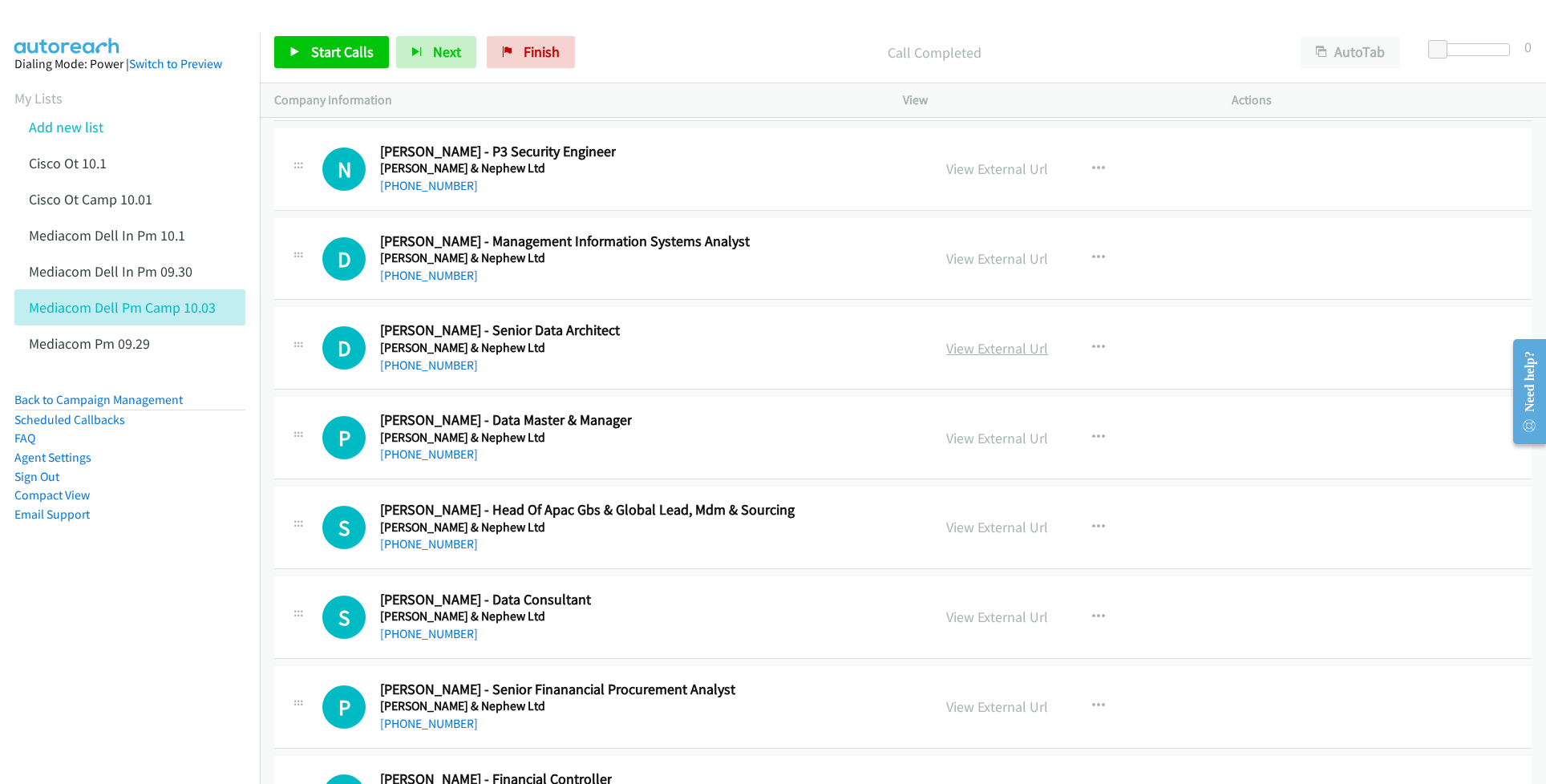
click at [1001, 358] on link "View External Url" at bounding box center [997, 348] width 102 height 18
click at [976, 447] on link "View External Url" at bounding box center [997, 437] width 102 height 18
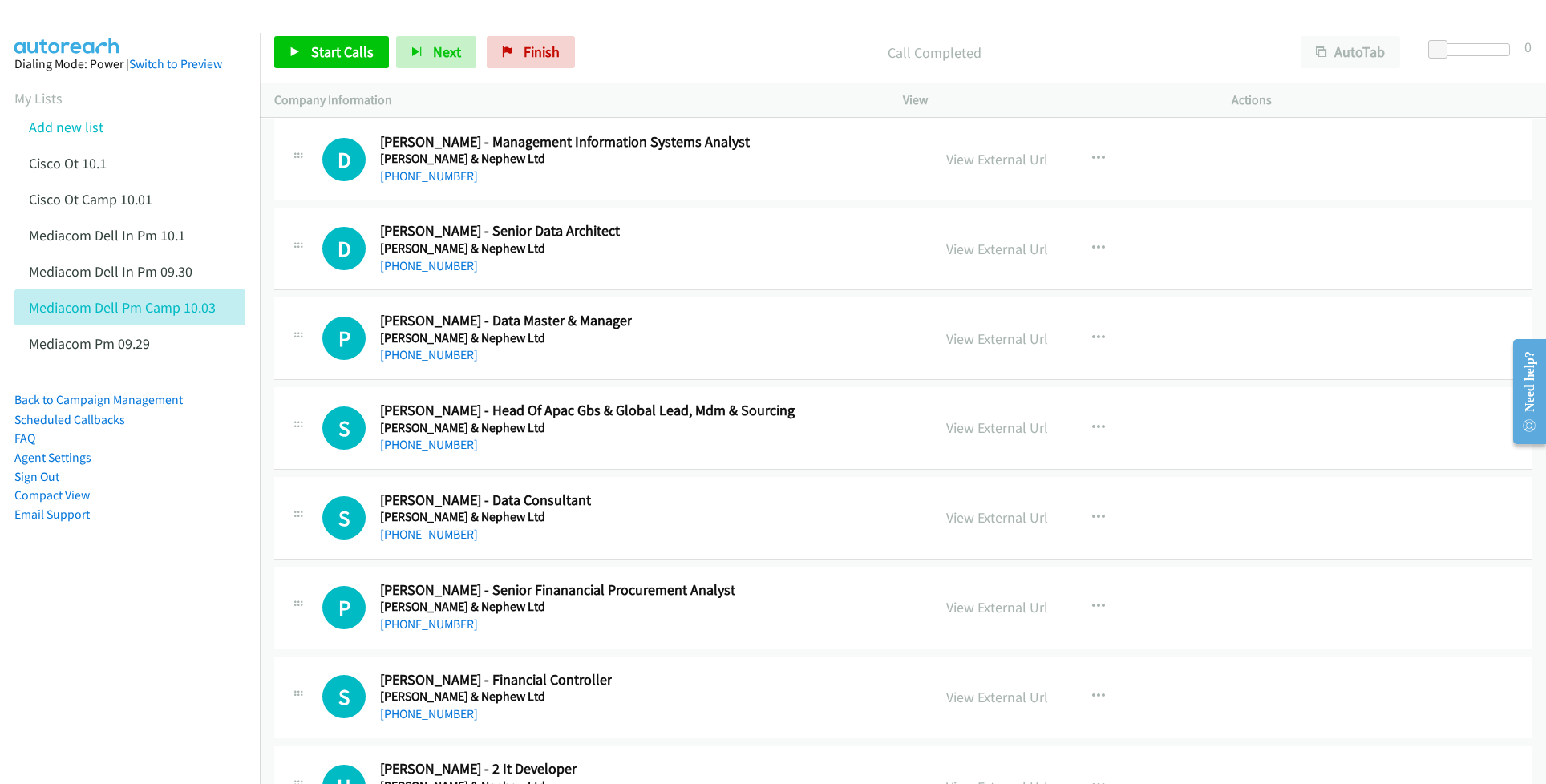
scroll to position [32597, 0]
